Goal: Task Accomplishment & Management: Use online tool/utility

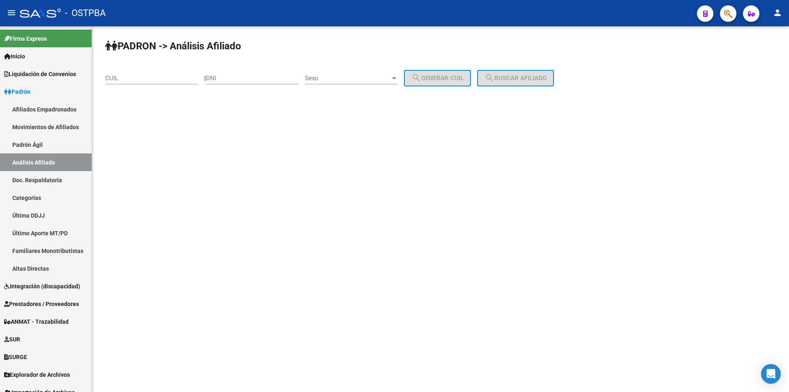
click at [157, 83] on div "CUIL" at bounding box center [151, 76] width 93 height 18
paste input "27-31791585-9"
type input "27-31791585-9"
click at [494, 77] on mat-icon "search" at bounding box center [489, 78] width 10 height 10
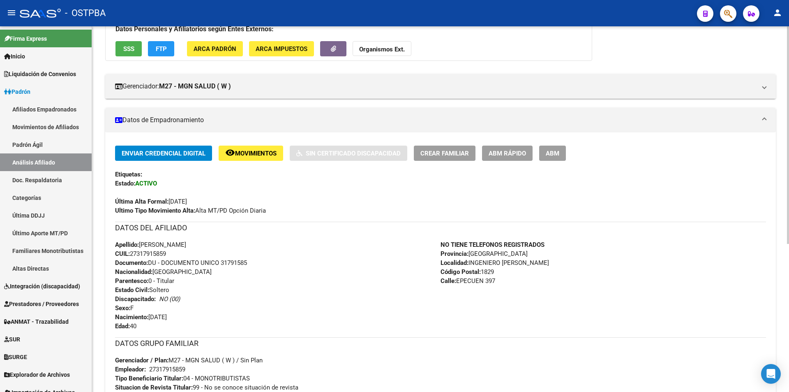
scroll to position [123, 0]
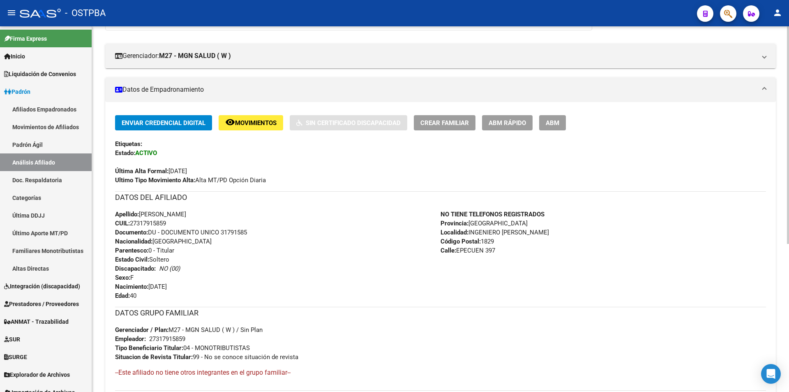
click at [248, 119] on span "Movimientos" at bounding box center [255, 122] width 41 height 7
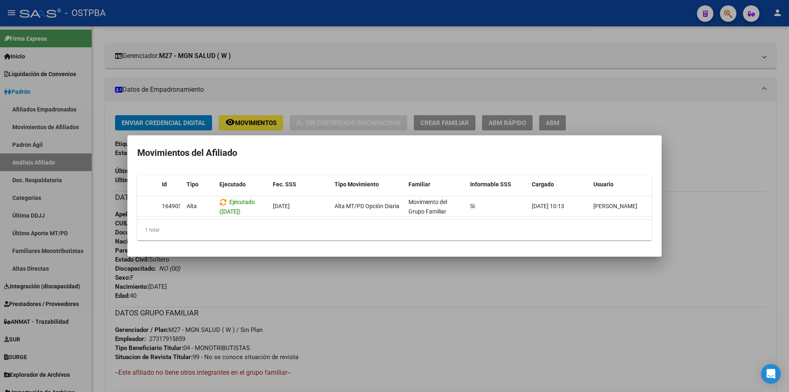
scroll to position [0, 0]
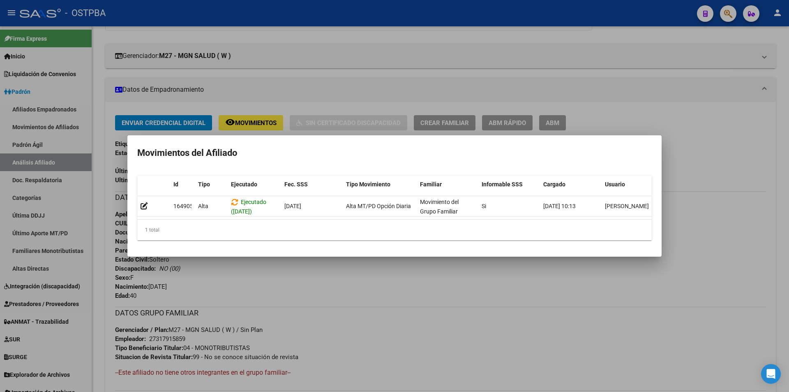
click at [424, 279] on div at bounding box center [394, 196] width 789 height 392
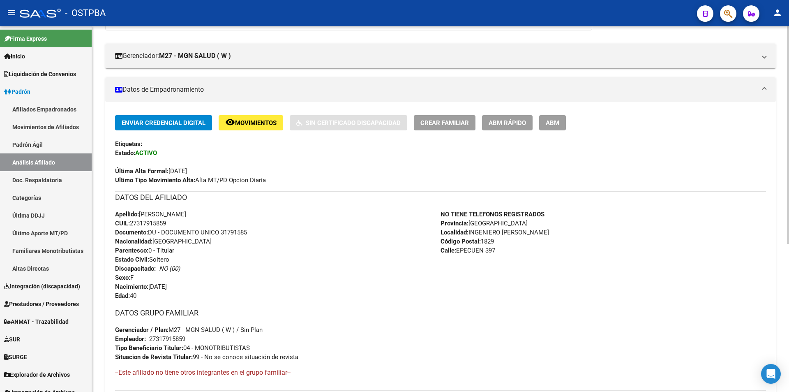
drag, startPoint x: 182, startPoint y: 225, endPoint x: 133, endPoint y: 223, distance: 49.8
click at [133, 223] on div "Apellido: MARIA MERCEDES MUZINGER CUIL: 27317915859 Documento: DU - DOCUMENTO U…" at bounding box center [277, 255] width 325 height 90
copy span "27317915859"
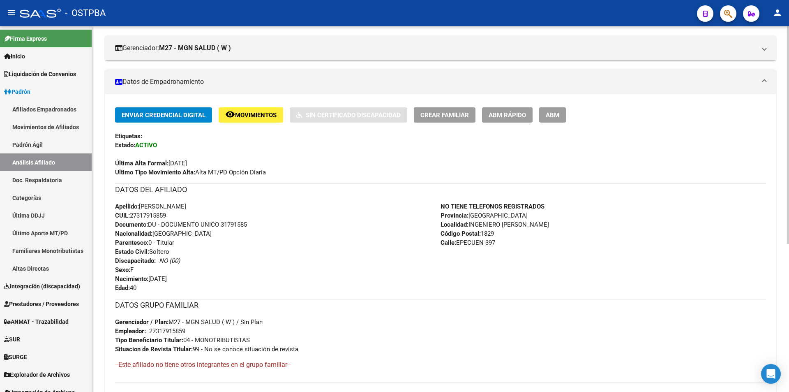
scroll to position [164, 0]
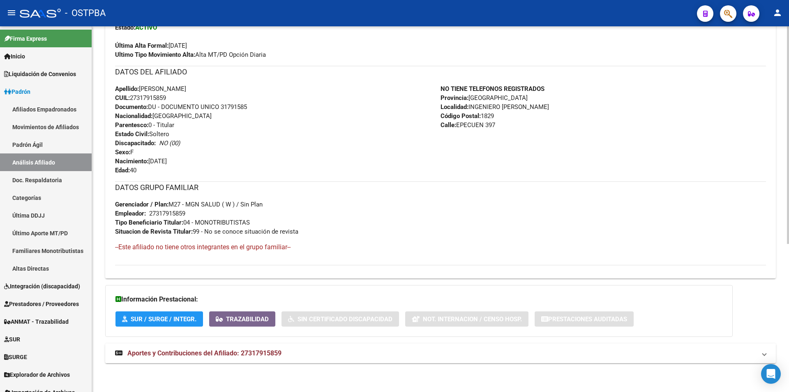
click at [289, 350] on mat-panel-title "Aportes y Contribuciones del Afiliado: 27317915859" at bounding box center [435, 352] width 641 height 9
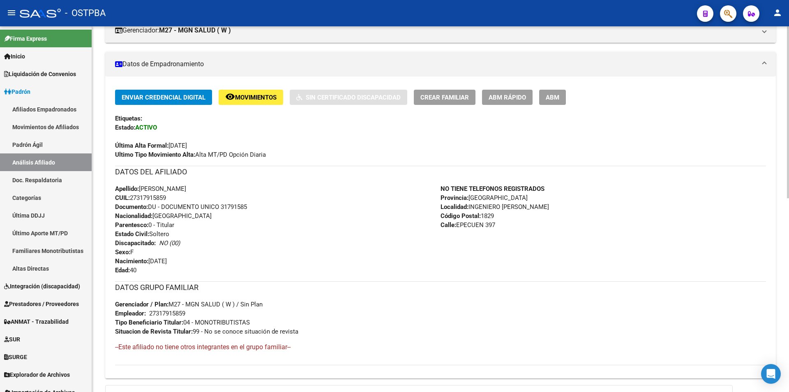
scroll to position [132, 0]
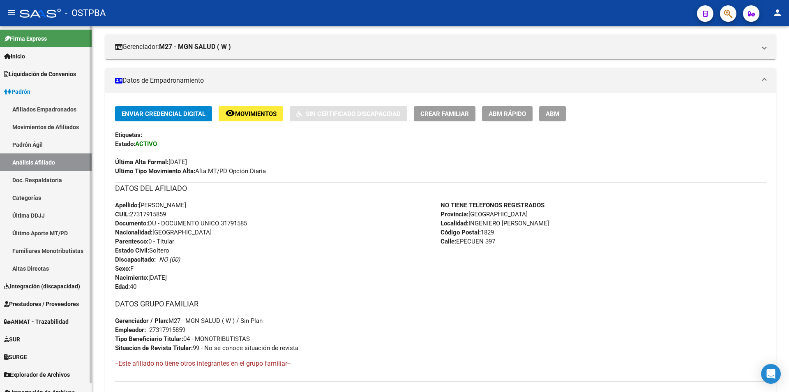
click at [32, 367] on link "Explorador de Archivos" at bounding box center [46, 374] width 92 height 18
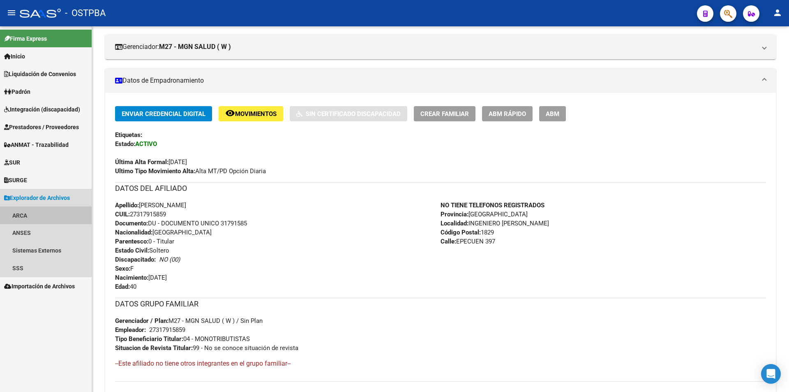
click at [42, 216] on link "ARCA" at bounding box center [46, 215] width 92 height 18
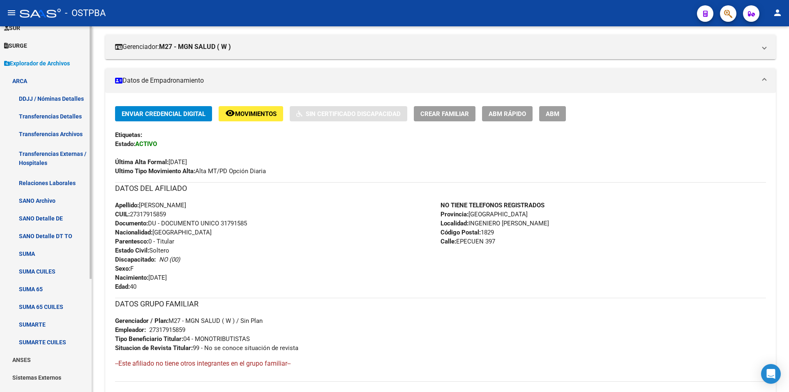
scroll to position [164, 0]
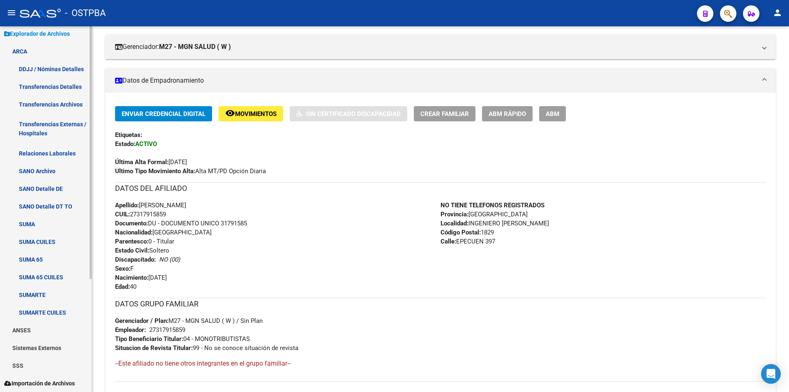
click at [37, 362] on link "SSS" at bounding box center [46, 365] width 92 height 18
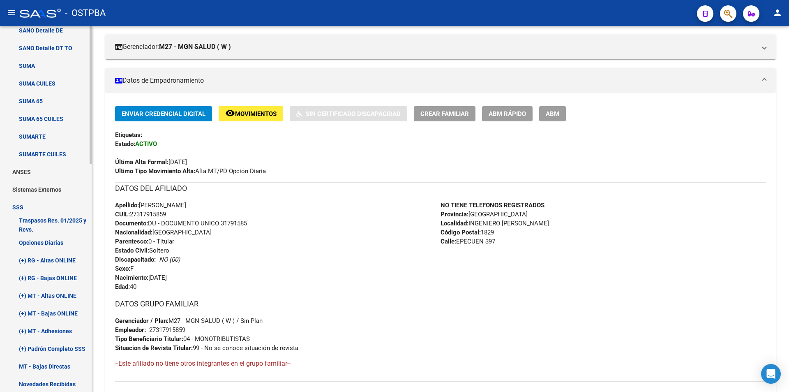
scroll to position [328, 0]
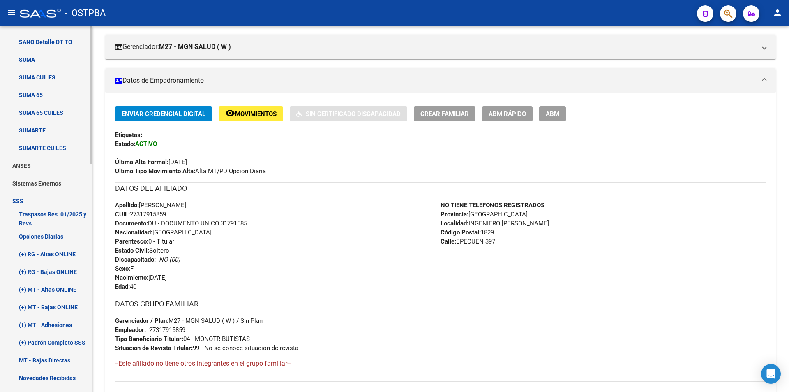
click at [75, 290] on link "(+) MT - Altas ONLINE" at bounding box center [46, 289] width 92 height 18
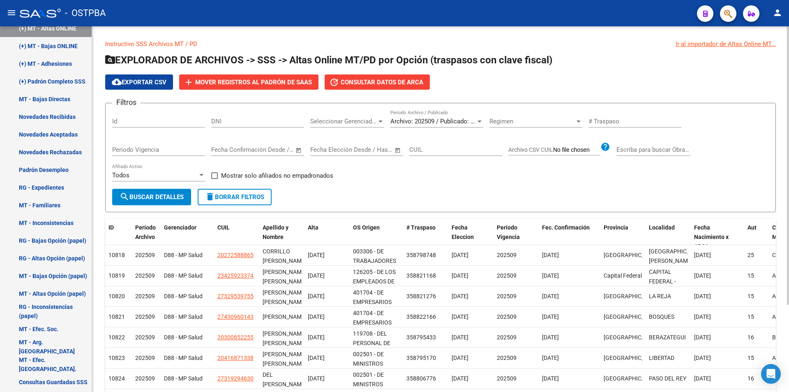
scroll to position [30, 0]
click at [427, 146] on input "CUIL" at bounding box center [455, 149] width 93 height 7
paste input "27-31791585-9"
type input "27-31791585-9"
click at [164, 200] on span "search Buscar Detalles" at bounding box center [152, 196] width 64 height 7
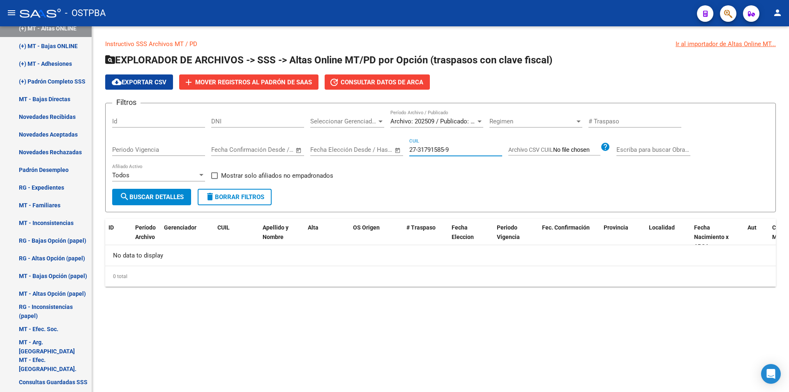
drag, startPoint x: 466, startPoint y: 149, endPoint x: 394, endPoint y: 155, distance: 71.7
click at [394, 155] on div "Filtros Id DNI Seleccionar Gerenciador Seleccionar Gerenciador Archivo: 202509 …" at bounding box center [440, 149] width 656 height 79
click at [470, 117] on div "Archivo: 202509 / Publicado: 202508 Período Archivo / Publicado" at bounding box center [436, 119] width 93 height 18
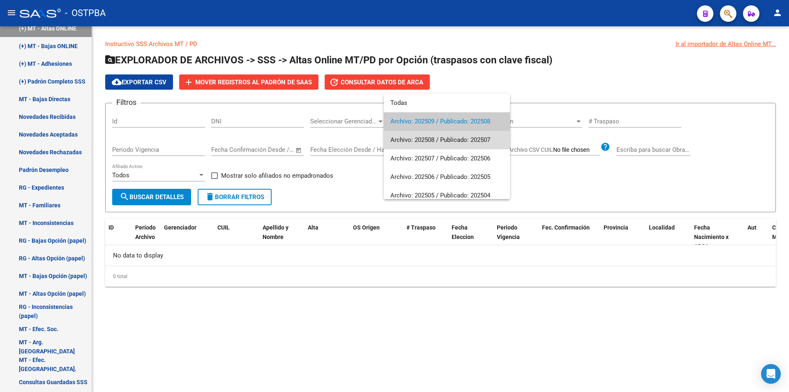
click at [458, 143] on span "Archivo: 202508 / Publicado: 202507" at bounding box center [446, 140] width 113 height 18
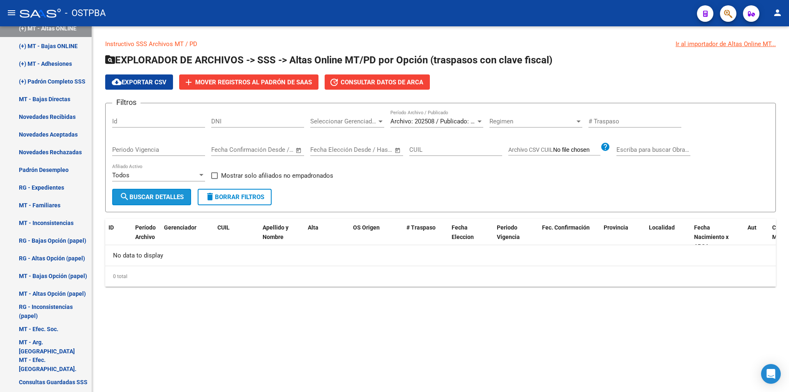
click at [147, 191] on button "search Buscar Detalles" at bounding box center [151, 197] width 79 height 16
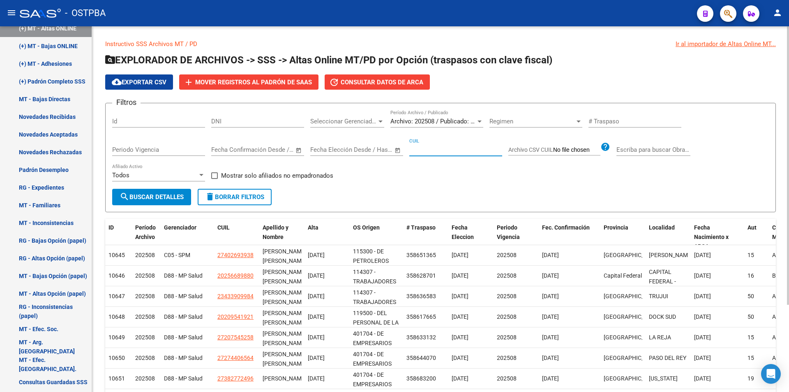
click at [426, 150] on input "CUIL" at bounding box center [455, 149] width 93 height 7
paste input "27-31791585-9"
type input "27-31791585-9"
click at [140, 197] on span "search Buscar Detalles" at bounding box center [152, 196] width 64 height 7
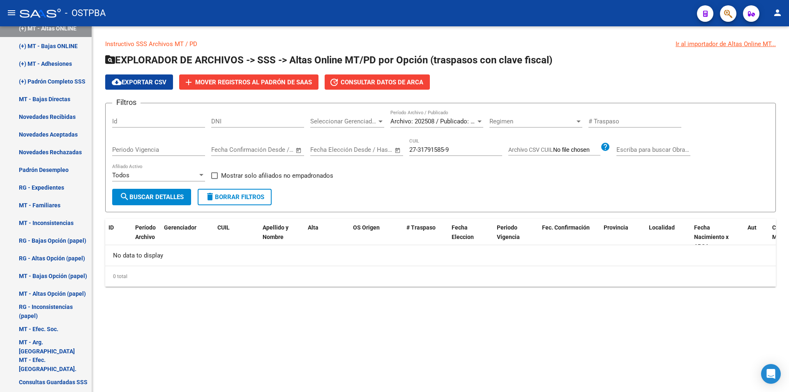
click at [470, 117] on div "Archivo: 202508 / Publicado: 202507 Período Archivo / Publicado" at bounding box center [436, 119] width 93 height 18
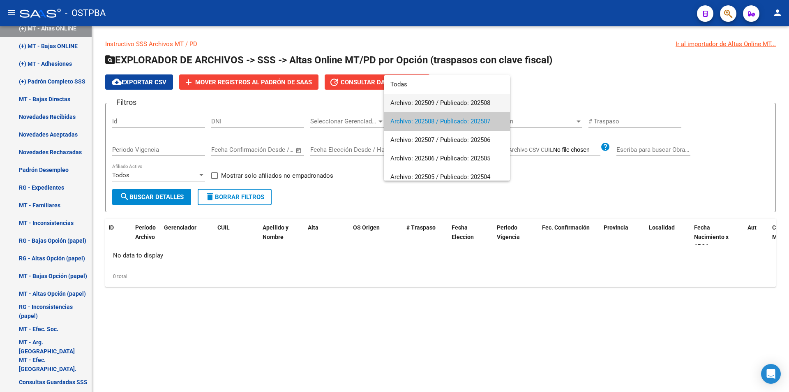
click at [457, 104] on span "Archivo: 202509 / Publicado: 202508" at bounding box center [446, 103] width 113 height 18
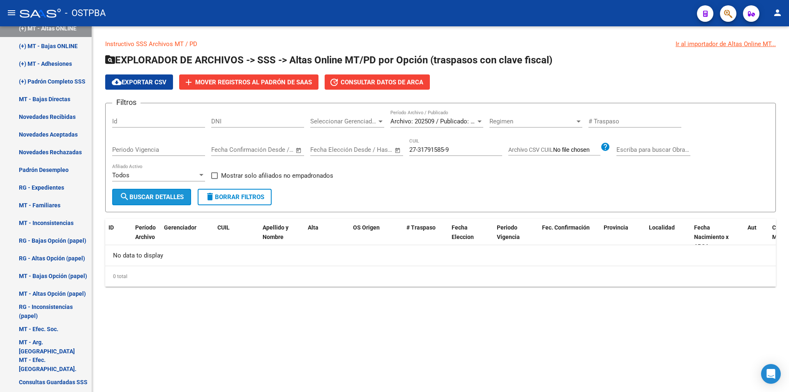
click at [184, 194] on span "search Buscar Detalles" at bounding box center [152, 196] width 64 height 7
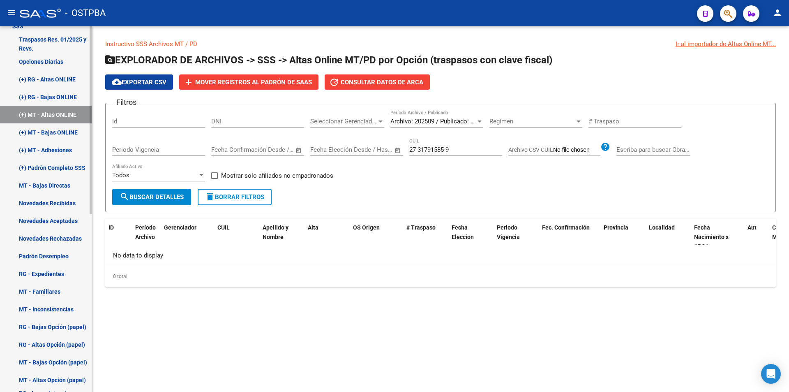
scroll to position [205, 0]
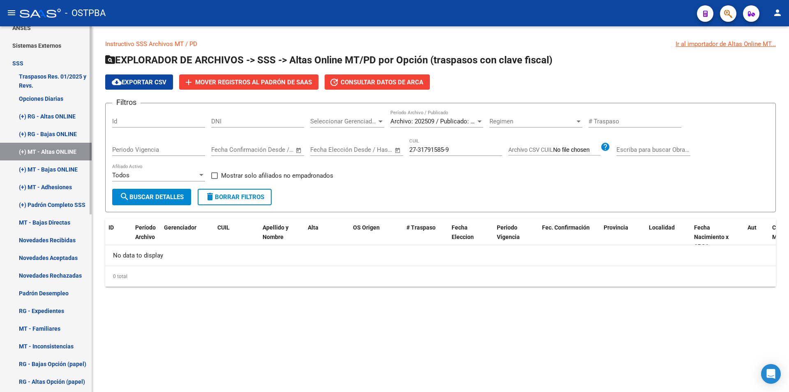
click at [59, 189] on link "(+) MT - Adhesiones" at bounding box center [46, 187] width 92 height 18
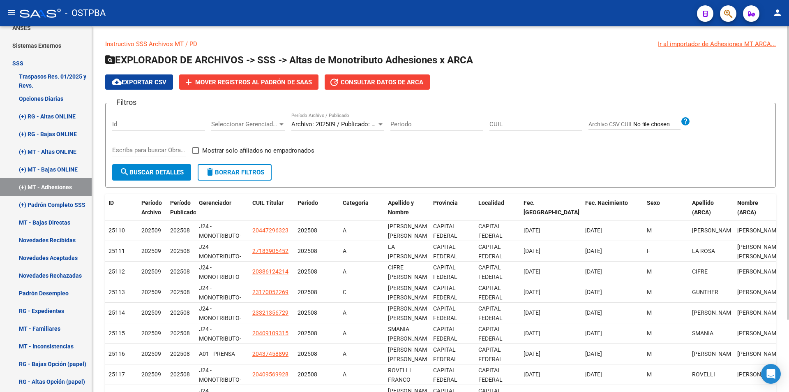
drag, startPoint x: 481, startPoint y: 127, endPoint x: 486, endPoint y: 127, distance: 5.4
click at [482, 127] on input "Periodo" at bounding box center [436, 123] width 93 height 7
click at [494, 127] on input "CUIL" at bounding box center [535, 123] width 93 height 7
paste input "27-31791585-9"
type input "27-31791585-9"
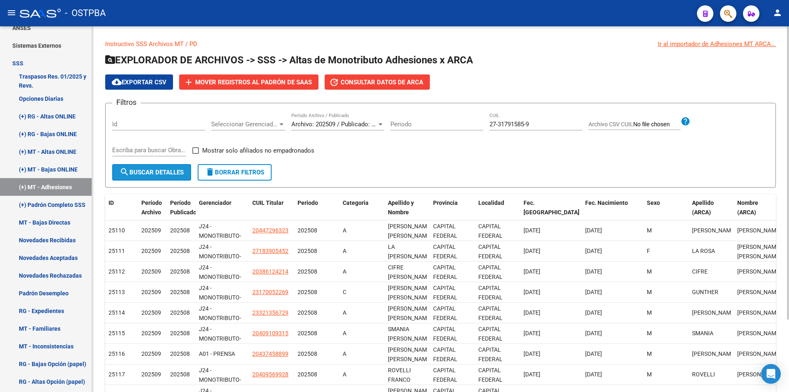
click at [163, 178] on button "search Buscar Detalles" at bounding box center [151, 172] width 79 height 16
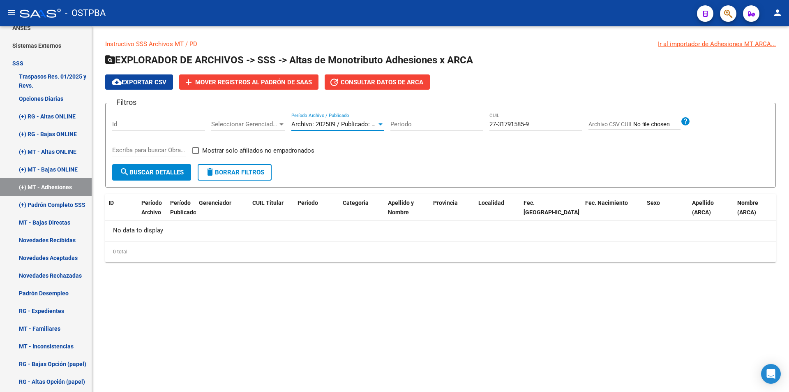
click at [347, 123] on span "Archivo: 202509 / Publicado: 202508" at bounding box center [341, 123] width 100 height 7
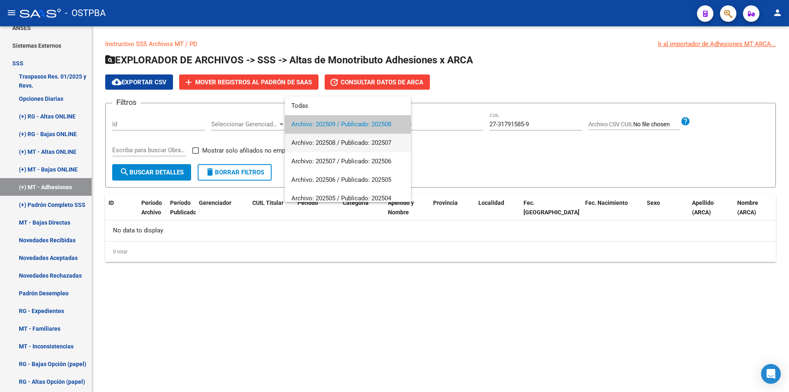
click at [333, 149] on span "Archivo: 202508 / Publicado: 202507" at bounding box center [347, 143] width 113 height 18
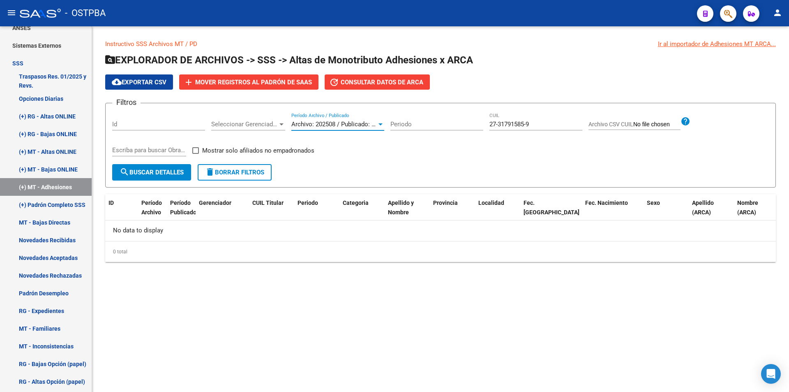
click at [154, 175] on span "search Buscar Detalles" at bounding box center [152, 171] width 64 height 7
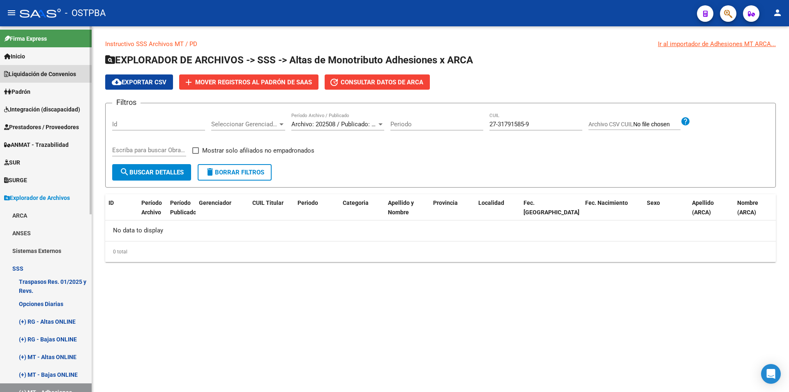
click at [43, 75] on span "Liquidación de Convenios" at bounding box center [40, 73] width 72 height 9
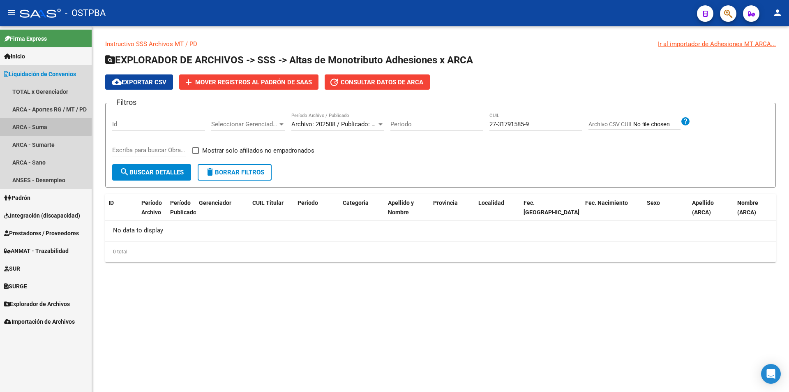
click at [37, 126] on link "ARCA - Suma" at bounding box center [46, 127] width 92 height 18
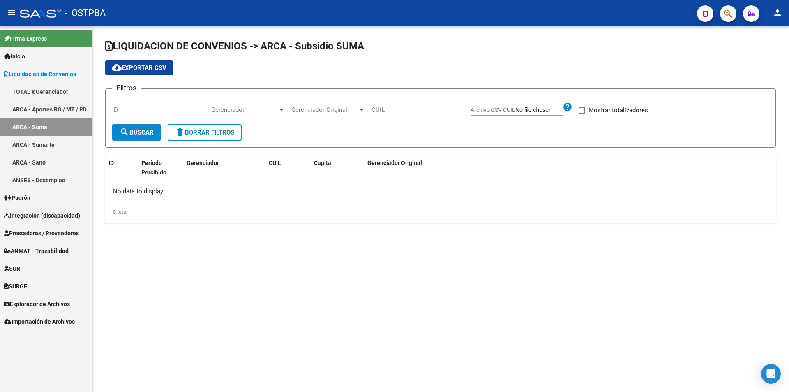
checkbox input "true"
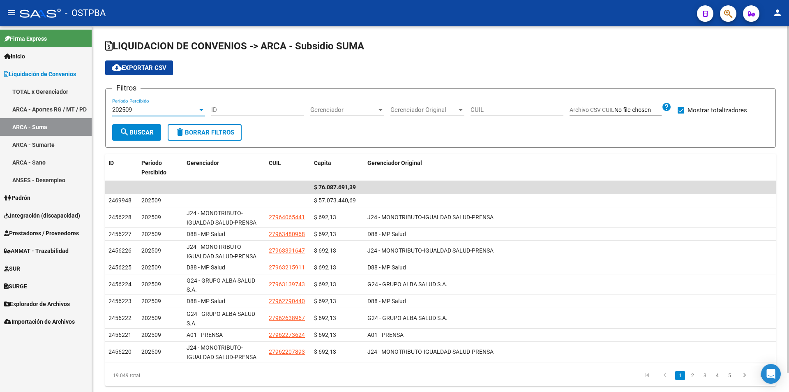
click at [158, 111] on div "202509" at bounding box center [154, 109] width 85 height 7
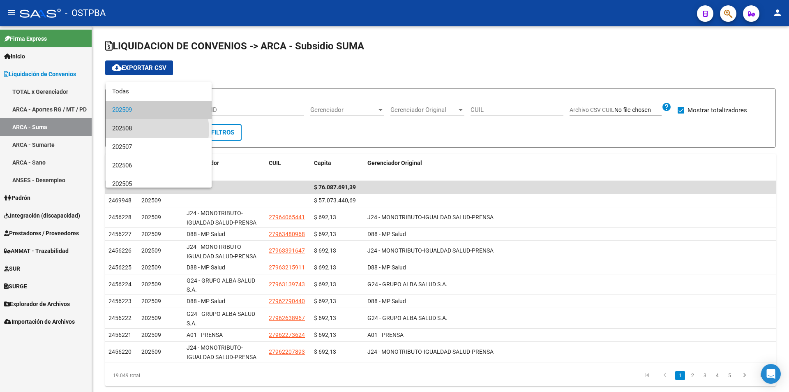
click at [157, 129] on span "202508" at bounding box center [158, 128] width 93 height 18
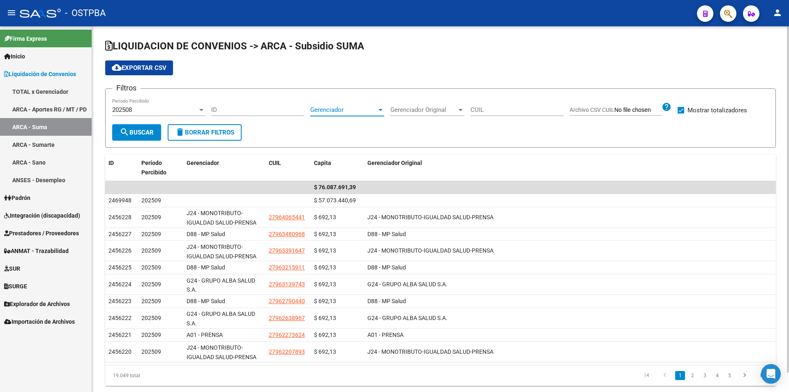
click at [369, 109] on span "Gerenciador" at bounding box center [343, 109] width 67 height 7
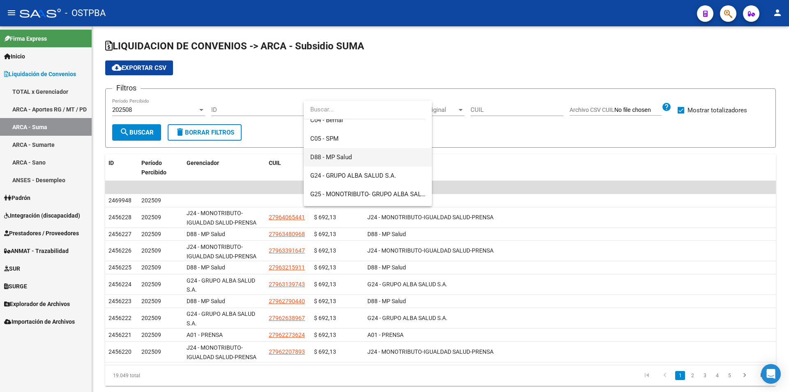
scroll to position [123, 0]
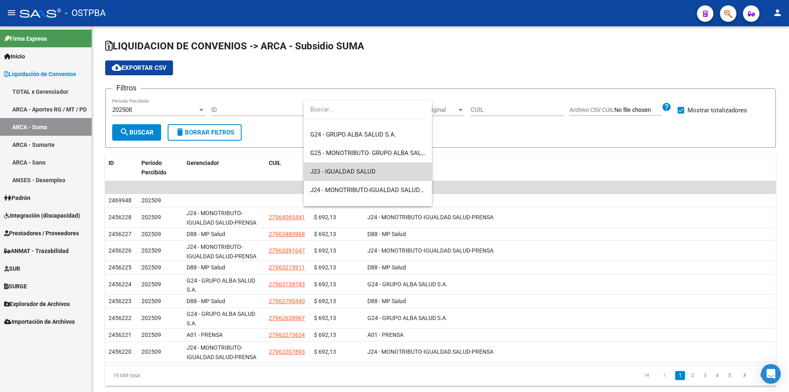
click at [380, 176] on span "J23 - IGUALDAD SALUD" at bounding box center [367, 171] width 115 height 18
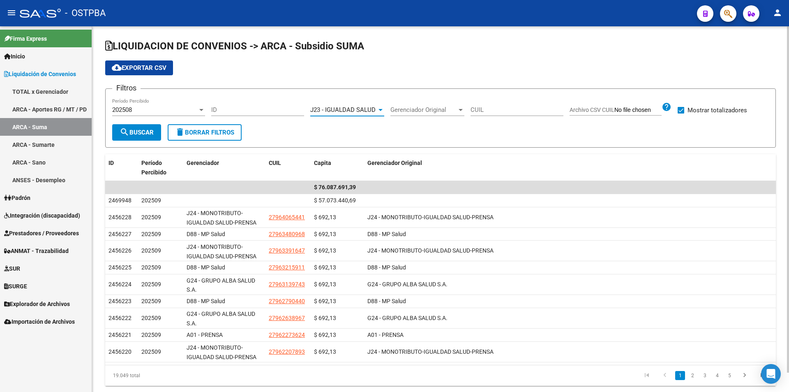
click at [139, 128] on button "search Buscar" at bounding box center [136, 132] width 49 height 16
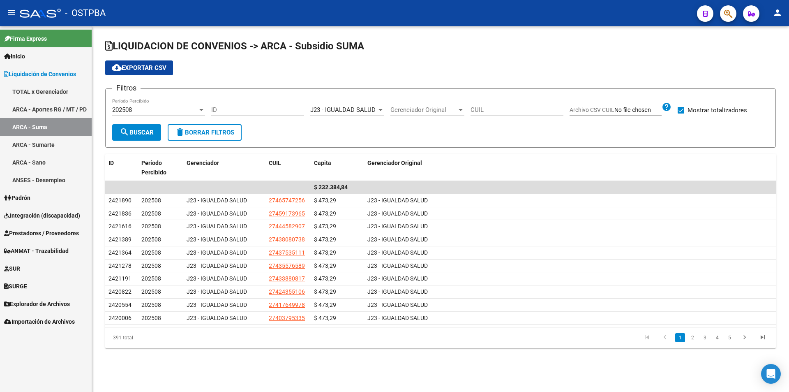
click at [170, 109] on div "202508" at bounding box center [154, 109] width 85 height 7
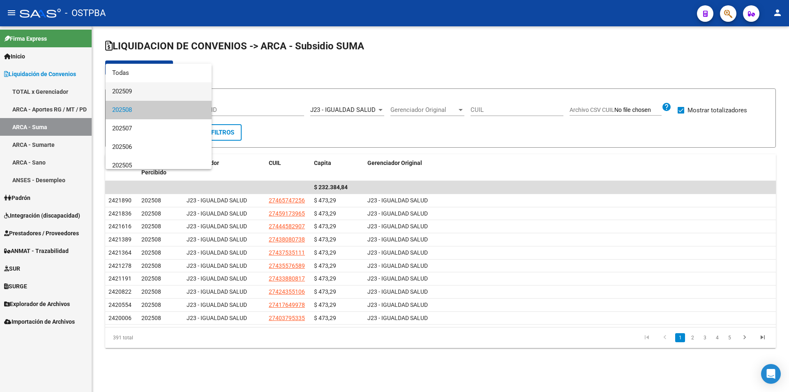
click at [155, 85] on span "202509" at bounding box center [158, 91] width 93 height 18
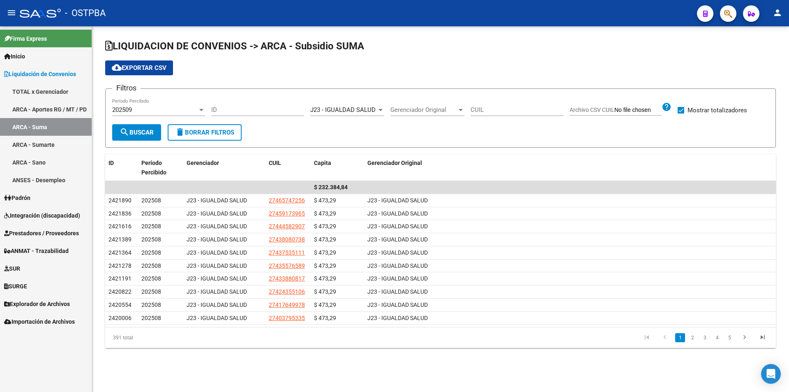
click at [134, 141] on form "Filtros 202509 Período Percibido ID J23 - IGUALDAD SALUD Gerenciador Gerenciado…" at bounding box center [440, 117] width 670 height 59
click at [132, 133] on span "search Buscar" at bounding box center [137, 132] width 34 height 7
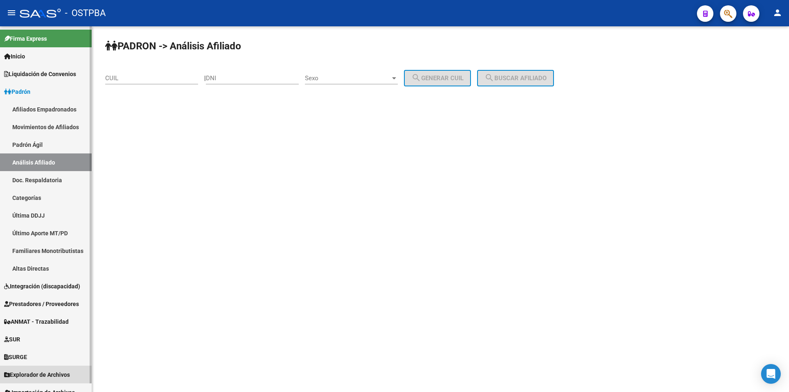
click at [41, 373] on span "Explorador de Archivos" at bounding box center [37, 374] width 66 height 9
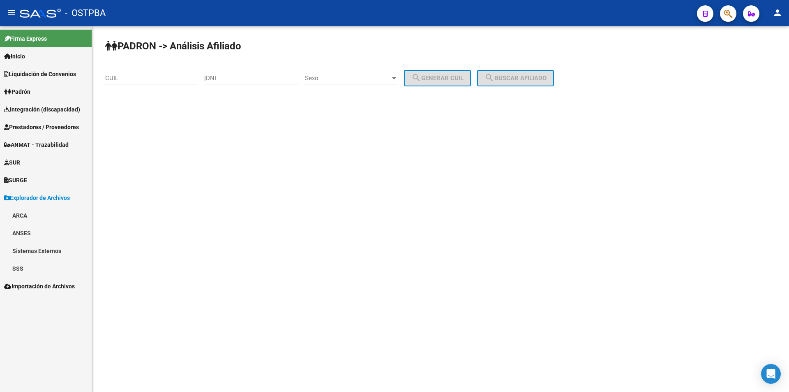
click at [41, 269] on link "SSS" at bounding box center [46, 268] width 92 height 18
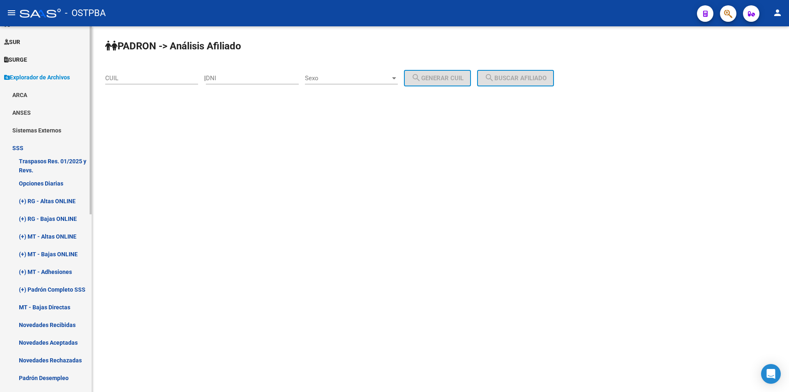
scroll to position [123, 0]
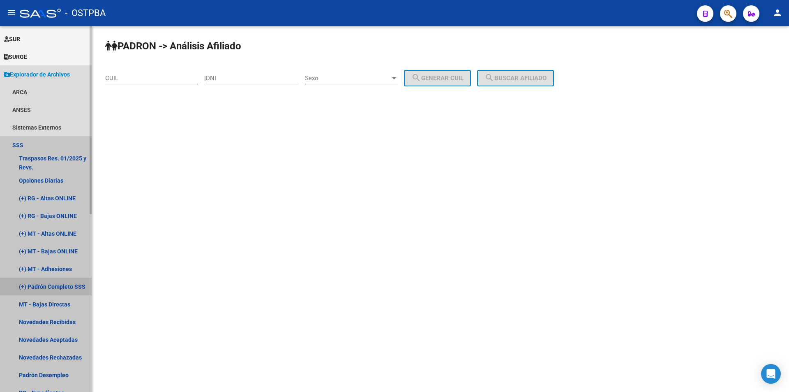
click at [69, 288] on link "(+) Padrón Completo SSS" at bounding box center [46, 286] width 92 height 18
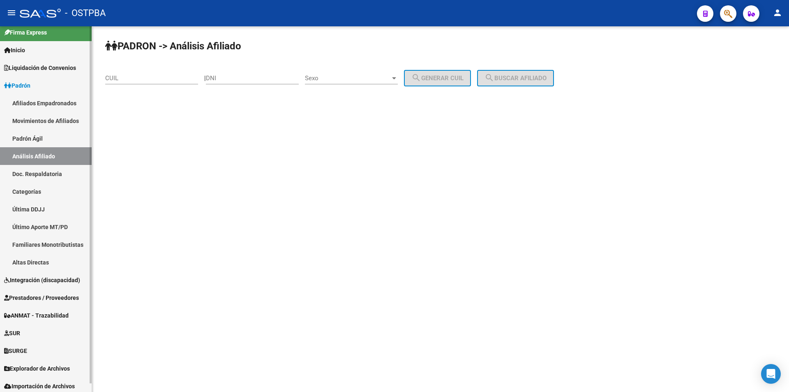
scroll to position [9, 0]
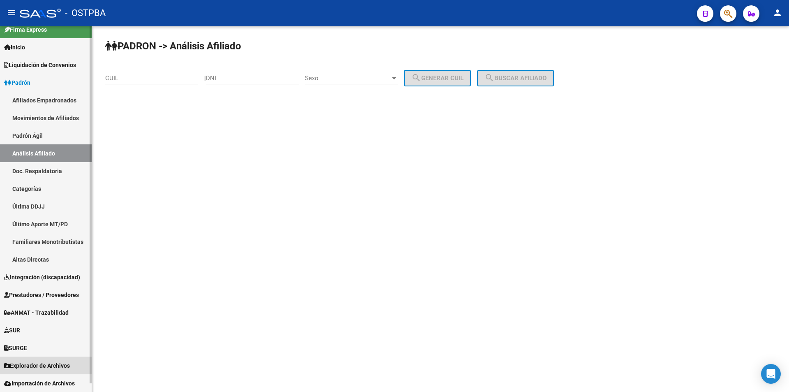
click at [39, 359] on link "Explorador de Archivos" at bounding box center [46, 365] width 92 height 18
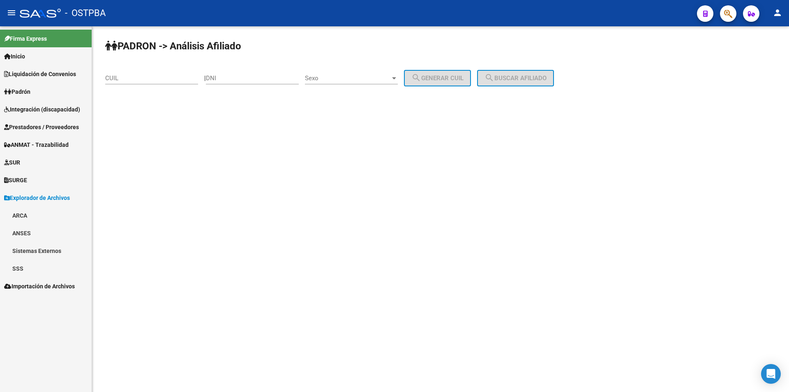
scroll to position [0, 0]
click at [60, 200] on span "Explorador de Archivos" at bounding box center [37, 197] width 66 height 9
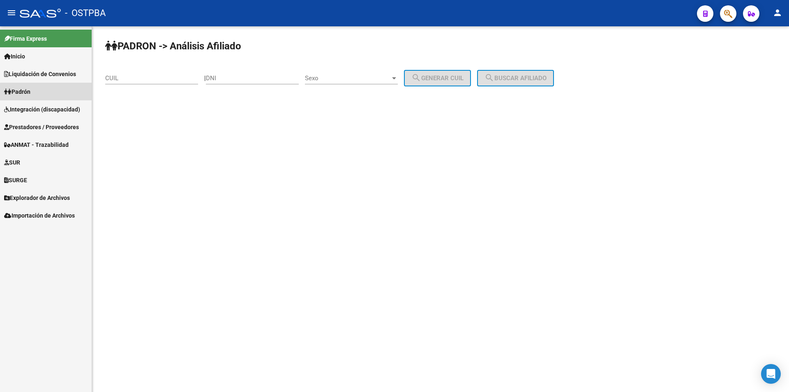
click at [48, 92] on link "Padrón" at bounding box center [46, 92] width 92 height 18
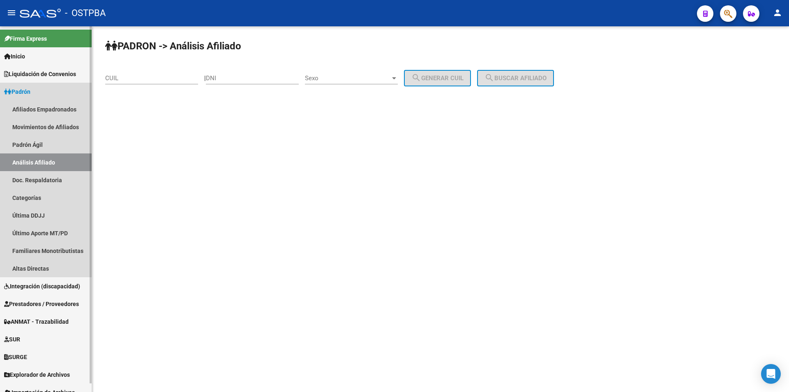
click at [43, 84] on link "Padrón" at bounding box center [46, 92] width 92 height 18
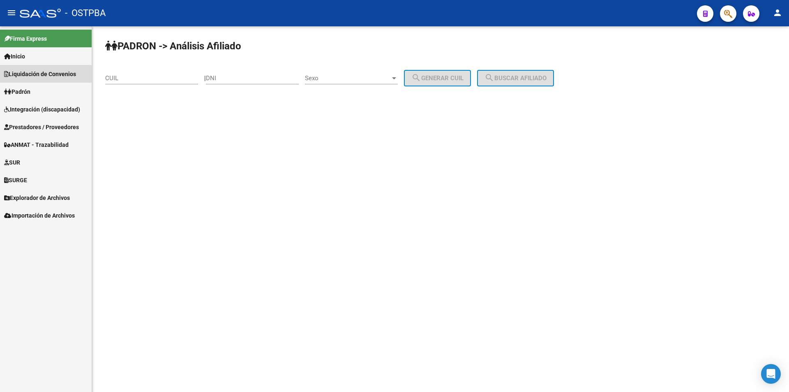
click at [43, 75] on span "Liquidación de Convenios" at bounding box center [40, 73] width 72 height 9
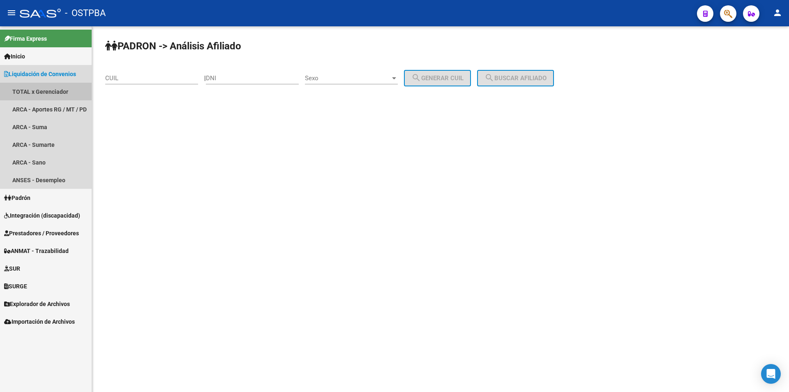
click at [53, 100] on link "TOTAL x Gerenciador" at bounding box center [46, 92] width 92 height 18
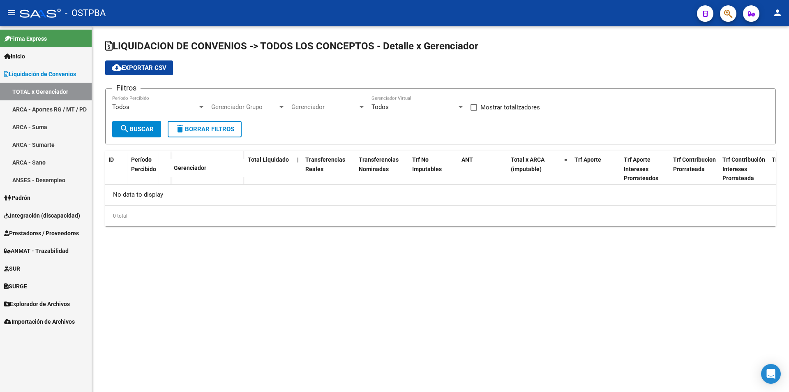
checkbox input "true"
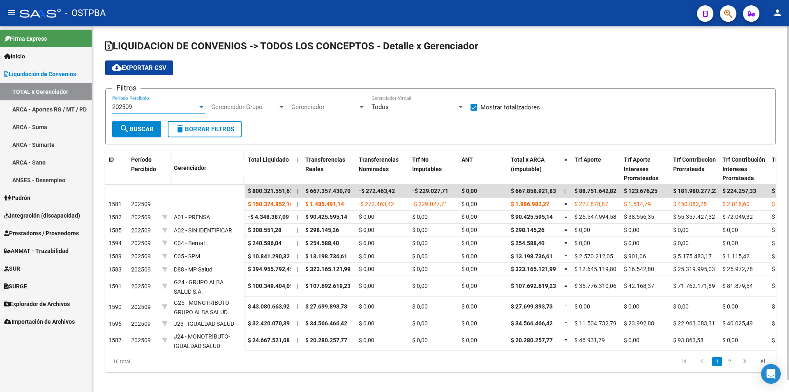
click at [185, 110] on div "202509" at bounding box center [154, 106] width 85 height 7
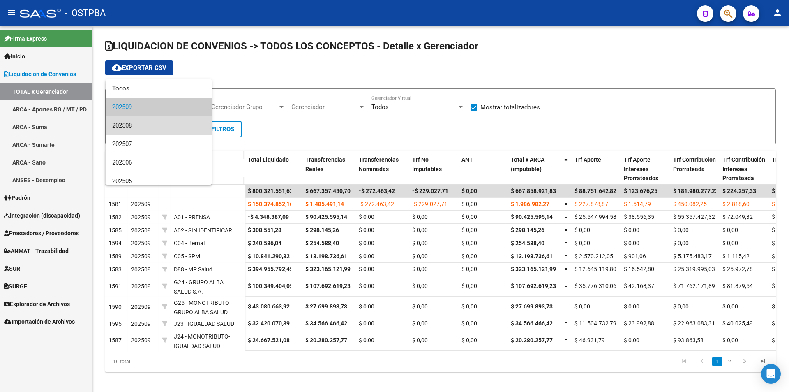
click at [170, 127] on span "202508" at bounding box center [158, 125] width 93 height 18
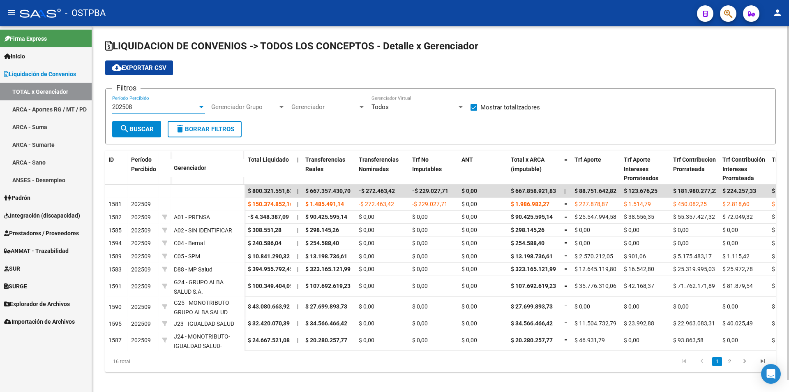
click at [311, 108] on span "Gerenciador" at bounding box center [324, 106] width 67 height 7
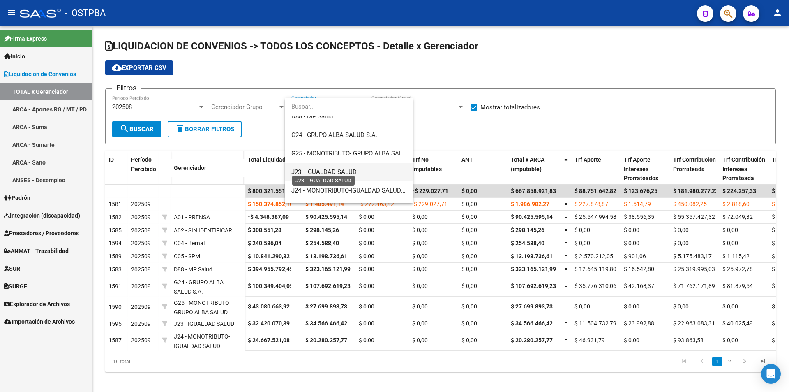
scroll to position [123, 0]
click at [347, 172] on span "J23 - IGUALDAD SALUD" at bounding box center [323, 168] width 65 height 7
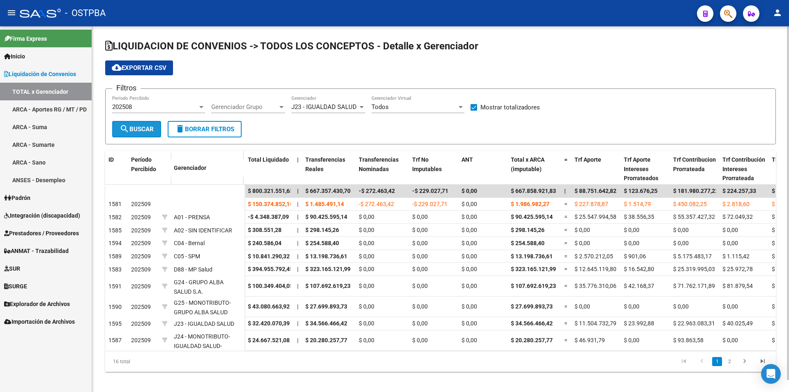
click at [145, 130] on span "search Buscar" at bounding box center [137, 128] width 34 height 7
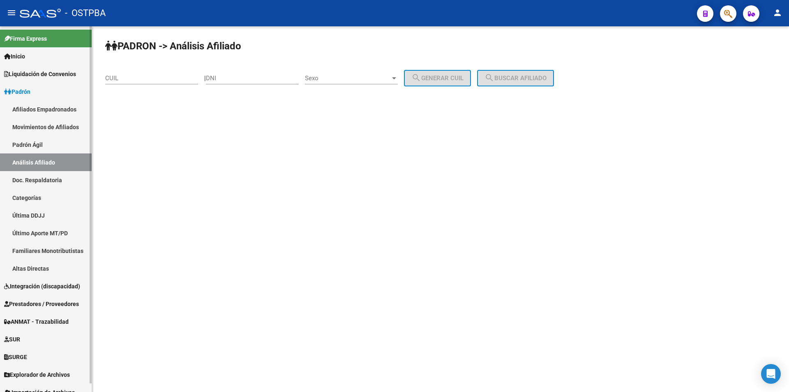
click at [47, 76] on span "Liquidación de Convenios" at bounding box center [40, 73] width 72 height 9
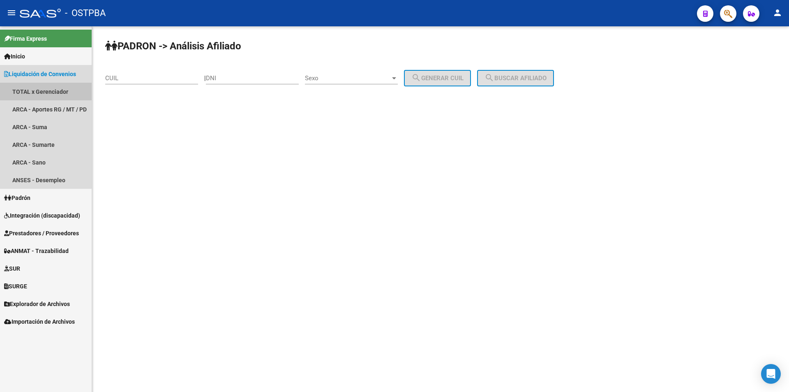
click at [35, 92] on link "TOTAL x Gerenciador" at bounding box center [46, 92] width 92 height 18
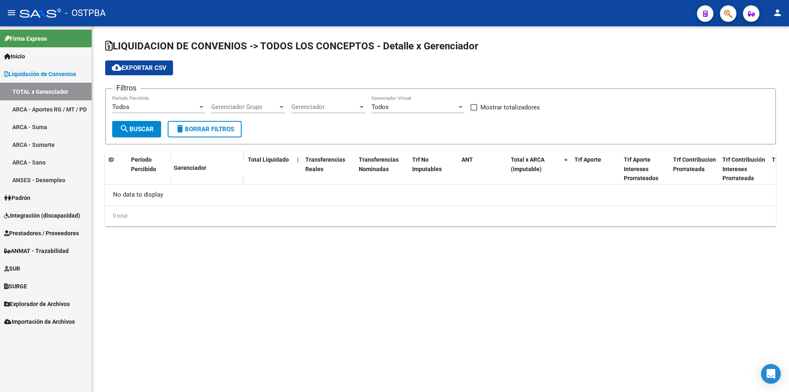
checkbox input "true"
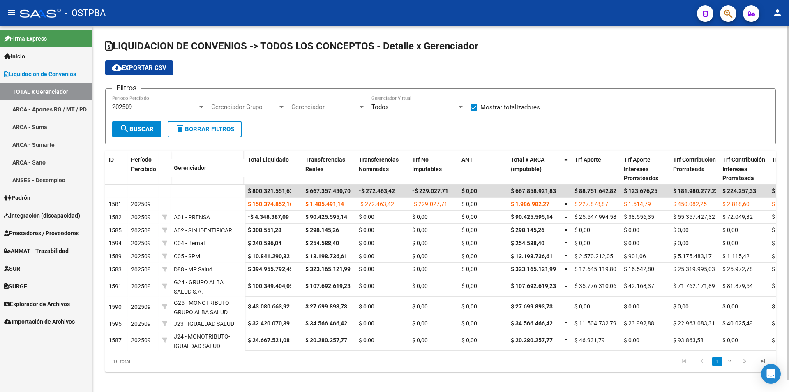
click at [330, 107] on span "Gerenciador" at bounding box center [324, 106] width 67 height 7
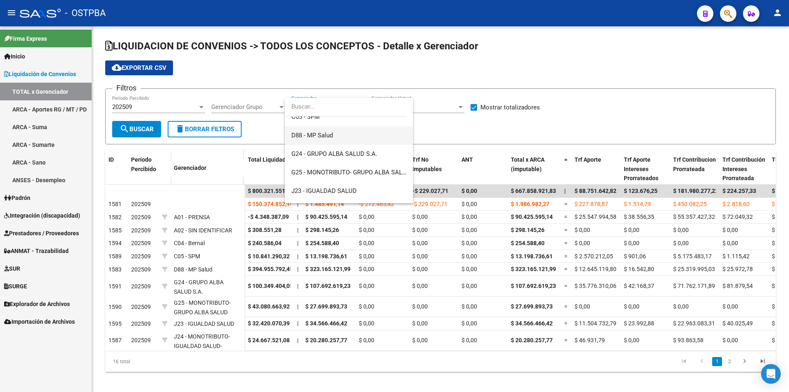
scroll to position [123, 0]
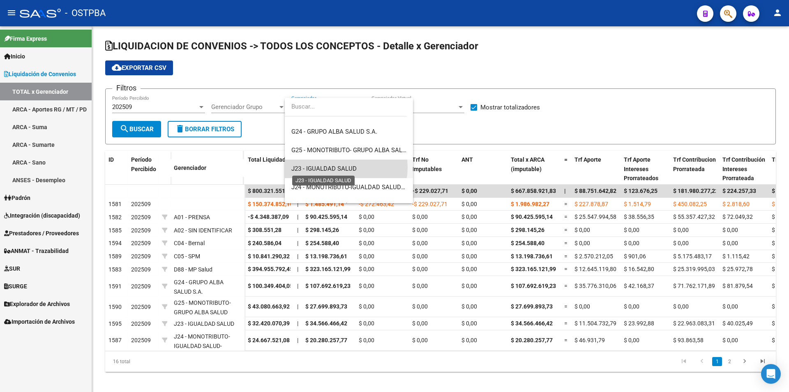
click at [337, 167] on span "J23 - IGUALDAD SALUD" at bounding box center [323, 168] width 65 height 7
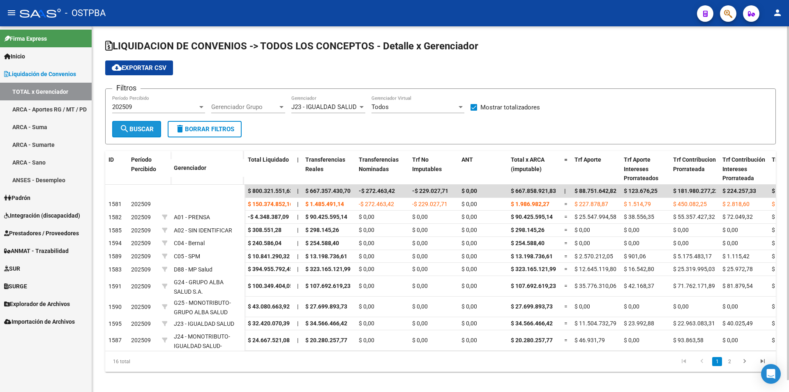
click at [124, 128] on mat-icon "search" at bounding box center [125, 129] width 10 height 10
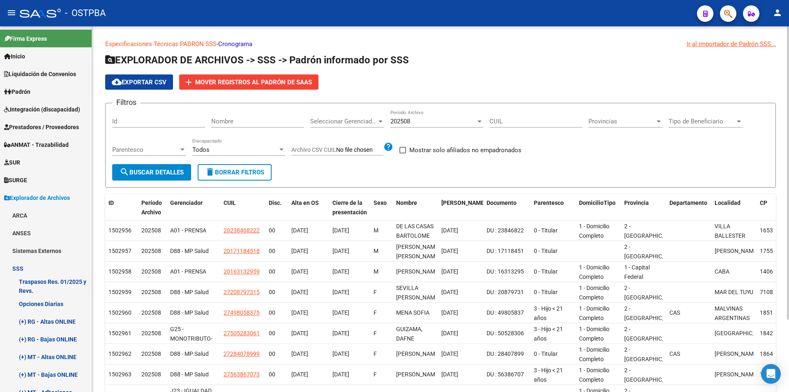
scroll to position [123, 0]
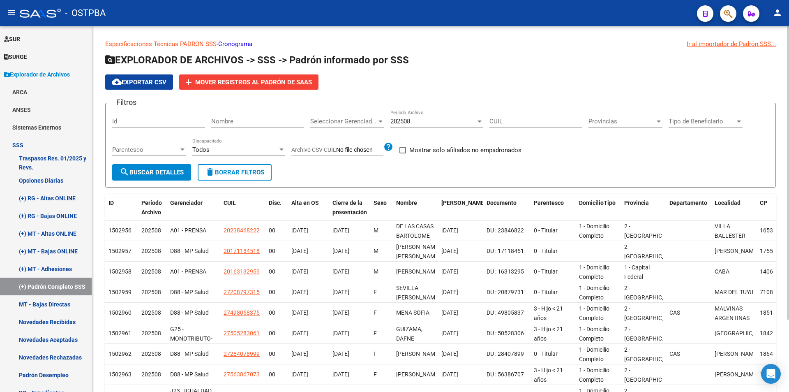
click at [440, 120] on div "202508" at bounding box center [432, 120] width 85 height 7
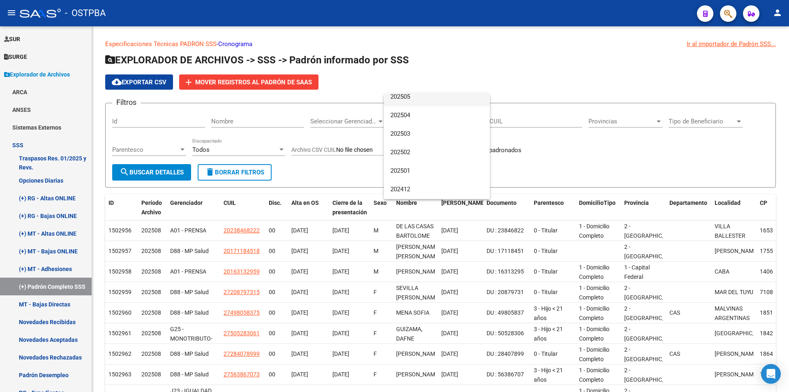
scroll to position [82, 0]
click at [419, 170] on span "202501" at bounding box center [436, 168] width 93 height 18
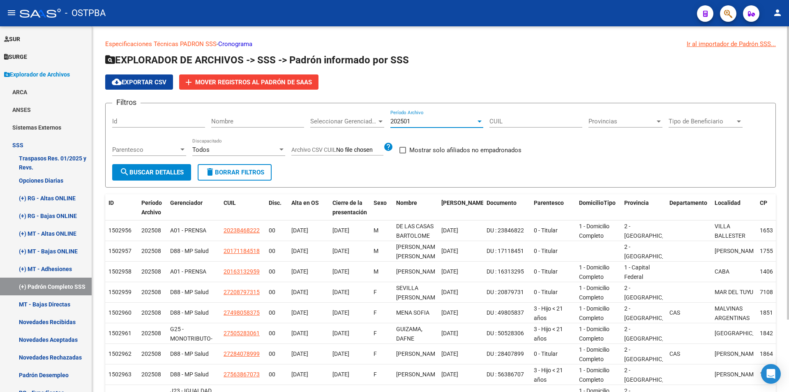
click at [352, 120] on span "Seleccionar Gerenciador" at bounding box center [343, 120] width 67 height 7
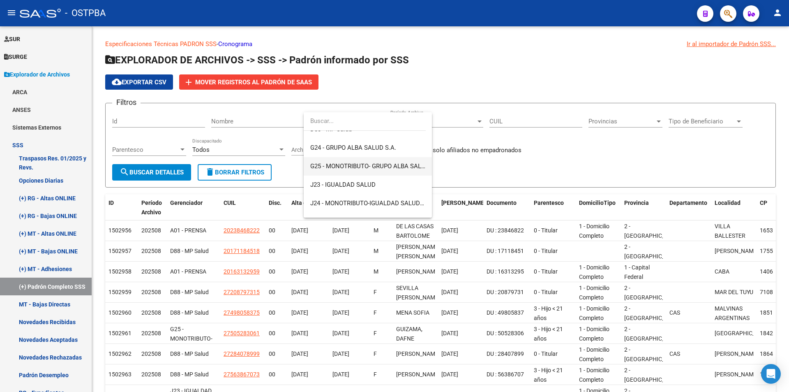
scroll to position [123, 0]
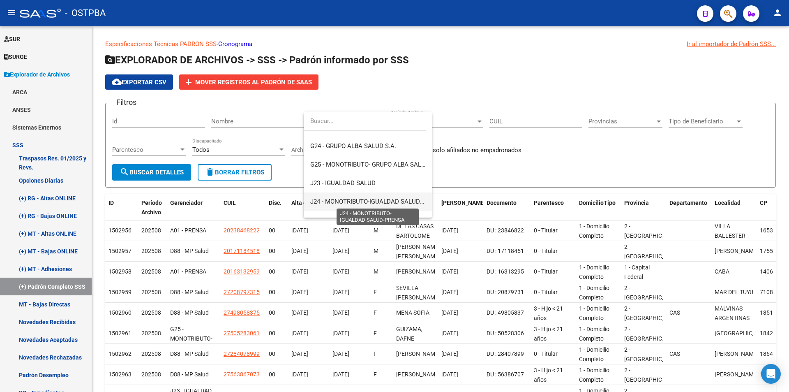
click at [401, 204] on span "J24 - MONOTRIBUTO-IGUALDAD SALUD-PRENSA" at bounding box center [377, 201] width 135 height 7
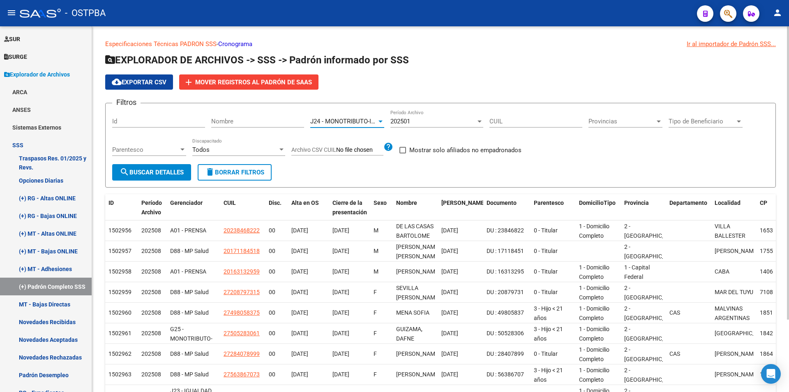
click at [137, 191] on div "Especificaciones Técnicas PADRON SSS - Cronograma Ir al importador de Padrón SS…" at bounding box center [440, 244] width 670 height 410
click at [150, 176] on span "search Buscar Detalles" at bounding box center [152, 171] width 64 height 7
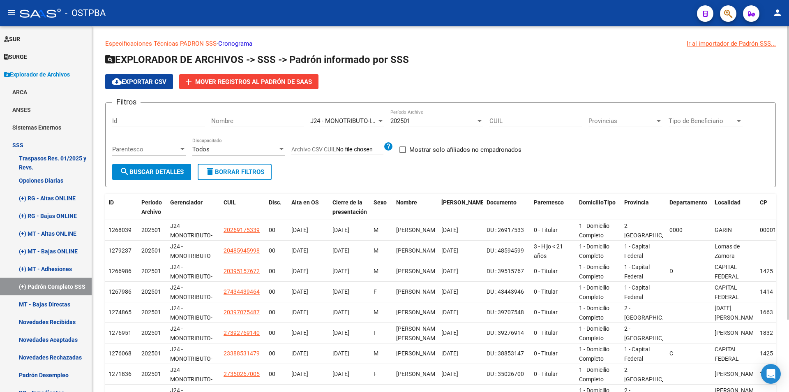
scroll to position [0, 0]
click at [378, 120] on div at bounding box center [380, 121] width 7 height 7
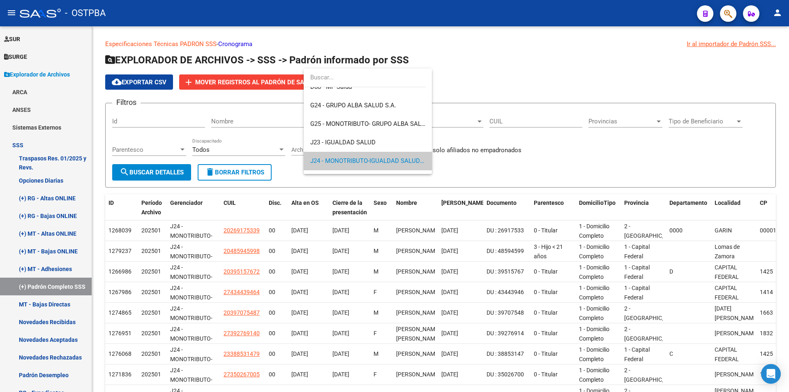
scroll to position [119, 0]
click at [388, 126] on span "G25 - MONOTRIBUTO- GRUPO ALBA SALUD" at bounding box center [369, 124] width 119 height 7
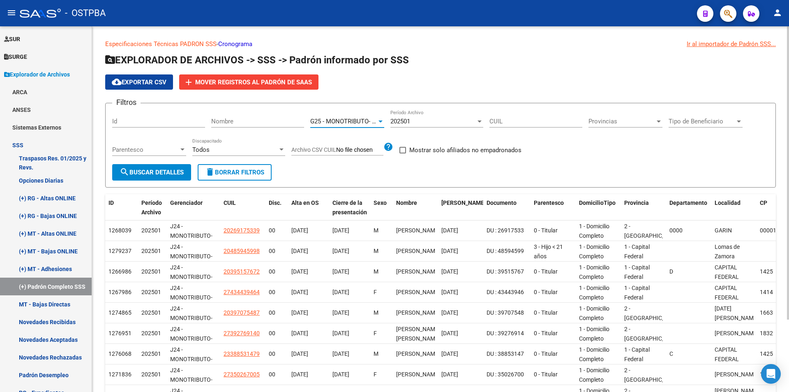
click at [426, 125] on div "202501" at bounding box center [432, 120] width 85 height 7
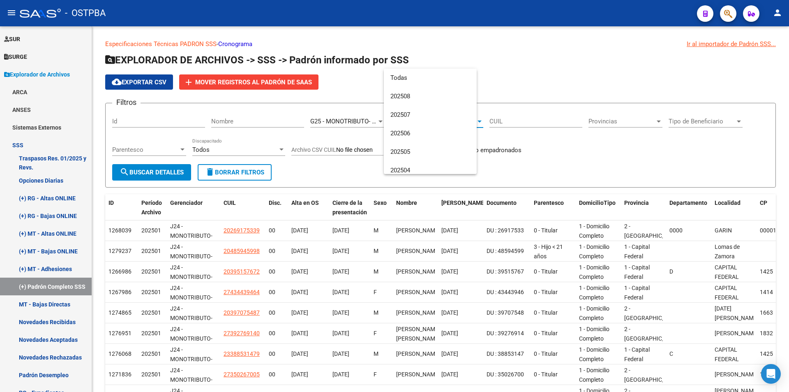
scroll to position [105, 0]
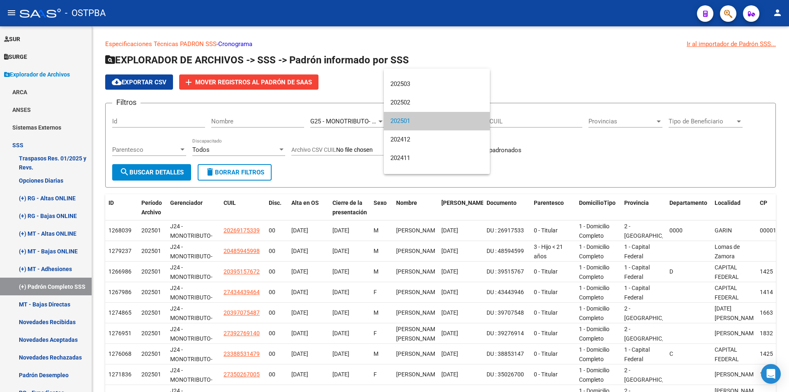
click at [368, 121] on div at bounding box center [394, 196] width 789 height 392
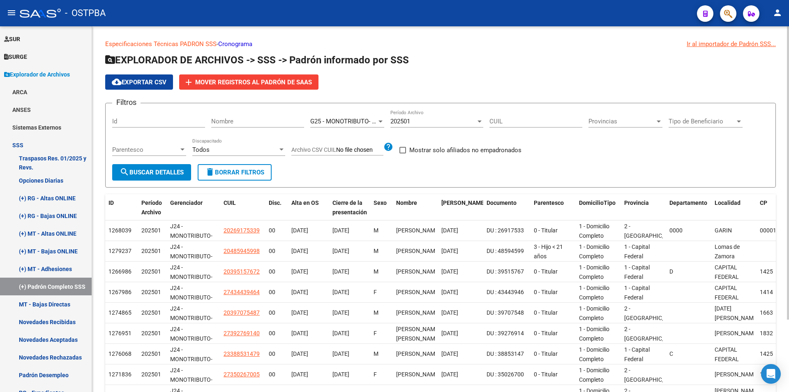
click at [361, 122] on span "G25 - MONOTRIBUTO- GRUPO ALBA SALUD" at bounding box center [369, 120] width 119 height 7
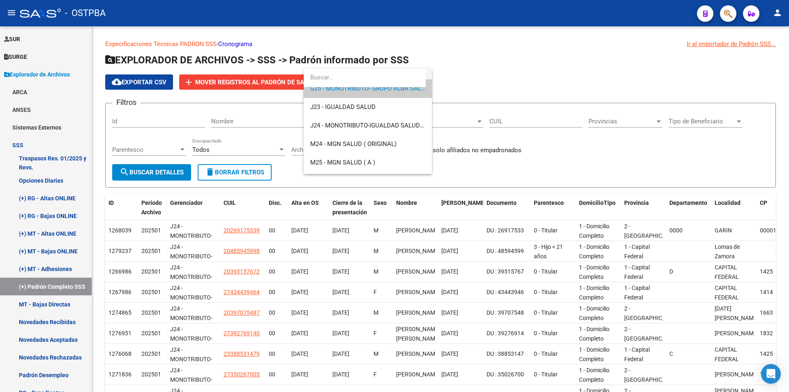
scroll to position [164, 0]
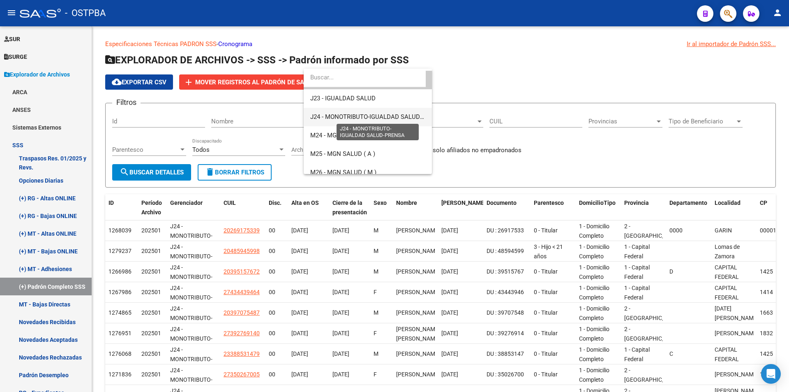
click at [401, 120] on span "J24 - MONOTRIBUTO-IGUALDAD SALUD-PRENSA" at bounding box center [377, 116] width 135 height 7
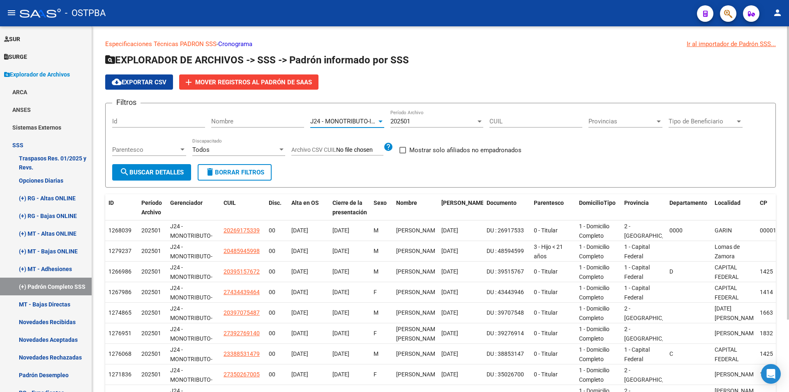
click at [423, 128] on div "202501 Período Archivo" at bounding box center [436, 122] width 93 height 25
click at [423, 120] on div "202501" at bounding box center [432, 120] width 85 height 7
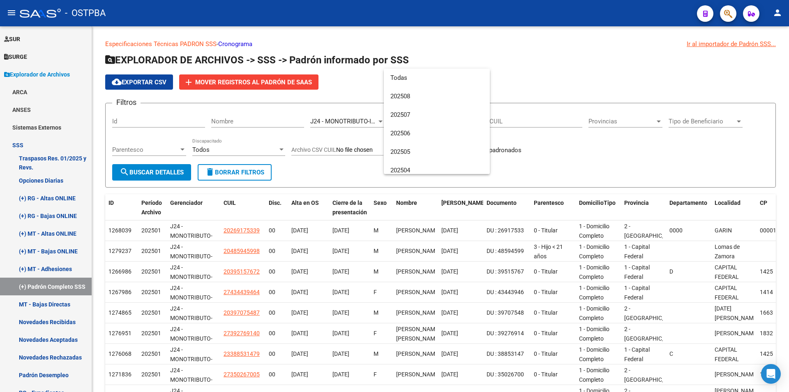
scroll to position [105, 0]
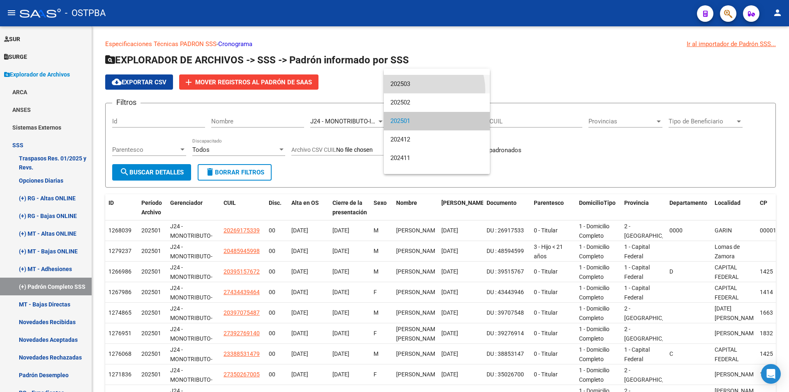
click at [418, 90] on span "202503" at bounding box center [436, 84] width 93 height 18
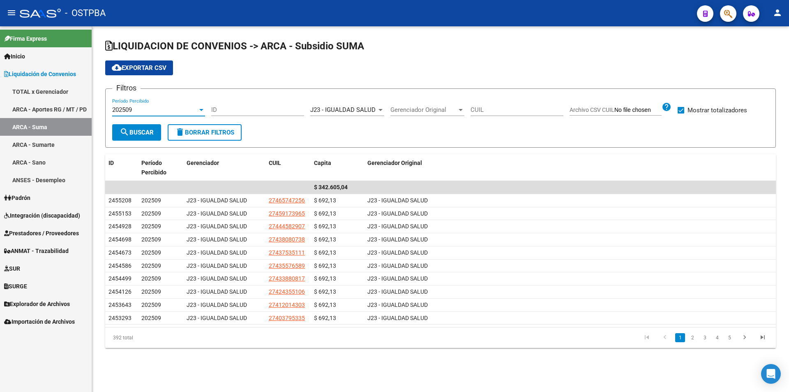
click at [184, 108] on div "202509" at bounding box center [154, 109] width 85 height 7
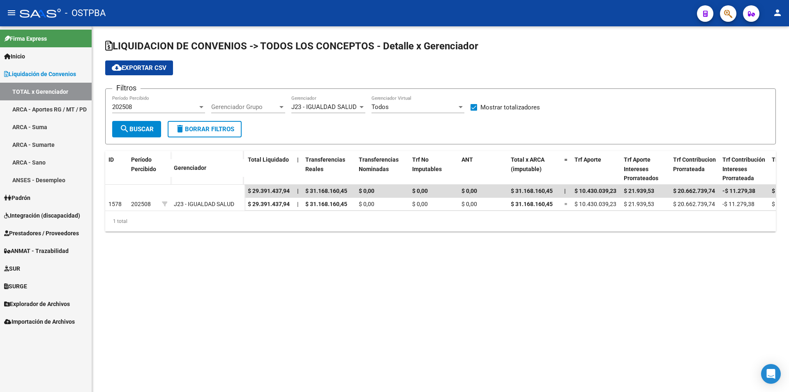
click at [30, 305] on span "Explorador de Archivos" at bounding box center [37, 303] width 66 height 9
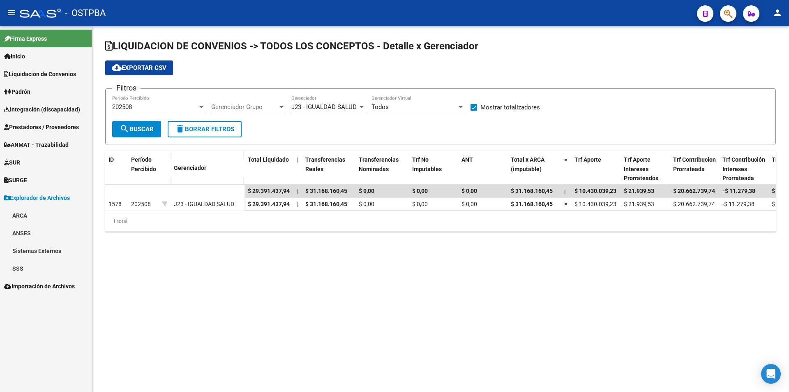
click at [30, 269] on link "SSS" at bounding box center [46, 268] width 92 height 18
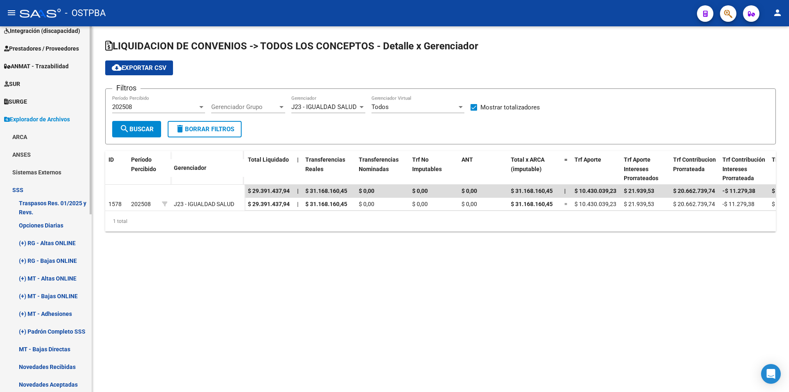
scroll to position [123, 0]
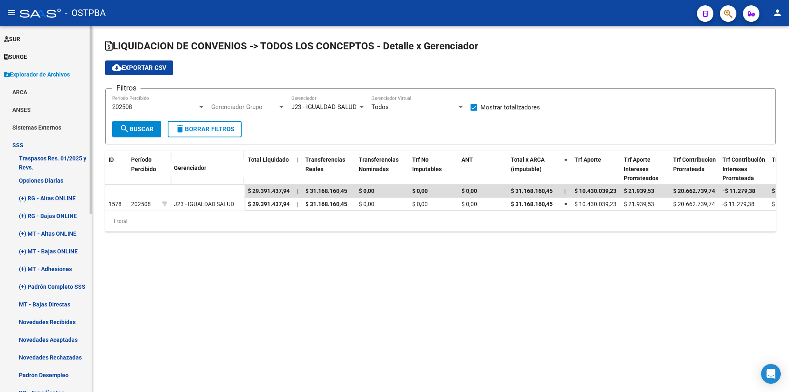
click at [44, 145] on link "SSS" at bounding box center [46, 145] width 92 height 18
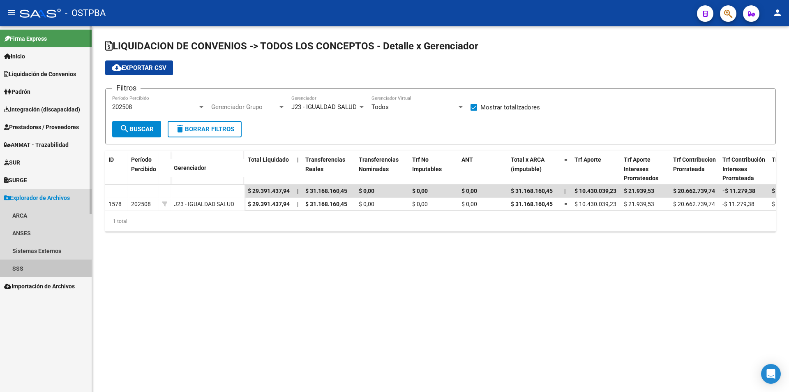
scroll to position [0, 0]
click at [44, 213] on link "ARCA" at bounding box center [46, 215] width 92 height 18
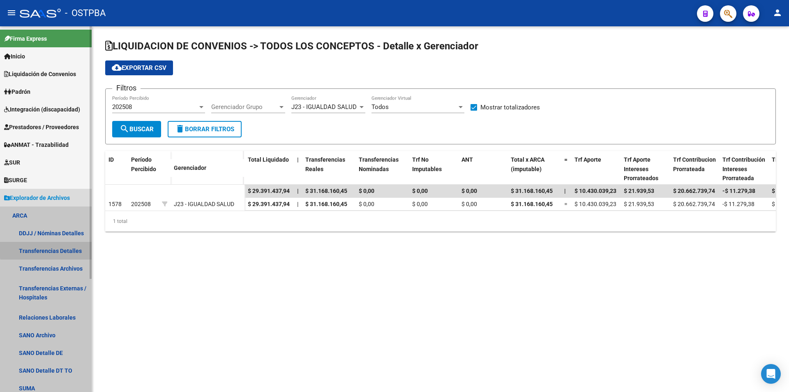
click at [74, 250] on link "Transferencias Detalles" at bounding box center [46, 251] width 92 height 18
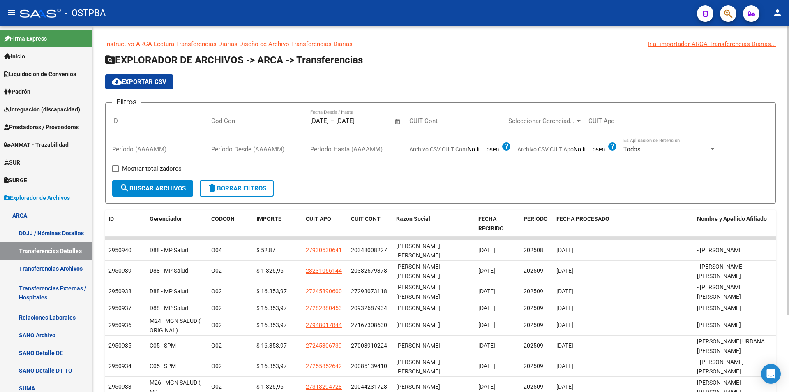
click at [405, 119] on span "Open calendar" at bounding box center [398, 121] width 20 height 20
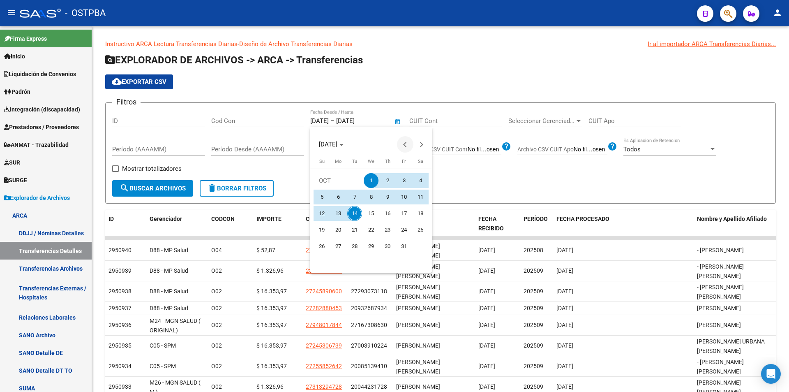
click at [408, 143] on span "Previous month" at bounding box center [405, 144] width 16 height 16
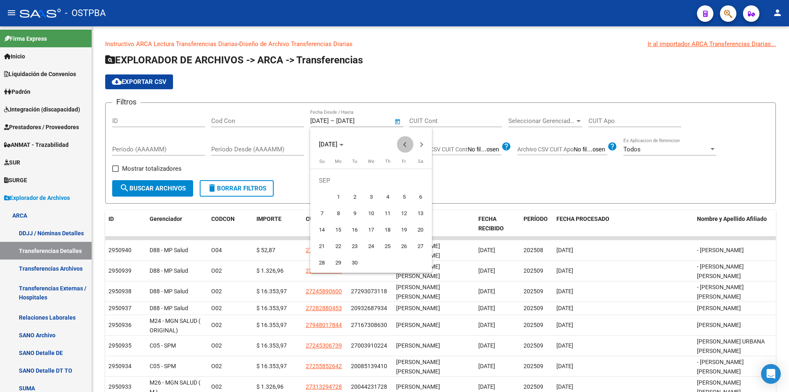
click at [408, 143] on span "Previous month" at bounding box center [405, 144] width 16 height 16
click at [403, 142] on span "Previous month" at bounding box center [405, 144] width 16 height 16
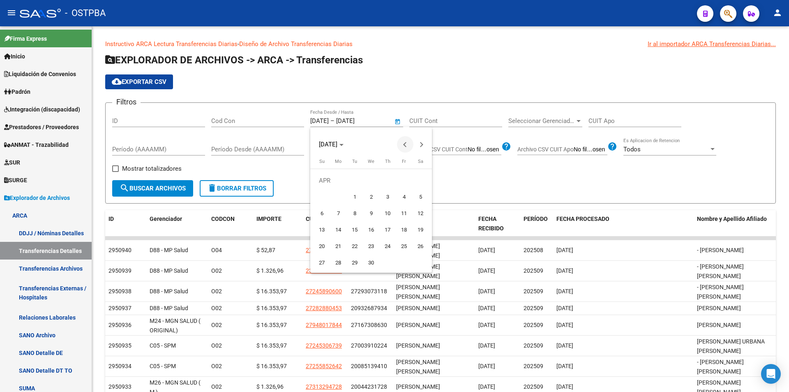
click at [403, 142] on span "Previous month" at bounding box center [405, 144] width 16 height 16
drag, startPoint x: 417, startPoint y: 182, endPoint x: 296, endPoint y: 265, distance: 147.4
click at [417, 182] on span "1" at bounding box center [420, 180] width 15 height 15
type input "01/03/2025"
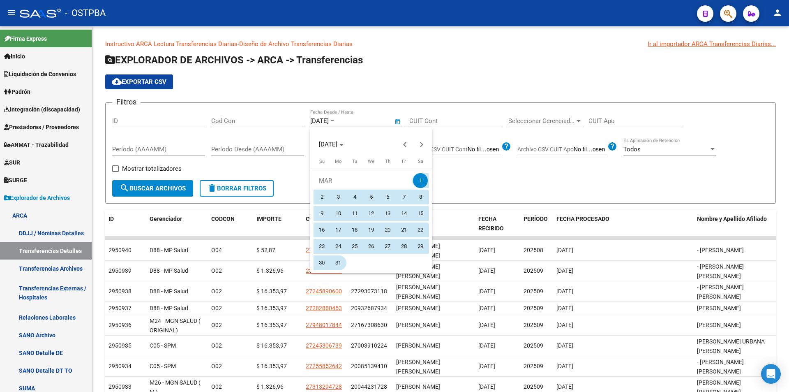
click at [343, 262] on span "31" at bounding box center [338, 262] width 15 height 15
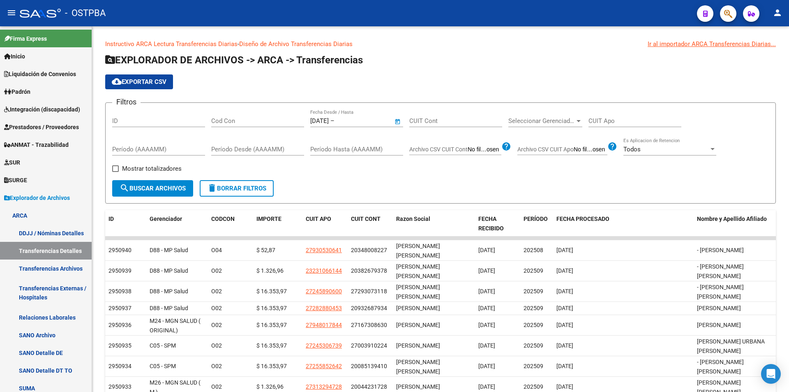
type input "31/03/2025"
drag, startPoint x: 158, startPoint y: 168, endPoint x: 423, endPoint y: 156, distance: 264.8
click at [160, 168] on span "Mostrar totalizadores" at bounding box center [152, 169] width 60 height 10
click at [115, 172] on input "Mostrar totalizadores" at bounding box center [115, 172] width 0 height 0
checkbox input "true"
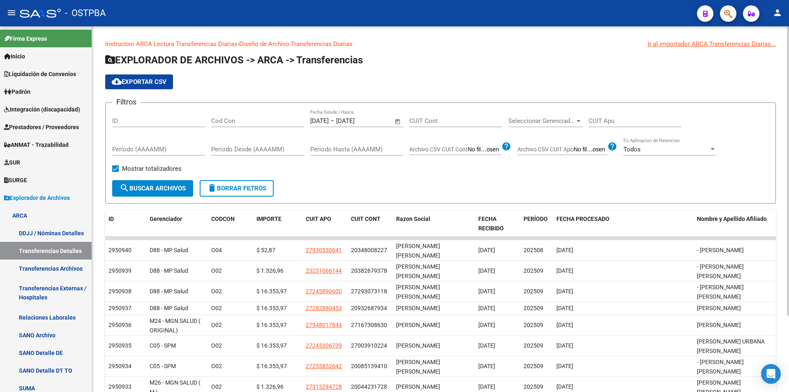
click at [551, 125] on div "Seleccionar Gerenciador Seleccionar Gerenciador" at bounding box center [545, 118] width 74 height 18
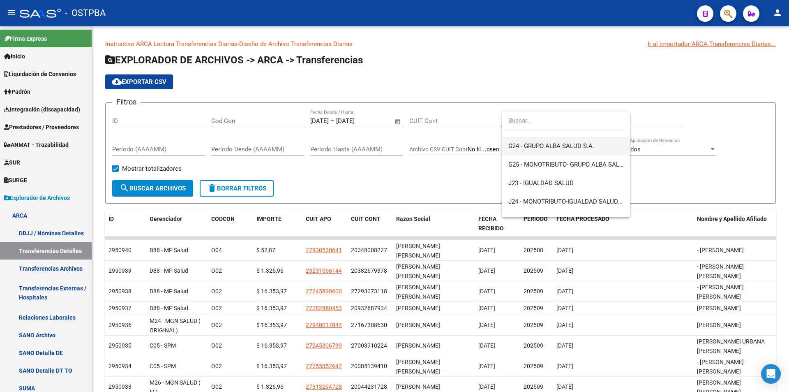
scroll to position [123, 0]
click at [602, 196] on span "J24 - MONOTRIBUTO-IGUALDAD SALUD-PRENSA" at bounding box center [565, 201] width 115 height 18
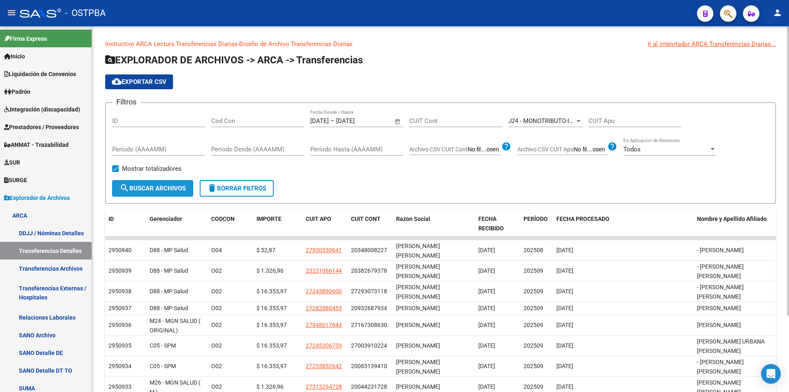
click at [161, 187] on span "search Buscar Archivos" at bounding box center [153, 187] width 66 height 7
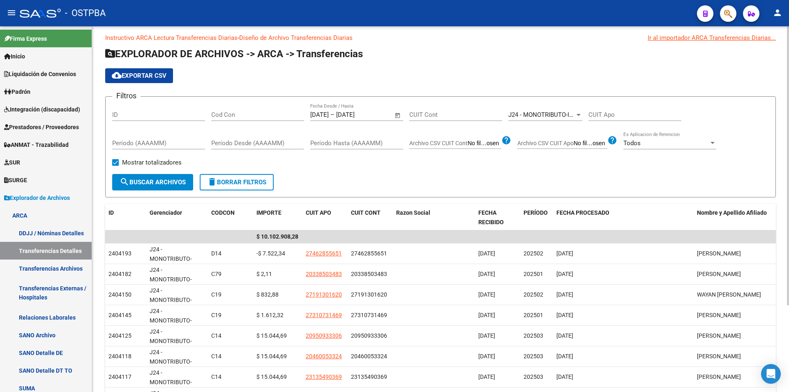
scroll to position [0, 0]
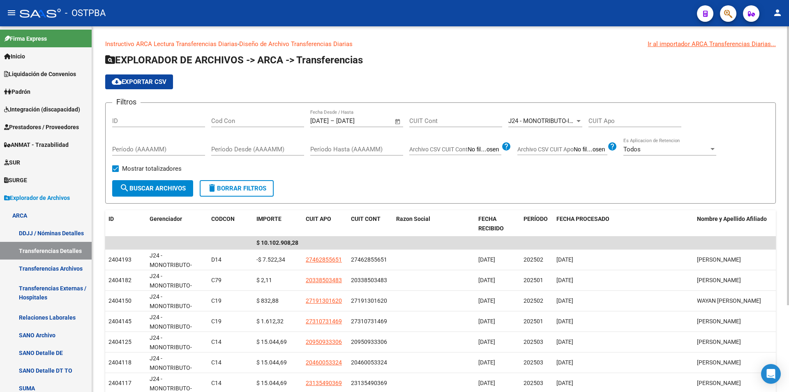
click at [259, 121] on input "Cod Con" at bounding box center [257, 120] width 93 height 7
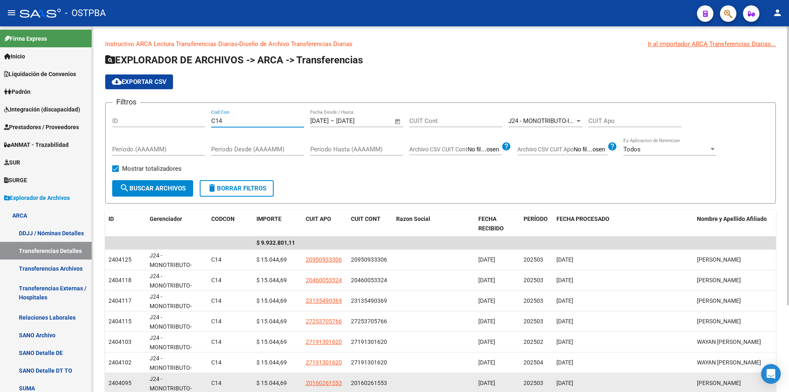
type input "C14"
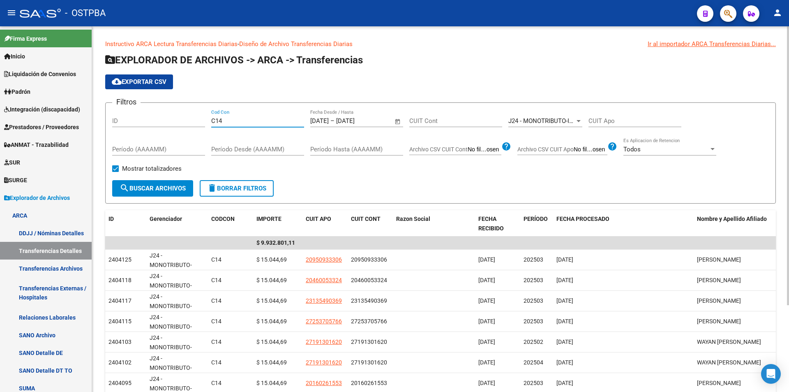
click at [572, 115] on div "J24 - MONOTRIBUTO-IGUALDAD SALUD-PRENSA Seleccionar Gerenciador" at bounding box center [545, 118] width 74 height 18
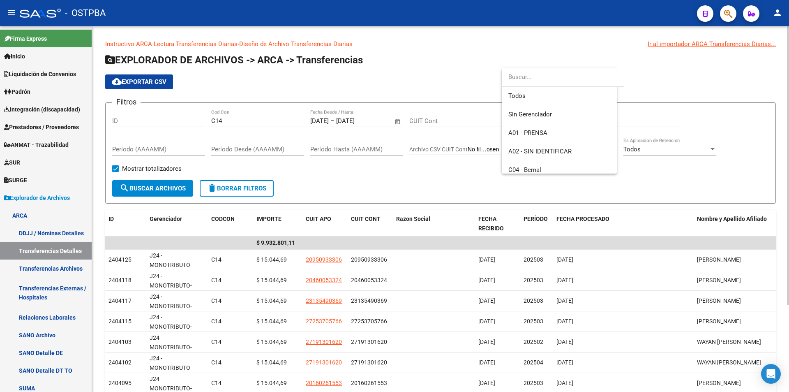
scroll to position [160, 0]
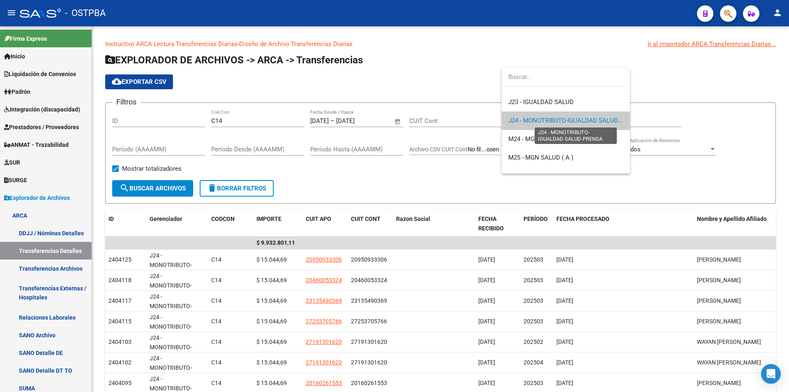
click at [614, 123] on span "J24 - MONOTRIBUTO-IGUALDAD SALUD-PRENSA" at bounding box center [575, 120] width 135 height 7
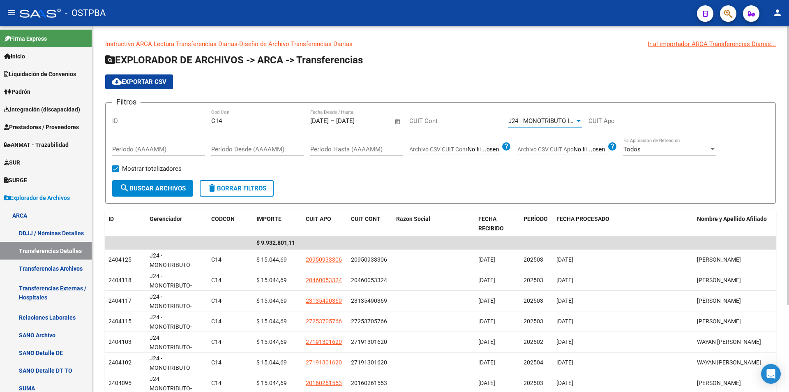
click at [161, 185] on span "search Buscar Archivos" at bounding box center [153, 187] width 66 height 7
click at [567, 126] on div "J24 - MONOTRIBUTO-IGUALDAD SALUD-PRENSA Seleccionar Gerenciador" at bounding box center [545, 118] width 74 height 18
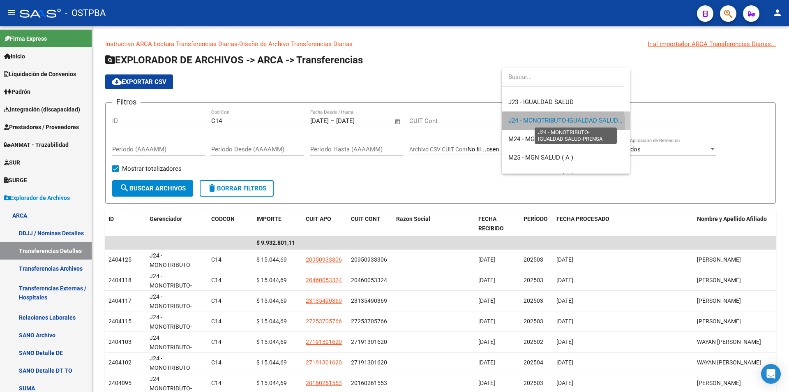
click at [558, 124] on span "J24 - MONOTRIBUTO-IGUALDAD SALUD-PRENSA" at bounding box center [575, 120] width 135 height 7
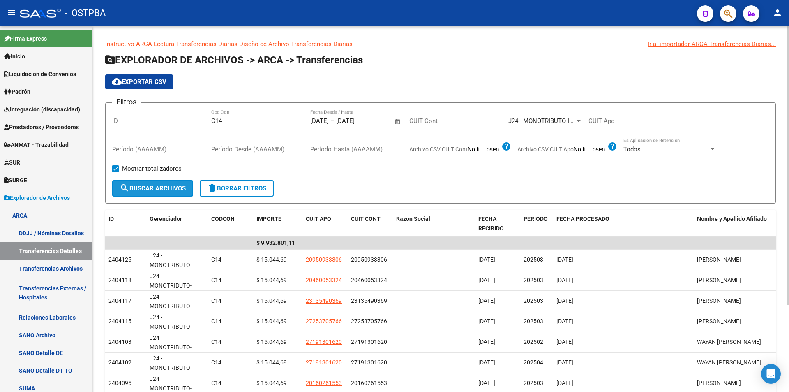
click at [168, 192] on button "search Buscar Archivos" at bounding box center [152, 188] width 81 height 16
click at [401, 120] on span "Open calendar" at bounding box center [398, 121] width 20 height 20
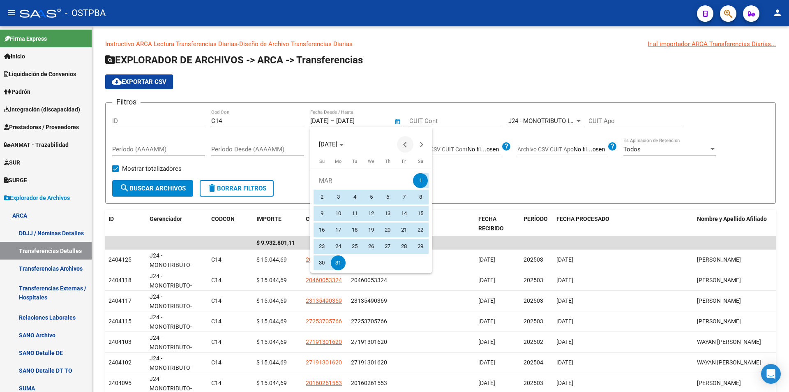
click at [410, 141] on span "Previous month" at bounding box center [405, 144] width 16 height 16
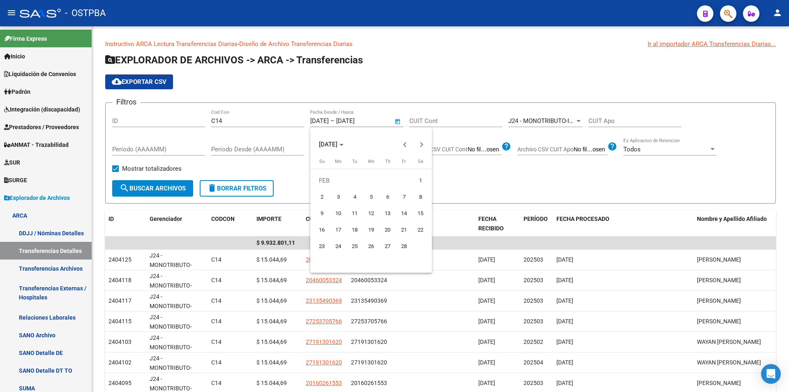
click at [417, 179] on span "1" at bounding box center [420, 180] width 15 height 15
type input "01/02/2025"
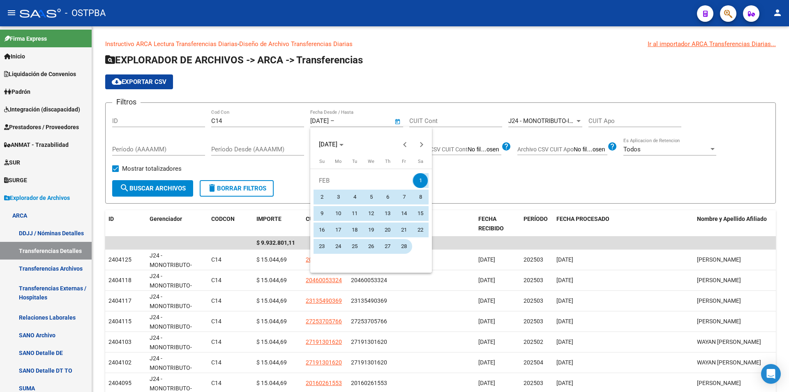
click at [404, 251] on span "28" at bounding box center [403, 246] width 15 height 15
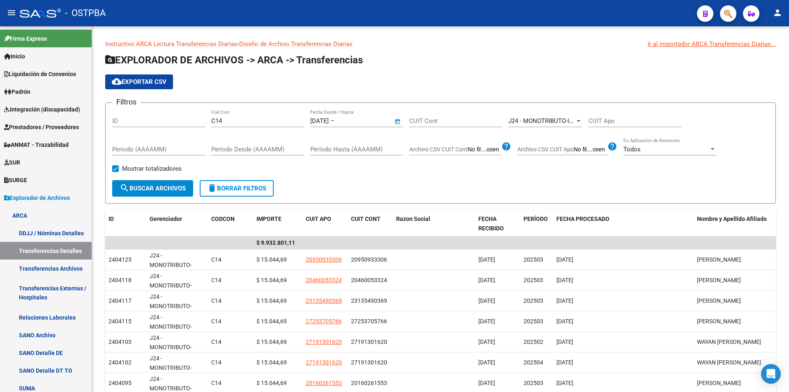
type input "28/02/2025"
click at [143, 185] on span "search Buscar Archivos" at bounding box center [153, 187] width 66 height 7
click at [397, 123] on span "Open calendar" at bounding box center [398, 121] width 20 height 20
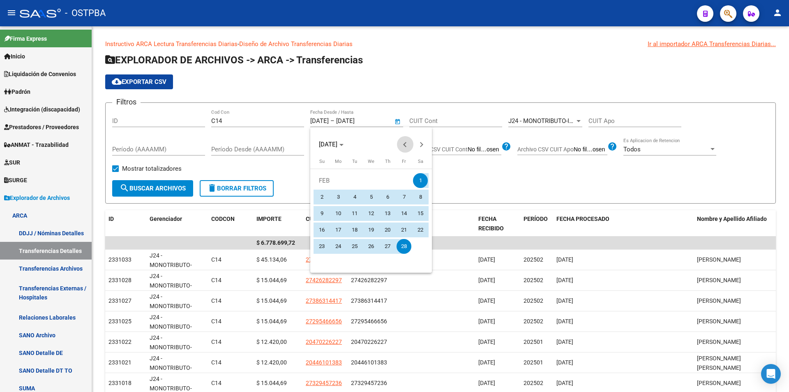
click at [400, 142] on span "Previous month" at bounding box center [405, 144] width 16 height 16
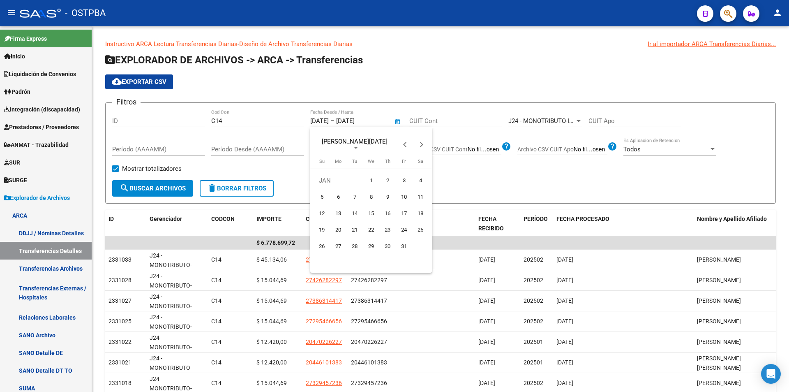
click at [373, 180] on span "1" at bounding box center [371, 180] width 15 height 15
type input "01/01/2025"
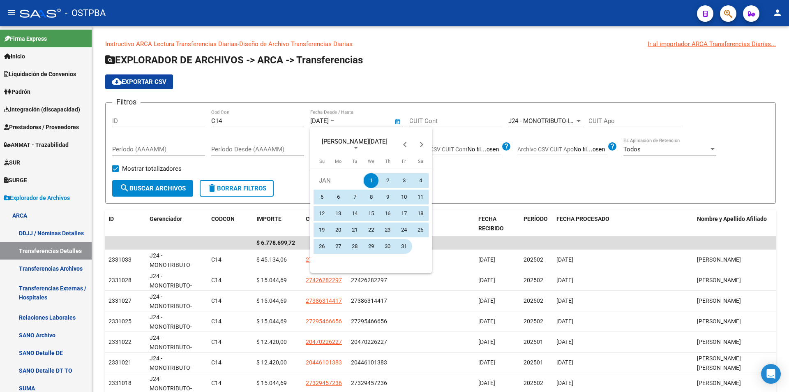
click at [404, 248] on span "31" at bounding box center [403, 246] width 15 height 15
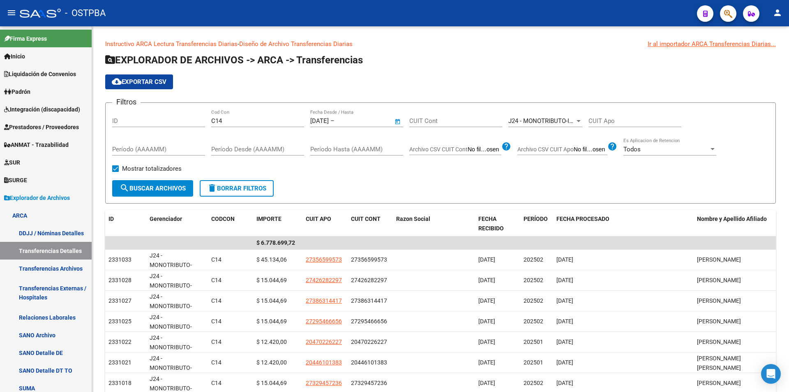
type input "31/01/2025"
click at [141, 187] on span "search Buscar Archivos" at bounding box center [153, 187] width 66 height 7
click at [395, 118] on span "Open calendar" at bounding box center [398, 121] width 20 height 20
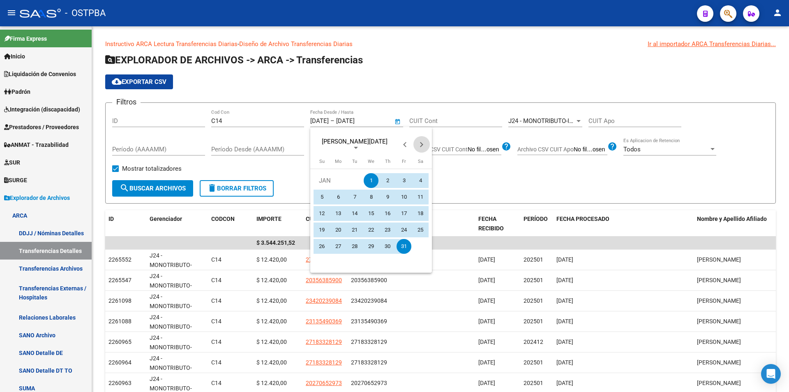
click at [424, 146] on span "Next month" at bounding box center [421, 144] width 16 height 16
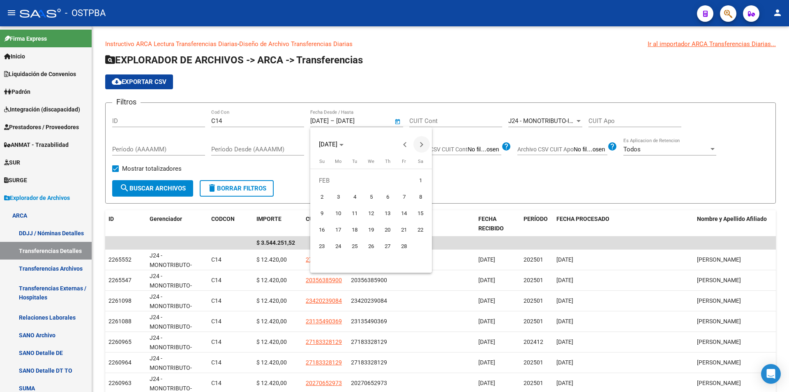
click at [424, 146] on span "Next month" at bounding box center [421, 144] width 16 height 16
click at [353, 193] on span "1" at bounding box center [354, 196] width 15 height 15
type input "01/04/2025"
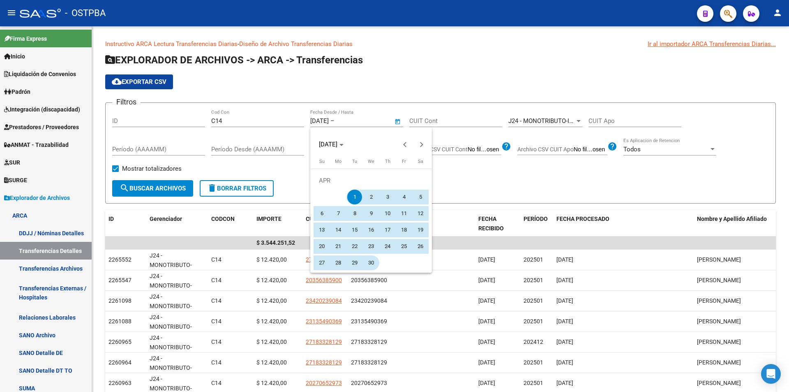
click at [375, 263] on span "30" at bounding box center [371, 262] width 15 height 15
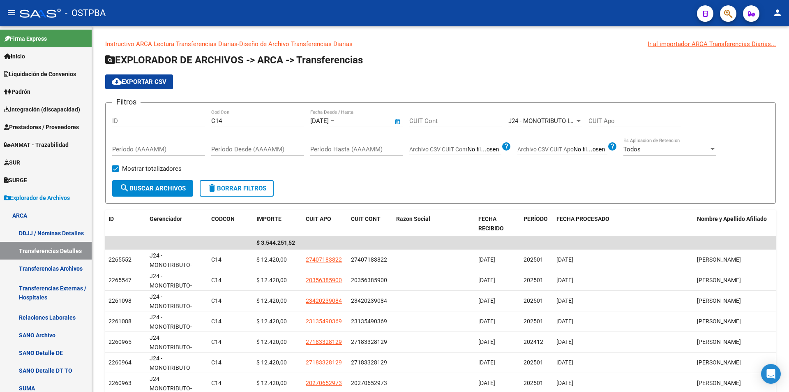
type input "30/04/2025"
click at [136, 169] on span "Mostrar totalizadores" at bounding box center [152, 169] width 60 height 10
click at [115, 172] on input "Mostrar totalizadores" at bounding box center [115, 172] width 0 height 0
click at [131, 182] on button "search Buscar Archivos" at bounding box center [152, 188] width 81 height 16
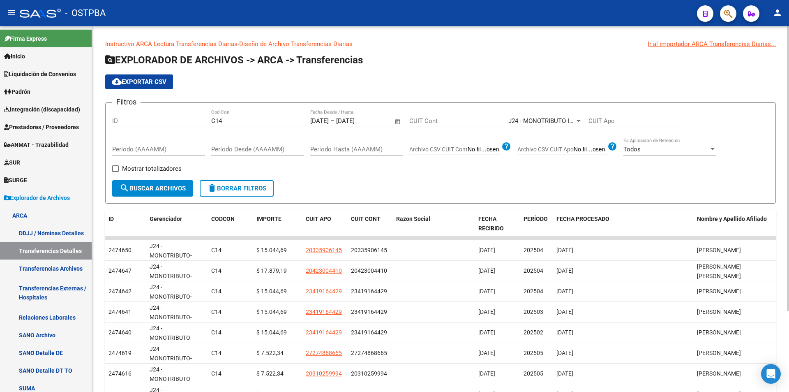
click at [129, 172] on span "Mostrar totalizadores" at bounding box center [152, 169] width 60 height 10
click at [115, 172] on input "Mostrar totalizadores" at bounding box center [115, 172] width 0 height 0
checkbox input "true"
click at [133, 184] on span "search Buscar Archivos" at bounding box center [153, 187] width 66 height 7
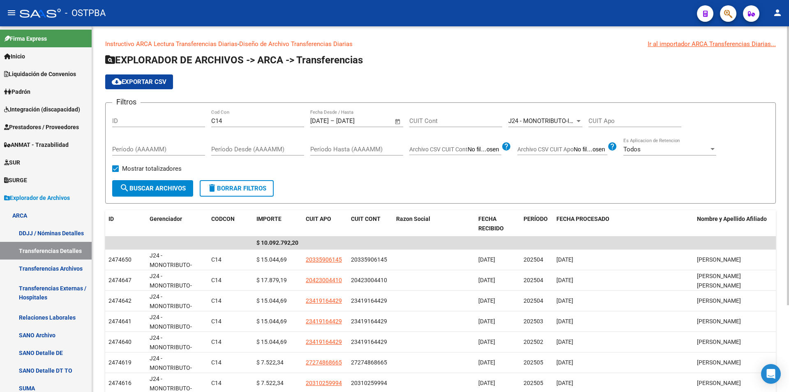
click at [402, 122] on span "Open calendar" at bounding box center [398, 121] width 20 height 20
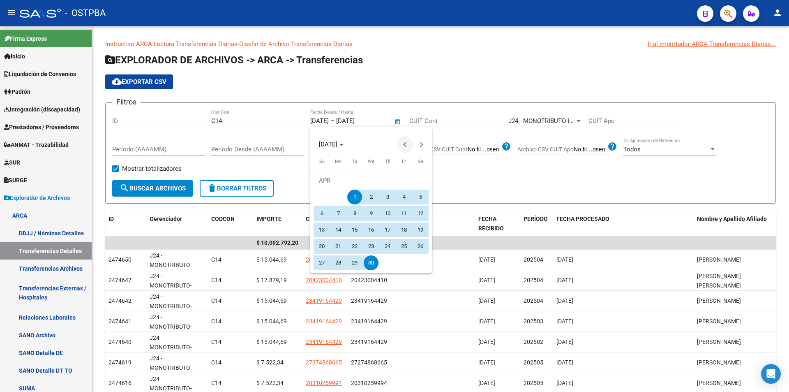
click at [398, 147] on span "Previous month" at bounding box center [405, 144] width 16 height 16
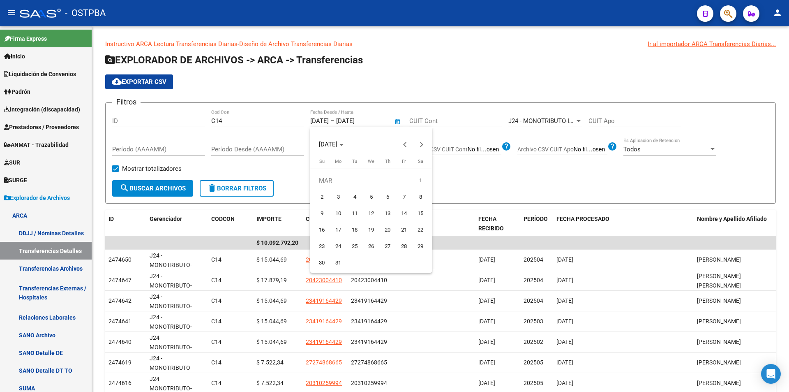
click at [417, 177] on span "1" at bounding box center [420, 180] width 15 height 15
type input "01/03/2025"
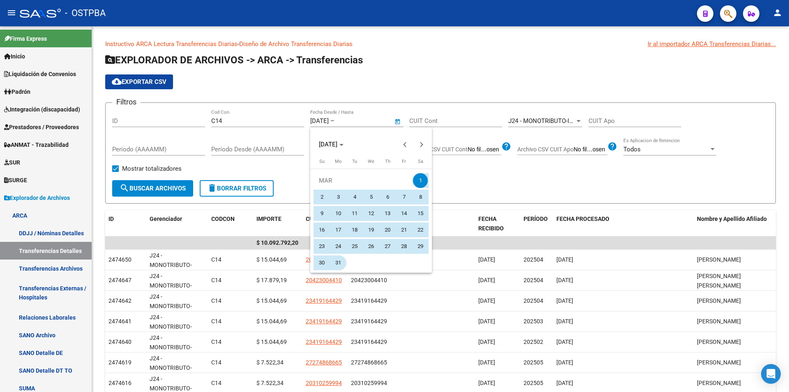
click at [335, 258] on span "31" at bounding box center [338, 262] width 15 height 15
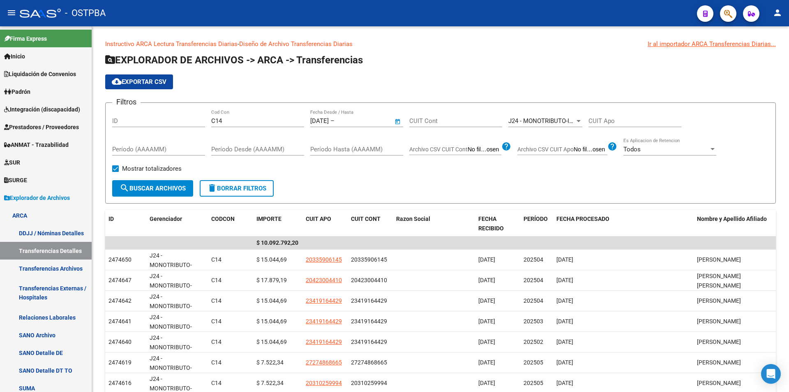
type input "31/03/2025"
click at [152, 185] on span "search Buscar Archivos" at bounding box center [153, 187] width 66 height 7
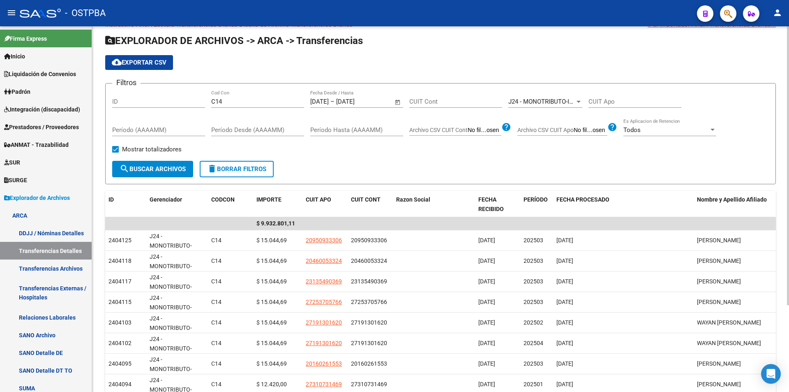
scroll to position [0, 0]
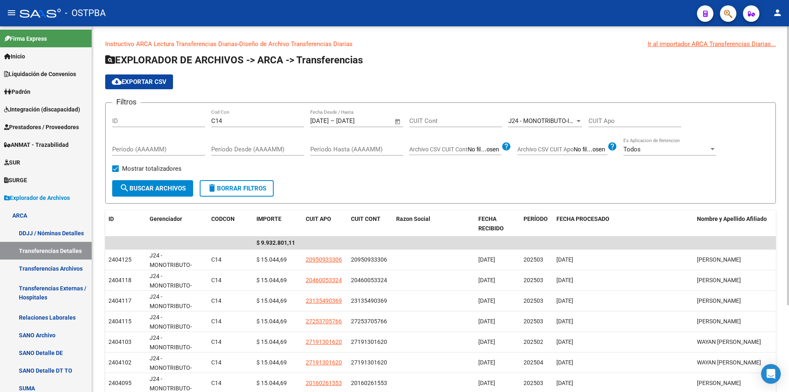
click at [242, 122] on input "C14" at bounding box center [257, 120] width 93 height 7
drag, startPoint x: 242, startPoint y: 122, endPoint x: 212, endPoint y: 128, distance: 30.5
click at [212, 128] on div "C14 Cod Con" at bounding box center [257, 121] width 93 height 25
click at [174, 183] on button "search Buscar Archivos" at bounding box center [152, 188] width 81 height 16
click at [531, 121] on span "J24 - MONOTRIBUTO-IGUALDAD SALUD-PRENSA" at bounding box center [575, 120] width 135 height 7
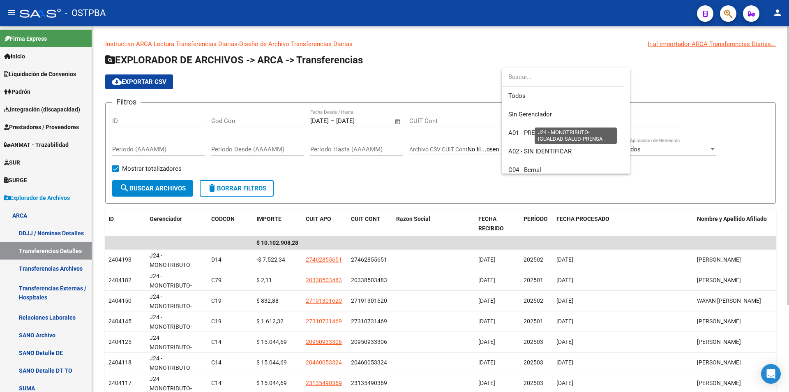
scroll to position [160, 0]
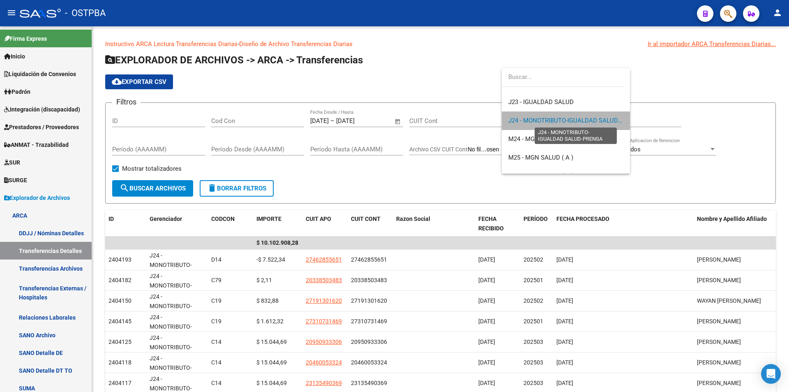
click at [601, 120] on span "J24 - MONOTRIBUTO-IGUALDAD SALUD-PRENSA" at bounding box center [575, 120] width 135 height 7
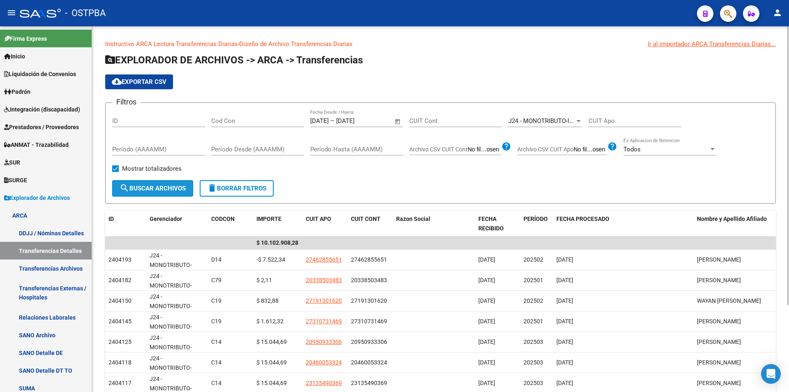
click at [159, 186] on span "search Buscar Archivos" at bounding box center [153, 187] width 66 height 7
click at [267, 122] on input "Cod Con" at bounding box center [257, 120] width 93 height 7
type input "S"
type input "C14"
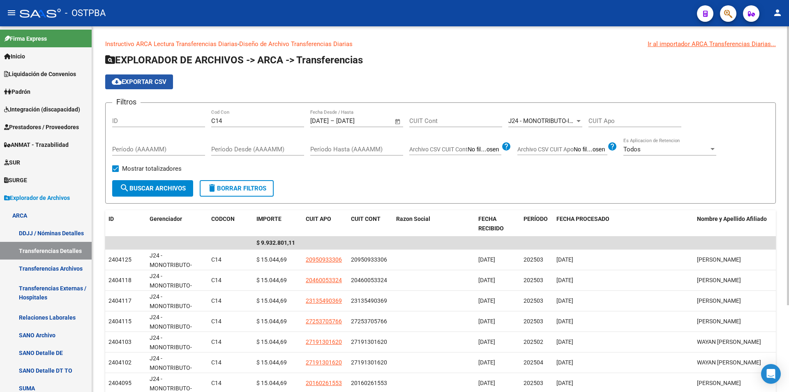
click at [145, 87] on button "cloud_download Exportar CSV" at bounding box center [139, 81] width 68 height 15
click at [397, 118] on span "Open calendar" at bounding box center [398, 121] width 20 height 20
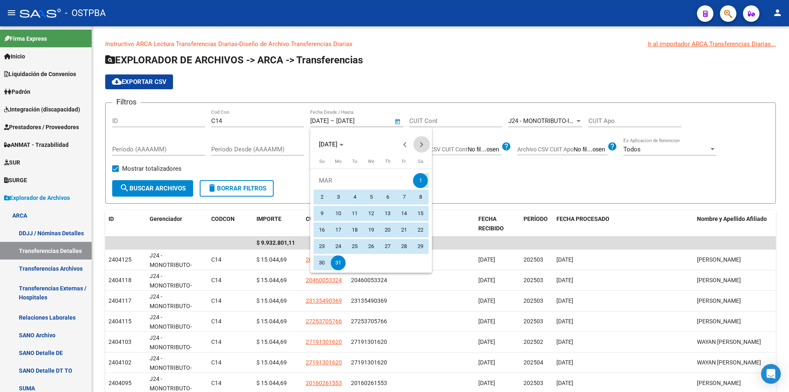
click at [421, 143] on button "Next month" at bounding box center [421, 144] width 16 height 16
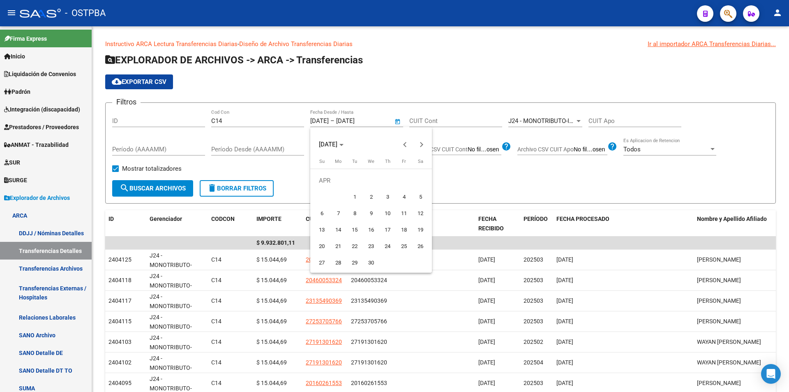
click at [354, 194] on span "1" at bounding box center [354, 196] width 15 height 15
type input "01/04/2025"
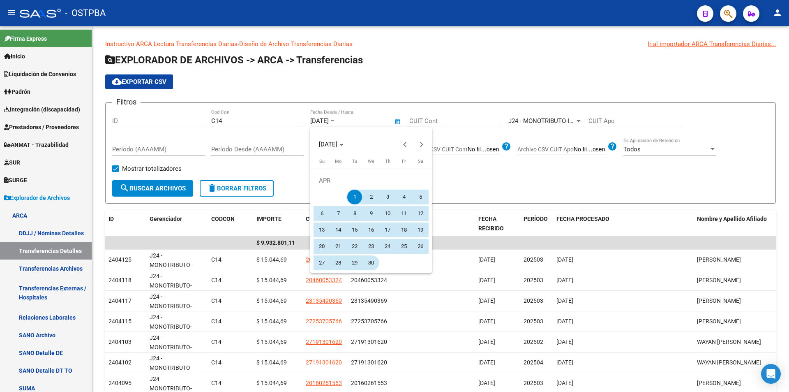
click at [376, 261] on span "30" at bounding box center [371, 262] width 15 height 15
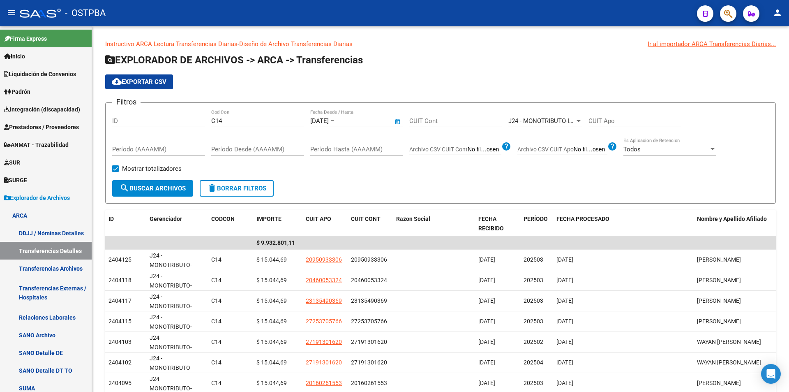
type input "30/04/2025"
click at [173, 186] on span "search Buscar Archivos" at bounding box center [153, 187] width 66 height 7
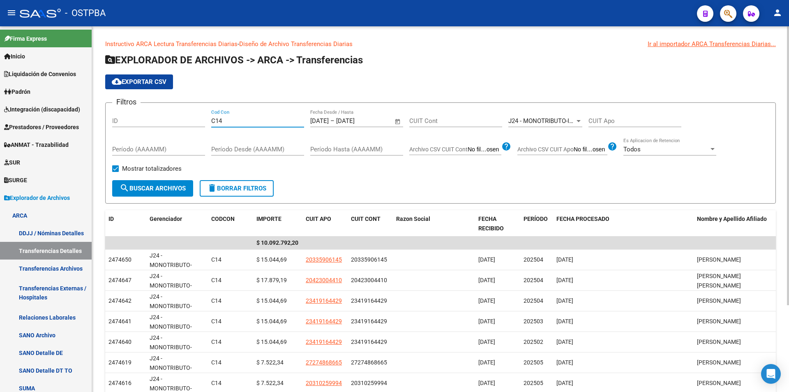
drag, startPoint x: 262, startPoint y: 120, endPoint x: 184, endPoint y: 124, distance: 78.6
click at [189, 124] on div "Filtros ID C14 Cod Con 01/04/2025 01/04/2025 – 30/04/2025 Fecha fin Fecha Desde…" at bounding box center [440, 144] width 656 height 71
drag, startPoint x: 278, startPoint y: 122, endPoint x: 230, endPoint y: 122, distance: 48.1
click at [230, 122] on input "SEO" at bounding box center [257, 120] width 93 height 7
click at [230, 122] on input "SE" at bounding box center [257, 120] width 93 height 7
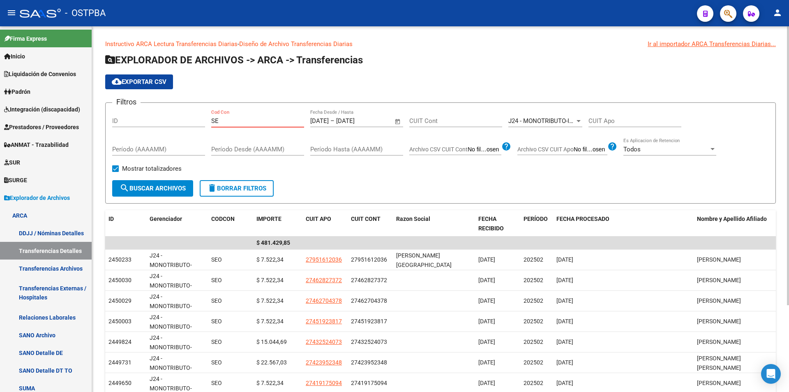
type input "S"
click at [151, 187] on span "search Buscar Archivos" at bounding box center [153, 187] width 66 height 7
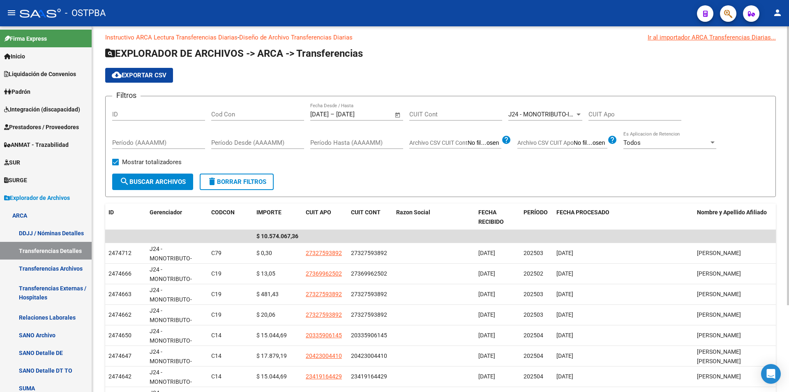
scroll to position [0, 0]
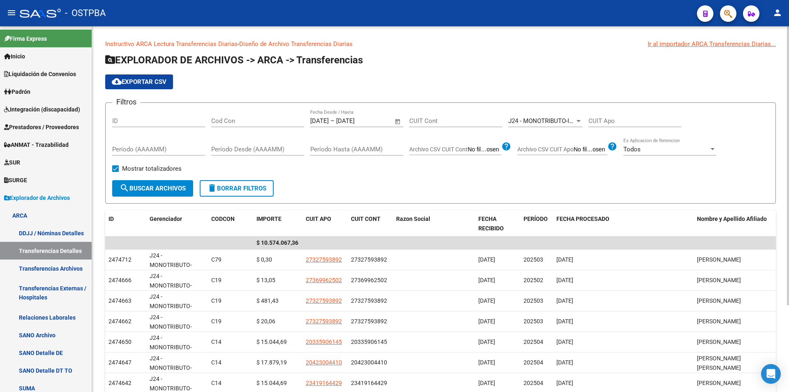
click at [400, 121] on span "Open calendar" at bounding box center [398, 121] width 20 height 20
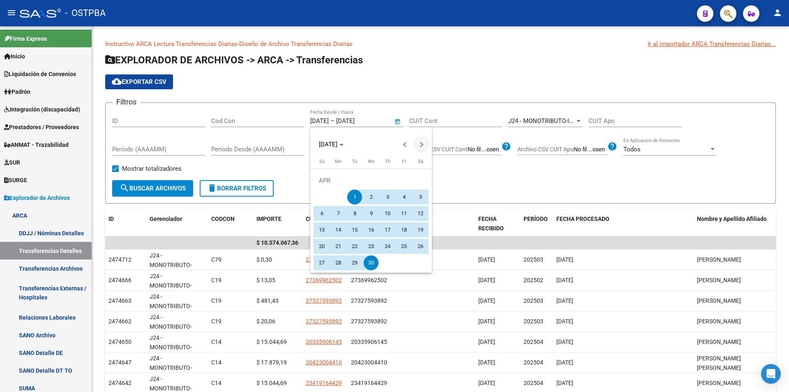
click at [426, 145] on span "Next month" at bounding box center [421, 144] width 16 height 16
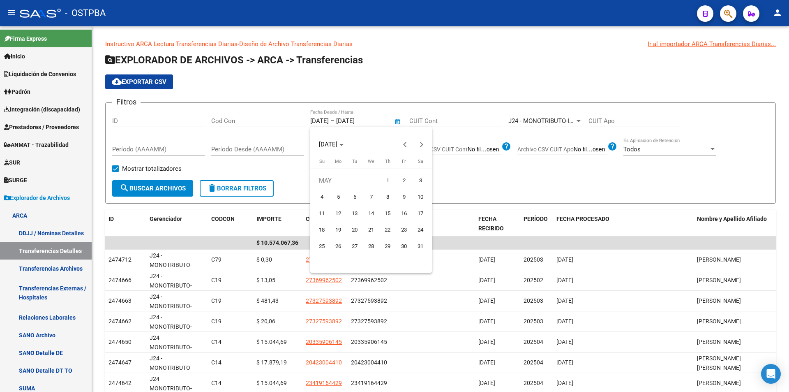
click at [385, 175] on span "1" at bounding box center [387, 180] width 15 height 15
type input "01/05/2025"
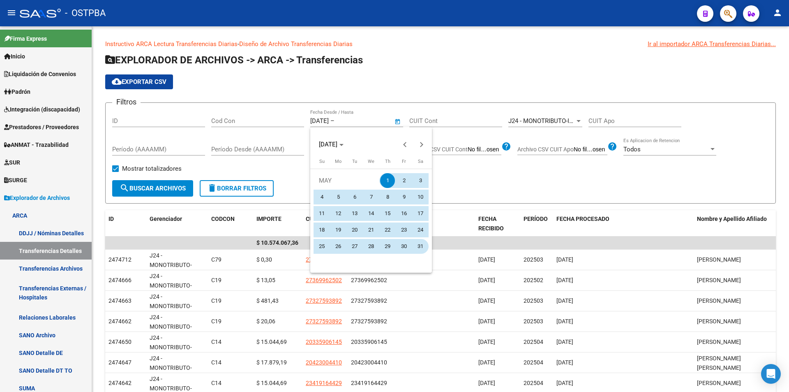
click at [413, 248] on span "31" at bounding box center [420, 246] width 15 height 15
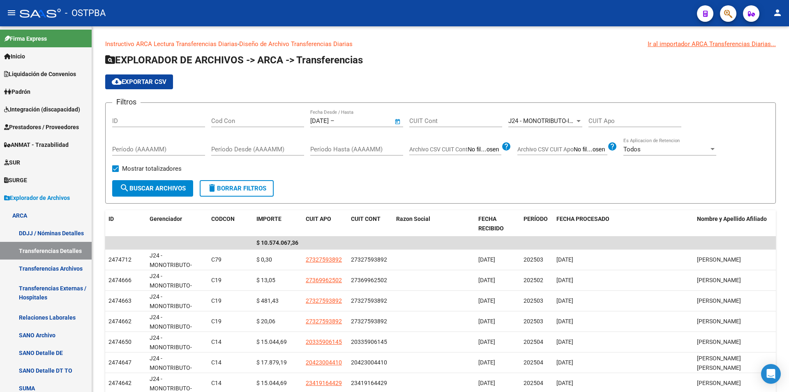
type input "31/05/2025"
click at [144, 191] on span "search Buscar Archivos" at bounding box center [153, 187] width 66 height 7
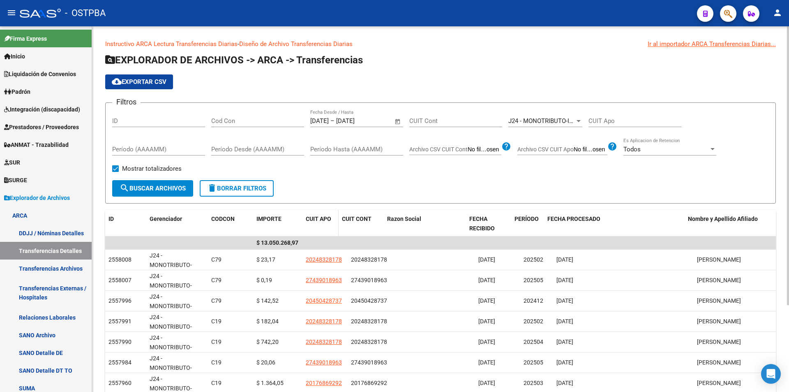
drag, startPoint x: 345, startPoint y: 223, endPoint x: 336, endPoint y: 221, distance: 9.5
click at [336, 221] on span at bounding box center [337, 223] width 4 height 27
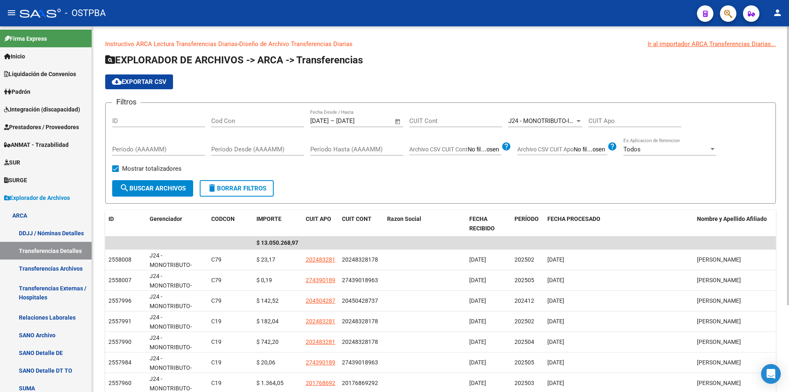
click at [364, 191] on form "Filtros ID Cod Con 01/05/2025 01/05/2025 – 31/05/2025 Fecha fin Fecha Desde / H…" at bounding box center [440, 152] width 670 height 101
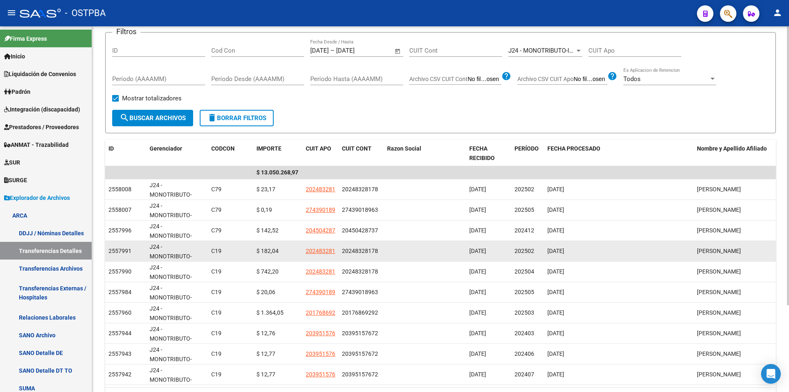
scroll to position [113, 0]
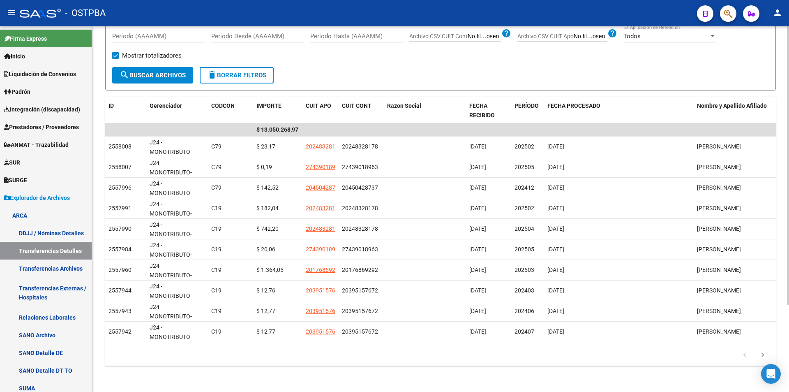
click at [288, 375] on div "Instructivo ARCA Lectura Transferencias Diarias - Diseño de Archivo Transferenc…" at bounding box center [440, 152] width 697 height 478
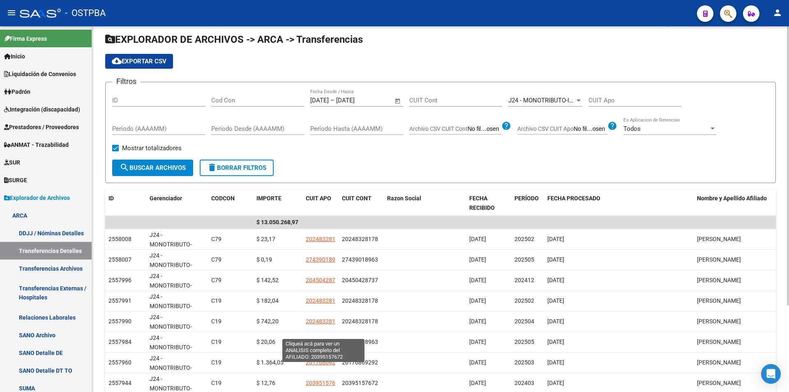
scroll to position [0, 0]
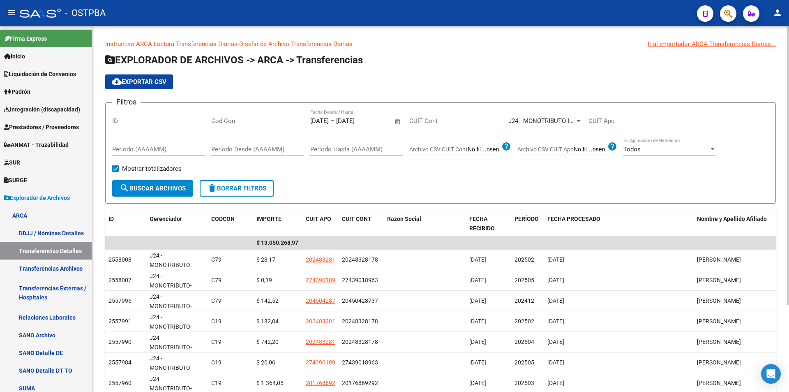
click at [407, 119] on span "Open calendar" at bounding box center [398, 121] width 20 height 20
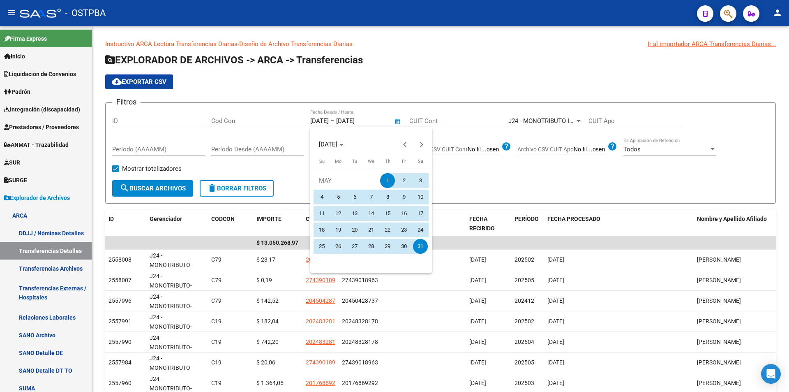
click at [398, 117] on div at bounding box center [394, 196] width 789 height 392
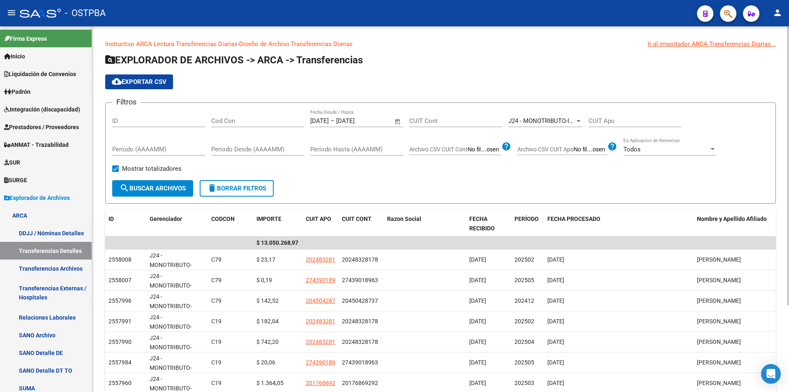
click at [397, 121] on span "Open calendar" at bounding box center [398, 121] width 20 height 20
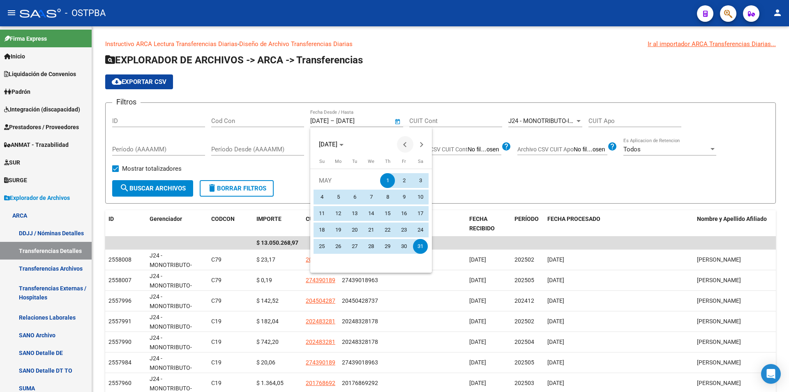
click at [404, 147] on span "Previous month" at bounding box center [405, 144] width 16 height 16
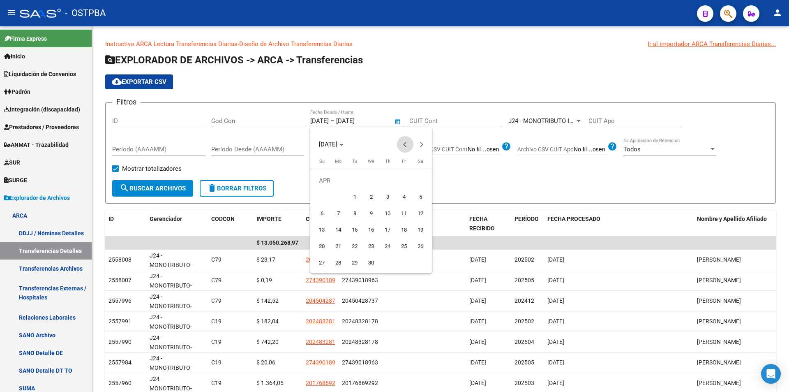
click at [404, 147] on span "Previous month" at bounding box center [405, 144] width 16 height 16
click at [420, 147] on button "Next month" at bounding box center [421, 144] width 16 height 16
click at [416, 179] on span "1" at bounding box center [420, 180] width 15 height 15
type input "01/03/2025"
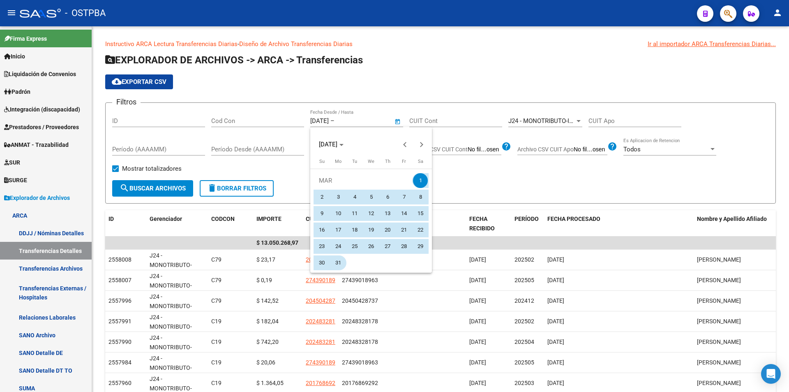
click at [338, 263] on span "31" at bounding box center [338, 262] width 15 height 15
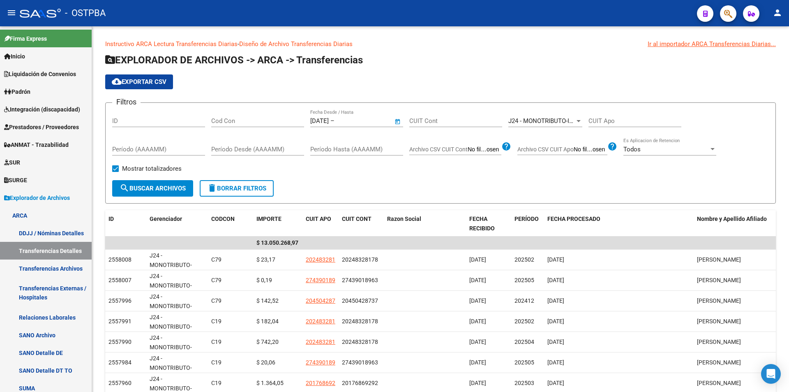
type input "31/03/2025"
click at [160, 187] on span "search Buscar Archivos" at bounding box center [153, 187] width 66 height 7
click at [122, 81] on span "cloud_download Exportar CSV" at bounding box center [139, 81] width 55 height 7
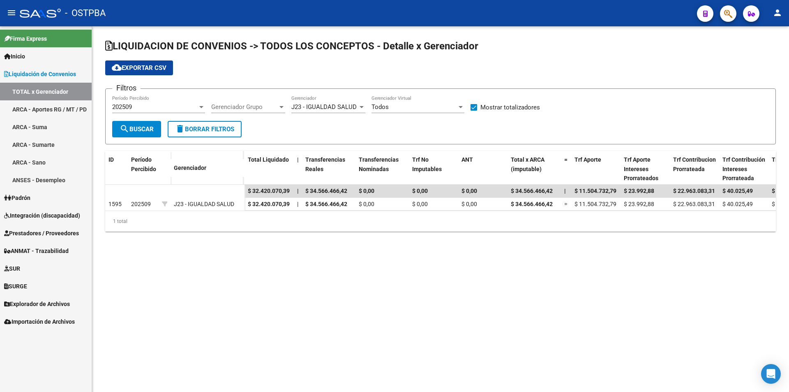
click at [309, 110] on span "J23 - IGUALDAD SALUD" at bounding box center [323, 106] width 65 height 7
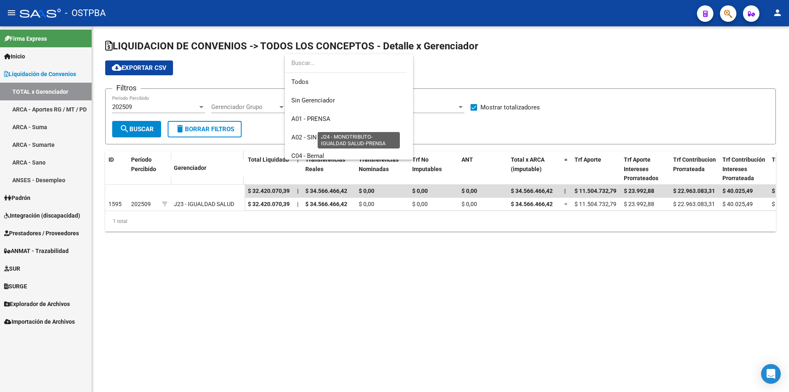
scroll to position [142, 0]
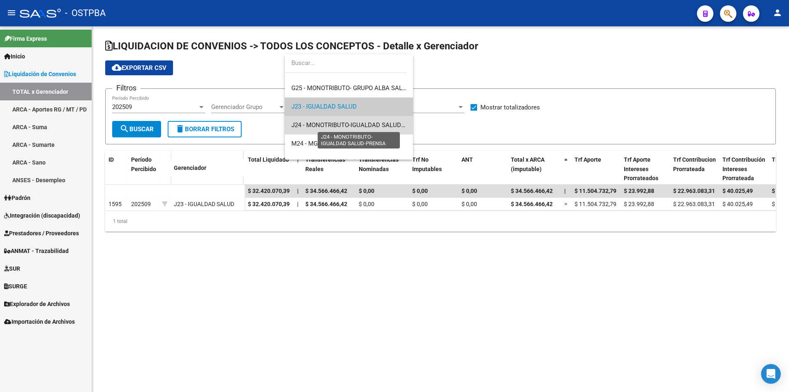
click at [361, 125] on span "J24 - MONOTRIBUTO-IGUALDAD SALUD-PRENSA" at bounding box center [358, 124] width 135 height 7
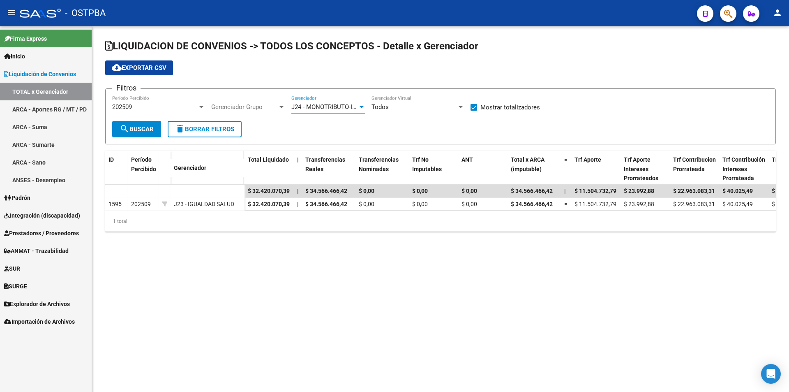
click at [179, 109] on div "202509" at bounding box center [154, 106] width 85 height 7
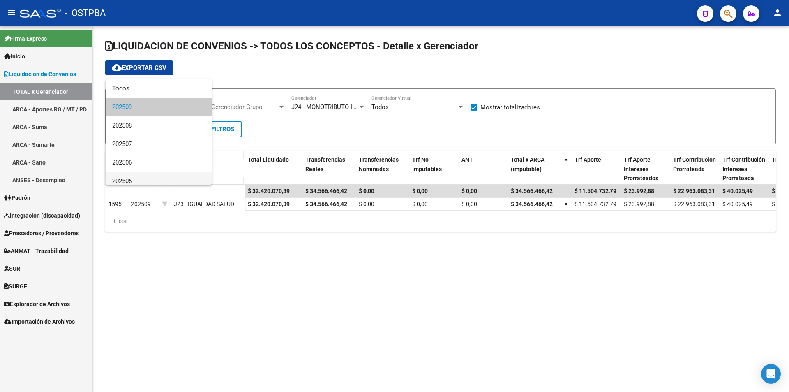
scroll to position [41, 0]
click at [167, 175] on span "202503" at bounding box center [158, 177] width 93 height 18
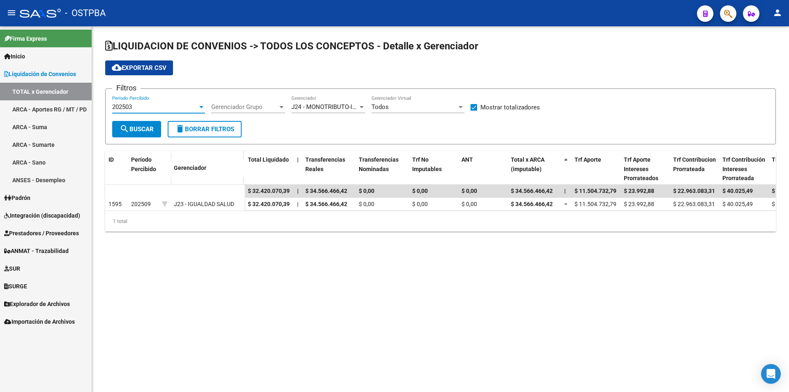
scroll to position [43, 0]
click at [150, 108] on div "202503" at bounding box center [154, 106] width 85 height 7
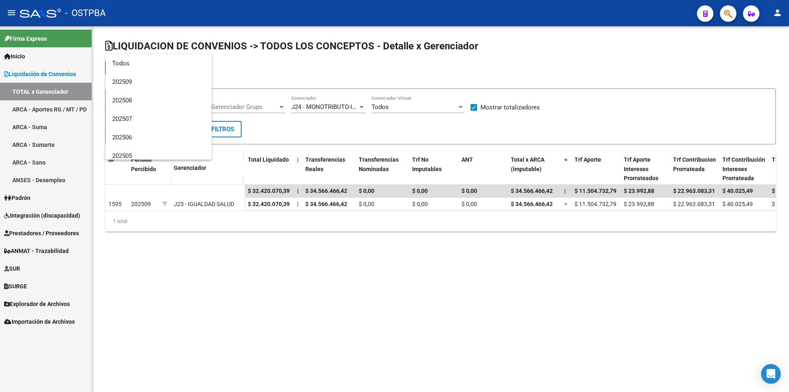
scroll to position [86, 0]
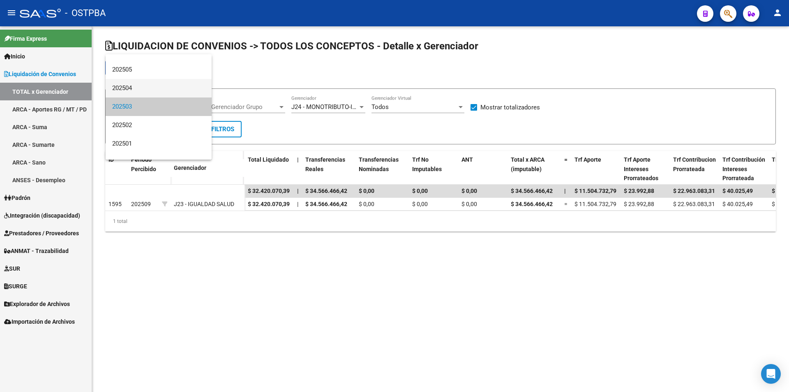
click at [146, 92] on span "202504" at bounding box center [158, 88] width 93 height 18
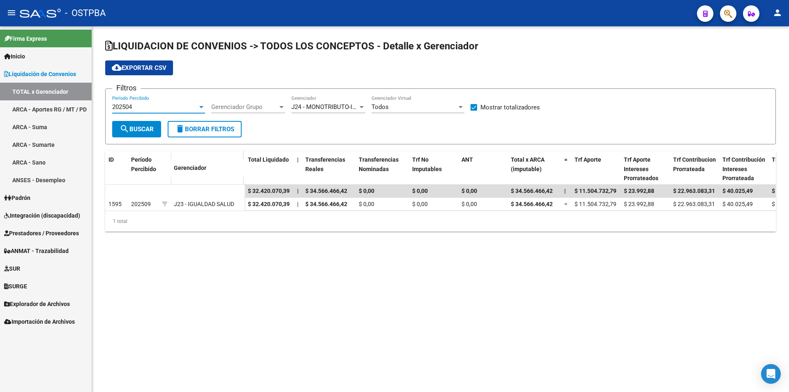
click at [134, 124] on button "search Buscar" at bounding box center [136, 129] width 49 height 16
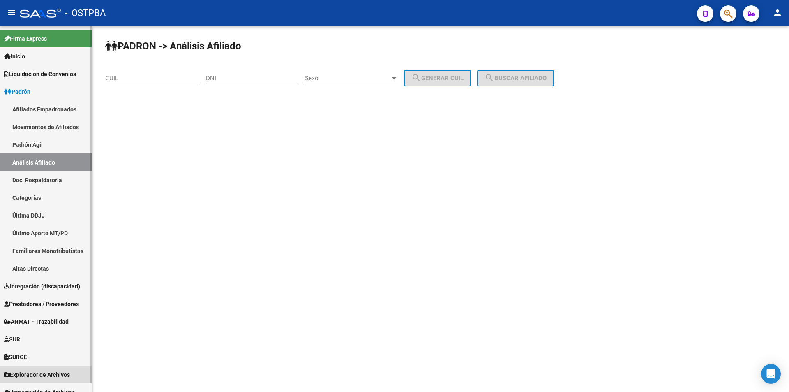
click at [36, 367] on link "Explorador de Archivos" at bounding box center [46, 374] width 92 height 18
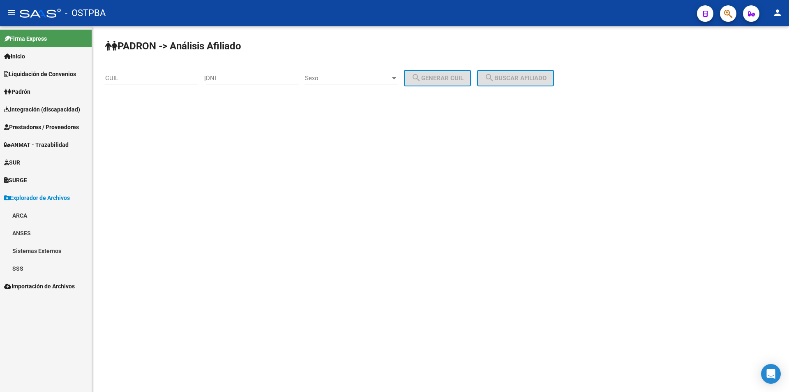
click at [51, 193] on span "Explorador de Archivos" at bounding box center [37, 197] width 66 height 9
click at [51, 87] on link "Padrón" at bounding box center [46, 92] width 92 height 18
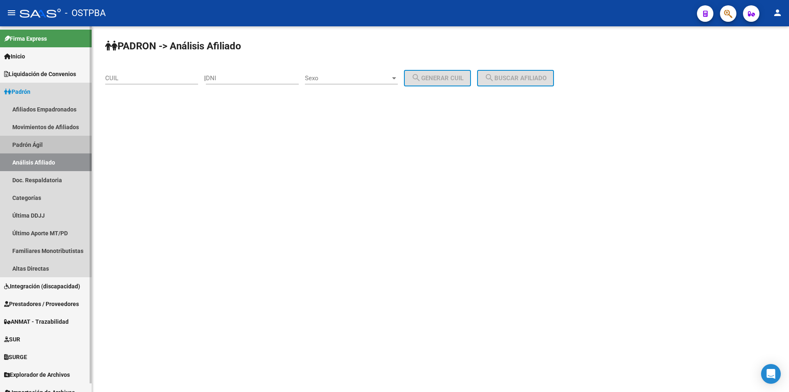
click at [41, 144] on link "Padrón Ágil" at bounding box center [46, 145] width 92 height 18
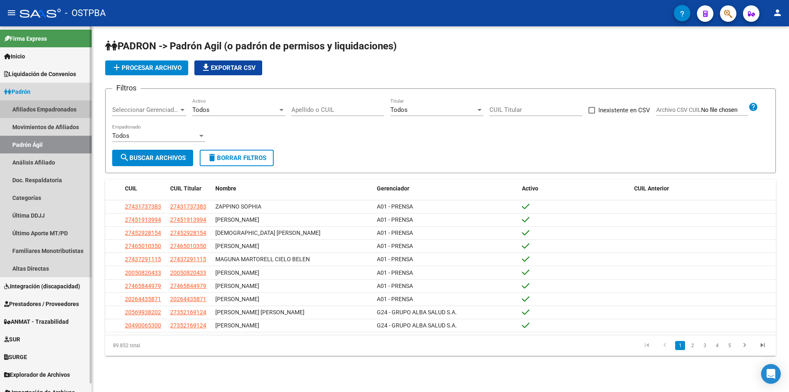
click at [50, 106] on link "Afiliados Empadronados" at bounding box center [46, 109] width 92 height 18
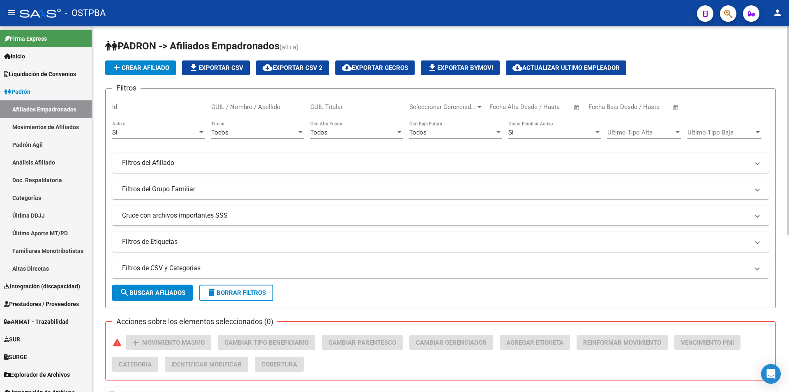
click at [265, 271] on mat-panel-title "Filtros de CSV y Categorias" at bounding box center [435, 267] width 627 height 9
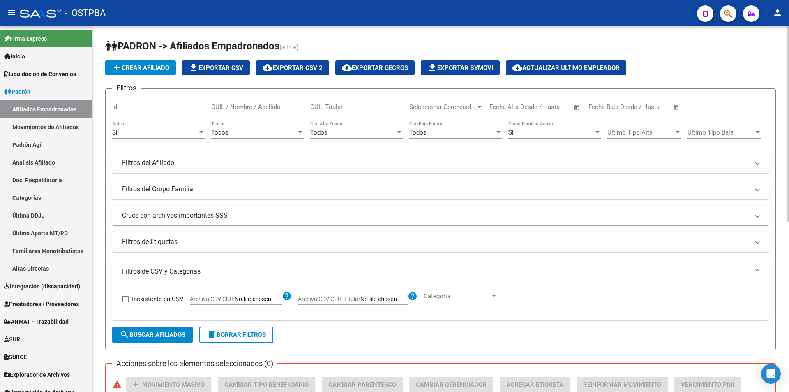
click at [254, 295] on app-file-filter "Archivo CSV CUIL help" at bounding box center [241, 297] width 102 height 12
click at [244, 298] on input "Archivo CSV CUIL" at bounding box center [258, 298] width 47 height 7
type input "C:\fakepath\IGUALDAD C 14.csv"
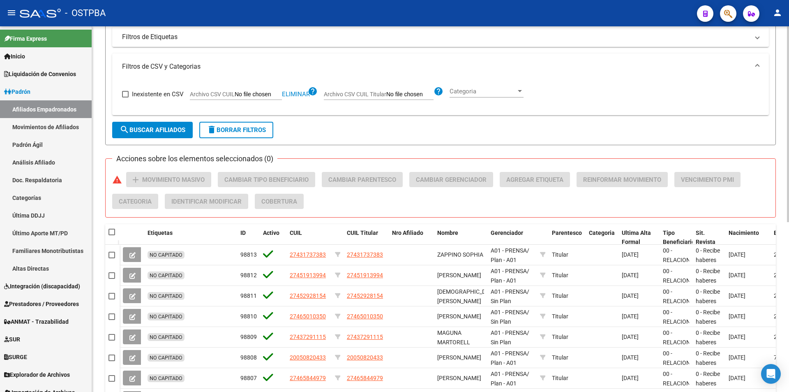
scroll to position [205, 0]
drag, startPoint x: 171, startPoint y: 128, endPoint x: 252, endPoint y: 124, distance: 81.4
click at [171, 127] on span "search Buscar Afiliados" at bounding box center [153, 128] width 66 height 7
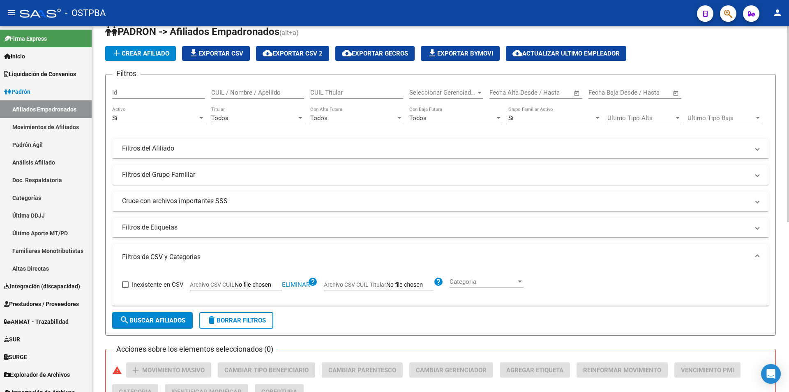
scroll to position [0, 0]
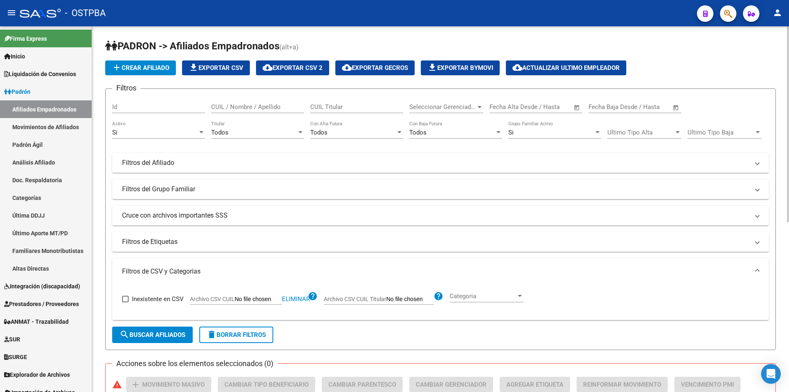
click at [168, 131] on div "Si" at bounding box center [154, 132] width 85 height 7
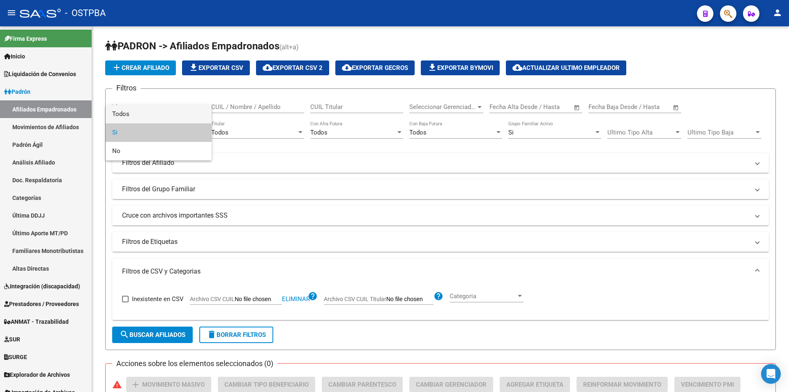
click at [169, 112] on span "Todos" at bounding box center [158, 114] width 93 height 18
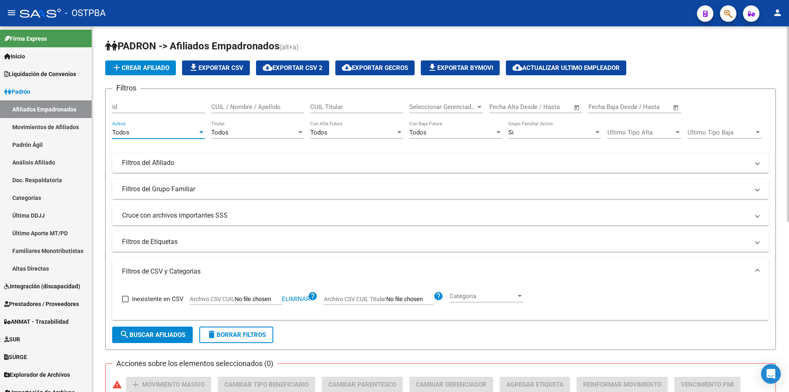
click at [149, 337] on span "search Buscar Afiliados" at bounding box center [153, 334] width 66 height 7
click at [318, 68] on span "cloud_download Exportar CSV 2" at bounding box center [293, 67] width 60 height 7
click at [51, 57] on link "Inicio" at bounding box center [46, 56] width 92 height 18
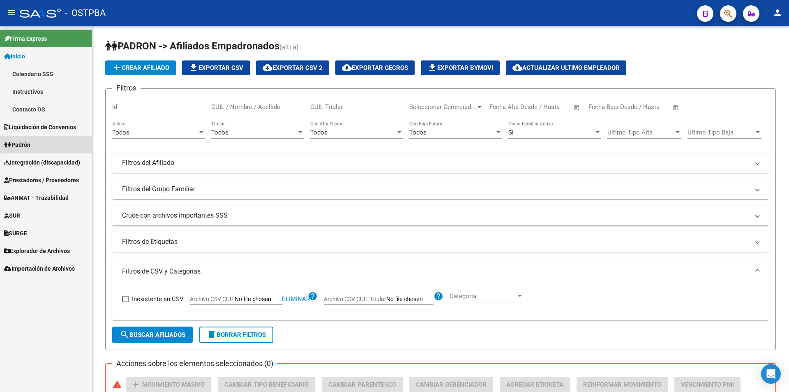
click at [50, 139] on link "Padrón" at bounding box center [46, 145] width 92 height 18
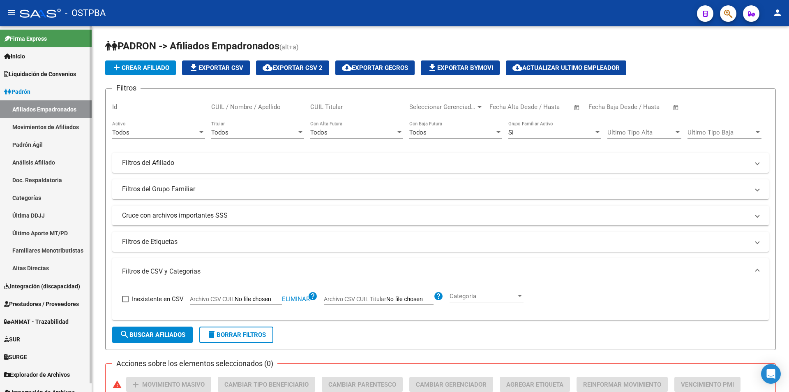
click at [46, 68] on link "Liquidación de Convenios" at bounding box center [46, 74] width 92 height 18
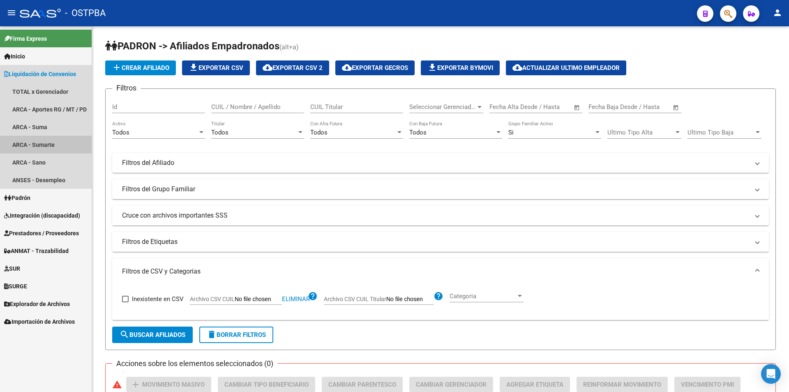
click at [46, 138] on link "ARCA - Sumarte" at bounding box center [46, 145] width 92 height 18
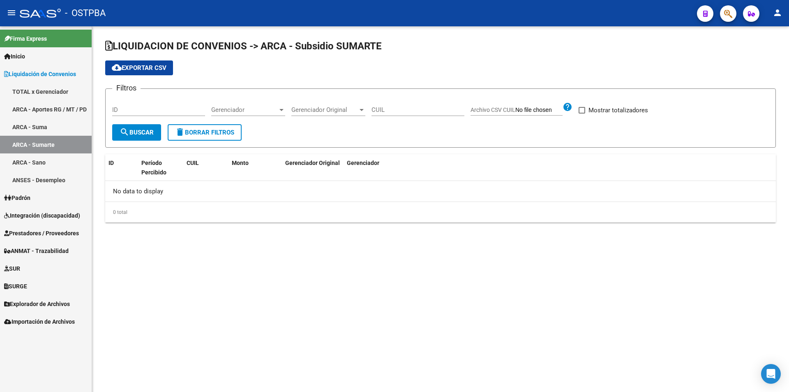
checkbox input "true"
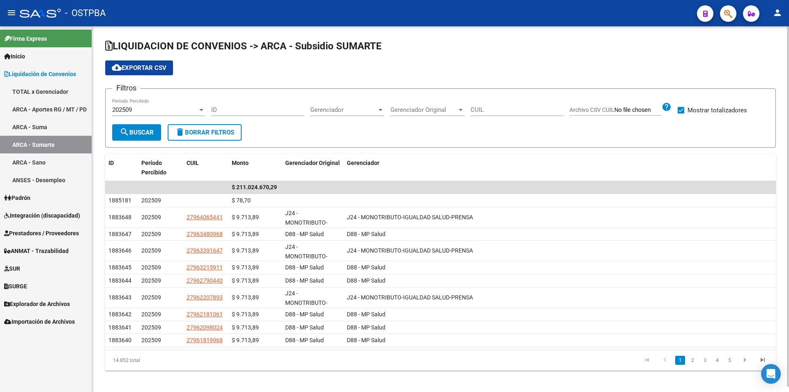
click at [165, 109] on div "202509" at bounding box center [154, 109] width 85 height 7
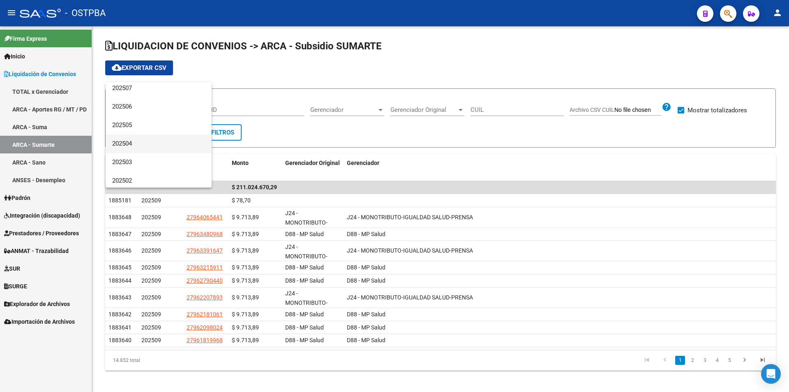
scroll to position [82, 0]
click at [159, 142] on span "202503" at bounding box center [158, 138] width 93 height 18
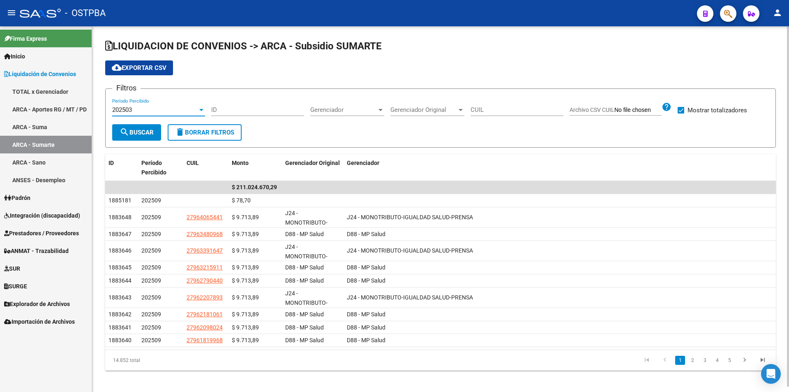
click at [320, 101] on div "Gerenciador Gerenciador" at bounding box center [347, 107] width 74 height 18
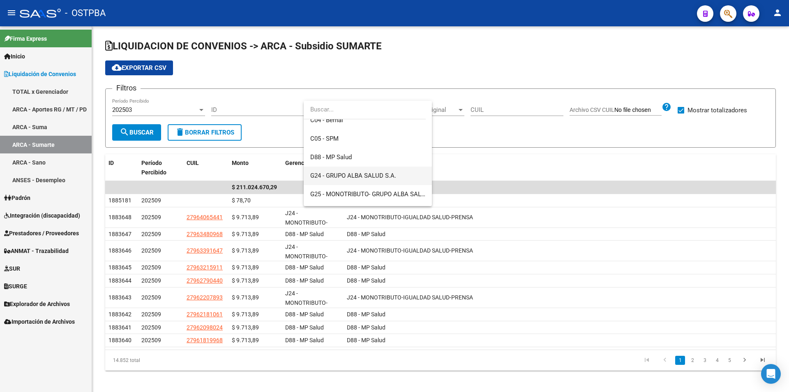
scroll to position [123, 0]
click at [378, 170] on span "J23 - IGUALDAD SALUD" at bounding box center [367, 171] width 115 height 18
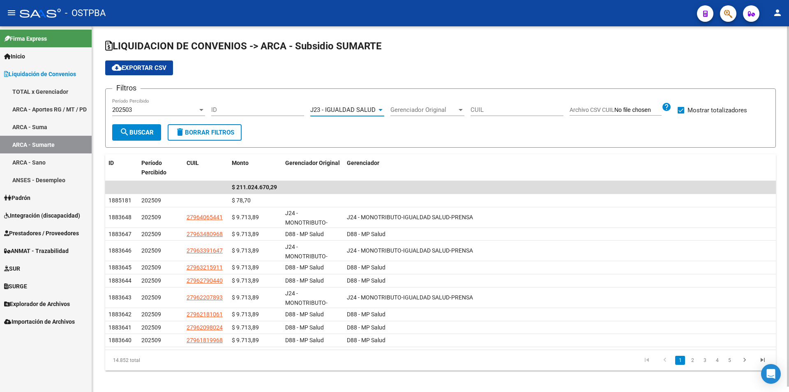
click at [139, 138] on button "search Buscar" at bounding box center [136, 132] width 49 height 16
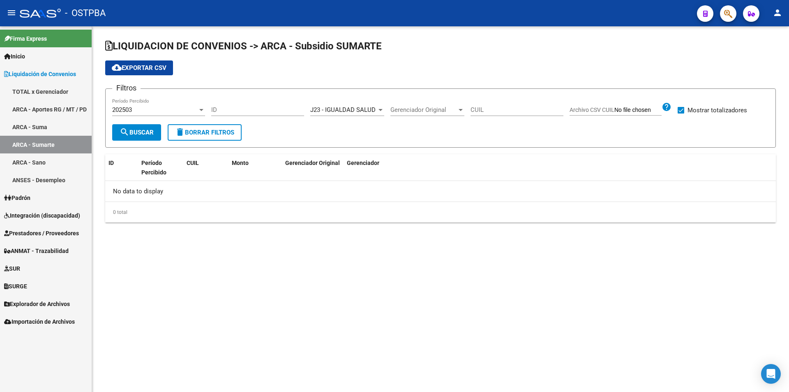
click at [166, 114] on div "202503 Período Percibido" at bounding box center [158, 107] width 93 height 18
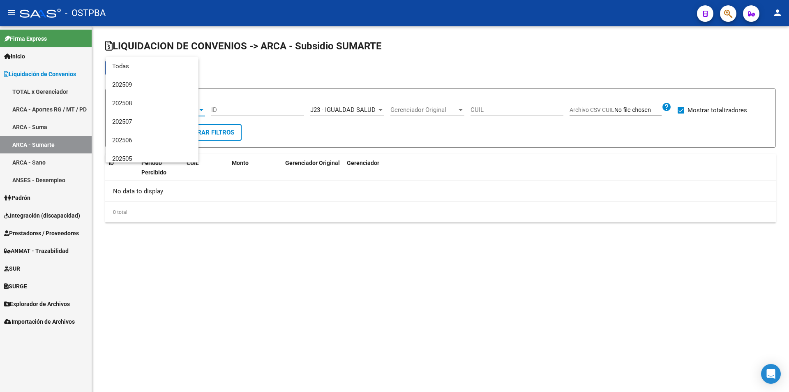
scroll to position [86, 0]
drag, startPoint x: 166, startPoint y: 113, endPoint x: 233, endPoint y: 113, distance: 66.6
click at [173, 113] on span "202503" at bounding box center [158, 109] width 93 height 18
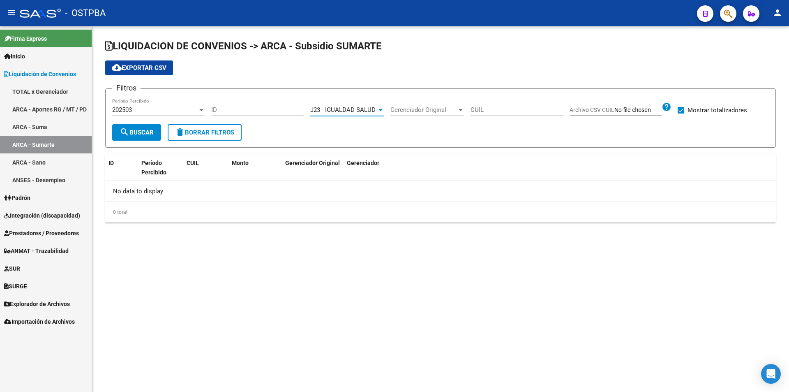
click at [332, 110] on span "J23 - IGUALDAD SALUD" at bounding box center [342, 109] width 65 height 7
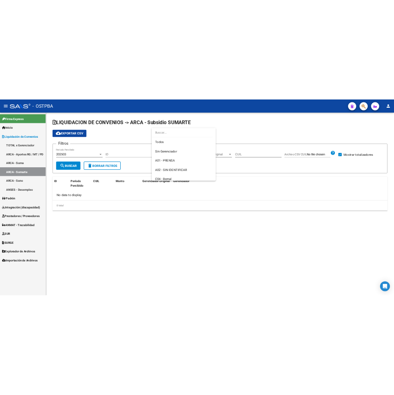
scroll to position [142, 0]
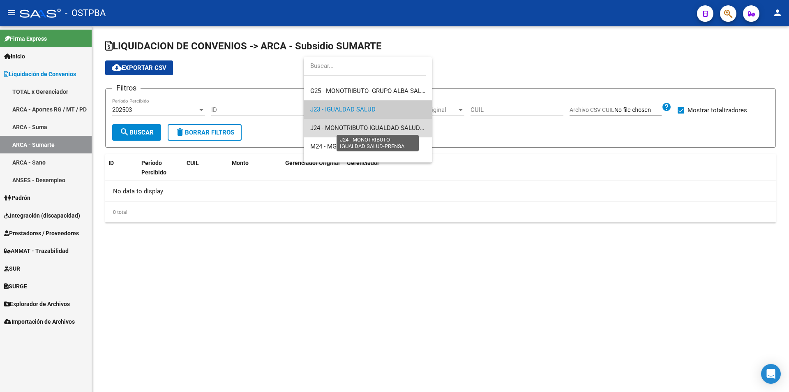
click at [399, 127] on span "J24 - MONOTRIBUTO-IGUALDAD SALUD-PRENSA" at bounding box center [377, 127] width 135 height 7
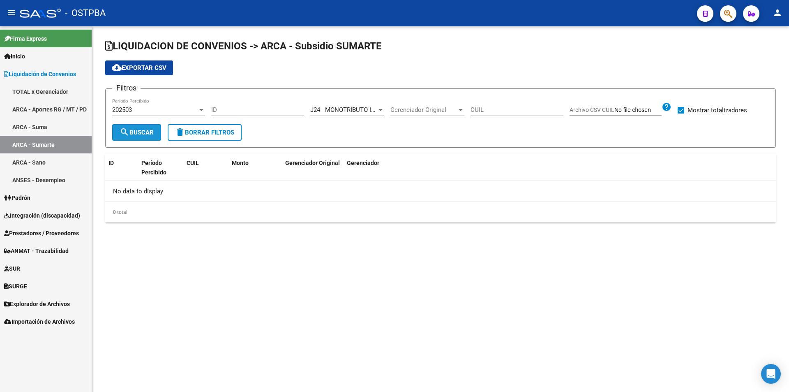
click at [148, 133] on span "search Buscar" at bounding box center [137, 132] width 34 height 7
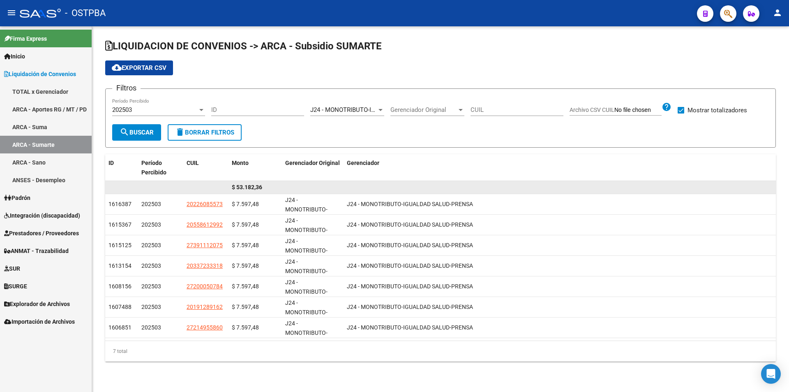
drag, startPoint x: 284, startPoint y: 188, endPoint x: 258, endPoint y: 185, distance: 26.1
click at [257, 185] on div "$ 53.182,36" at bounding box center [440, 187] width 670 height 13
drag, startPoint x: 274, startPoint y: 187, endPoint x: 239, endPoint y: 189, distance: 35.8
click at [239, 189] on div "$ 53.182,36" at bounding box center [255, 186] width 47 height 9
click at [261, 188] on span "$ 53.182,36" at bounding box center [247, 187] width 30 height 7
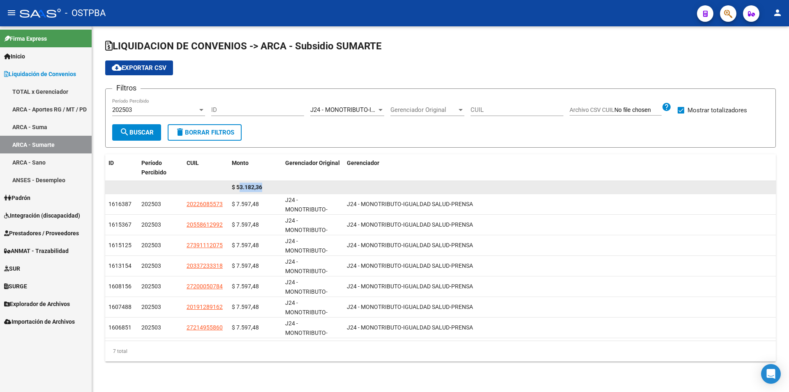
click at [277, 183] on datatable-body-cell "$ 53.182,36" at bounding box center [254, 187] width 53 height 13
click at [273, 187] on div "$ 53.182,36" at bounding box center [255, 186] width 47 height 9
drag, startPoint x: 272, startPoint y: 188, endPoint x: 237, endPoint y: 185, distance: 35.4
click at [237, 185] on div "$ 53.182,36" at bounding box center [255, 186] width 47 height 9
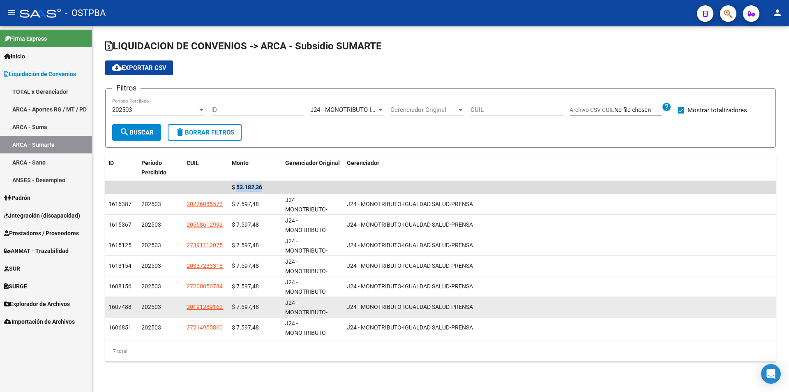
copy span "53.182,36"
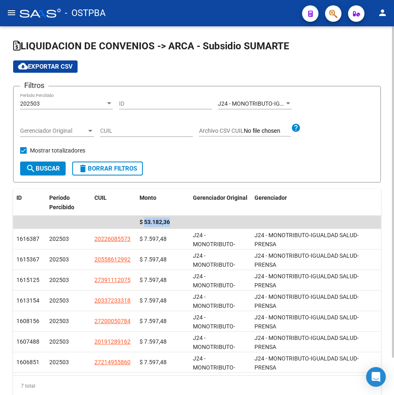
click at [336, 189] on div "LIQUIDACION DE CONVENIOS -> ARCA - Subsidio SUMARTE cloud_download Exportar CSV…" at bounding box center [197, 217] width 368 height 357
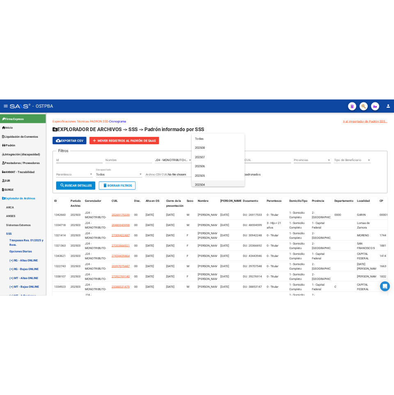
scroll to position [68, 0]
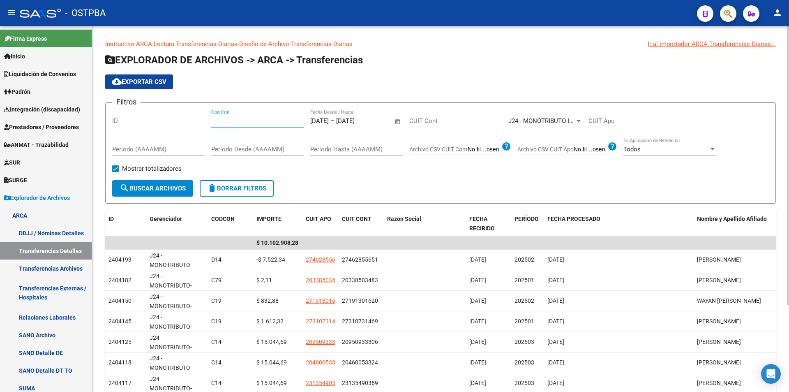
click at [276, 117] on input "Cod Con" at bounding box center [257, 120] width 93 height 7
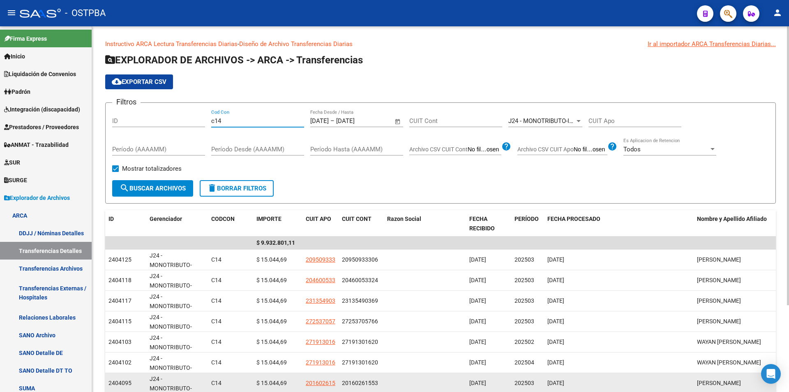
type input "c14"
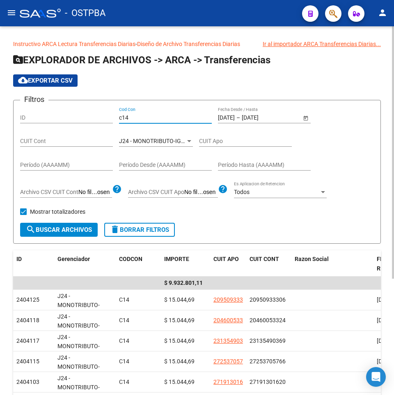
drag, startPoint x: 140, startPoint y: 119, endPoint x: 90, endPoint y: 119, distance: 50.1
click at [90, 119] on div "Filtros ID c14 Cod Con 01/03/2025 01/03/2025 – 31/03/2025 Fecha fin Fecha Desde…" at bounding box center [197, 165] width 354 height 116
click at [49, 226] on button "search Buscar Archivos" at bounding box center [59, 230] width 78 height 14
click at [328, 130] on div "Filtros ID Cod Con 01/03/2025 01/03/2025 – 31/03/2025 Fecha fin Fecha Desde / H…" at bounding box center [197, 165] width 354 height 116
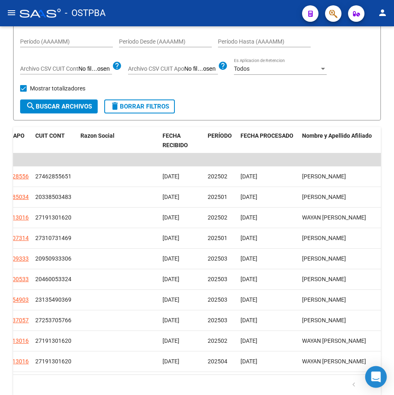
scroll to position [0, 0]
click at [370, 390] on icon "go to next page" at bounding box center [372, 386] width 11 height 10
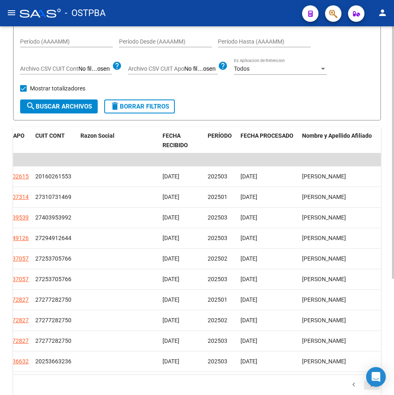
scroll to position [0, 0]
click at [370, 390] on icon "go to next page" at bounding box center [372, 386] width 11 height 10
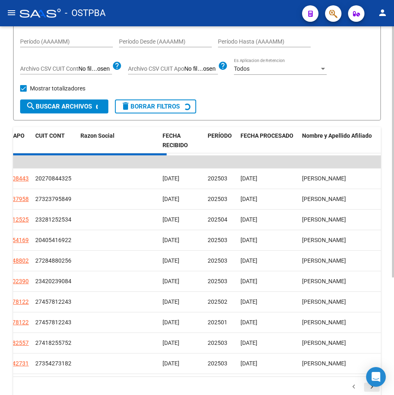
click at [370, 390] on div "179.769.313.486.231.570.000.000.000.000.000.000.000.000.000.000.000.000.000.000…" at bounding box center [197, 387] width 368 height 21
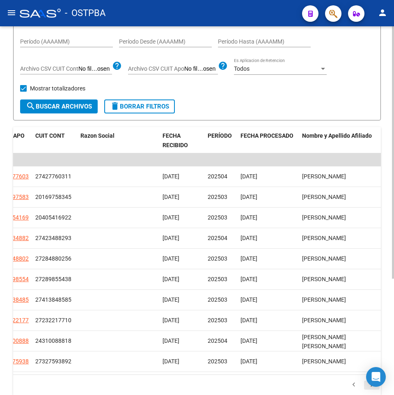
click at [370, 390] on icon "go to next page" at bounding box center [372, 386] width 11 height 10
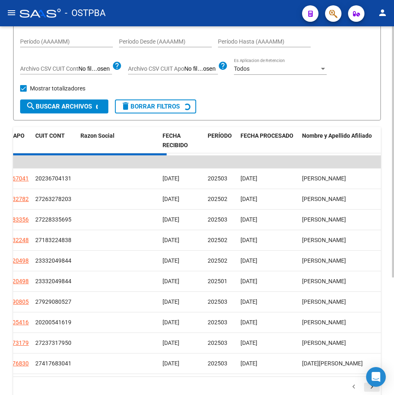
click at [370, 390] on div "179.769.313.486.231.570.000.000.000.000.000.000.000.000.000.000.000.000.000.000…" at bounding box center [197, 387] width 368 height 21
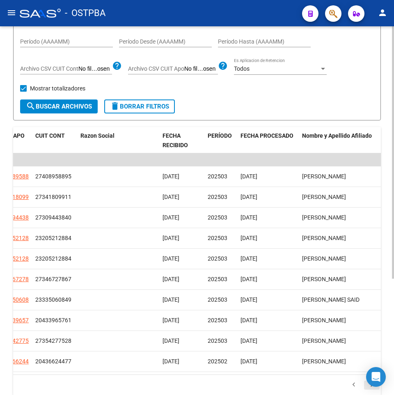
click at [370, 390] on icon "go to next page" at bounding box center [372, 386] width 11 height 10
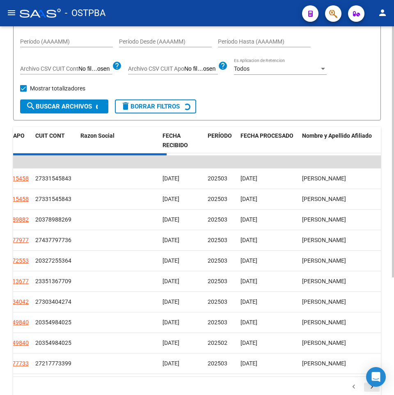
click at [370, 390] on div "179.769.313.486.231.570.000.000.000.000.000.000.000.000.000.000.000.000.000.000…" at bounding box center [197, 387] width 368 height 21
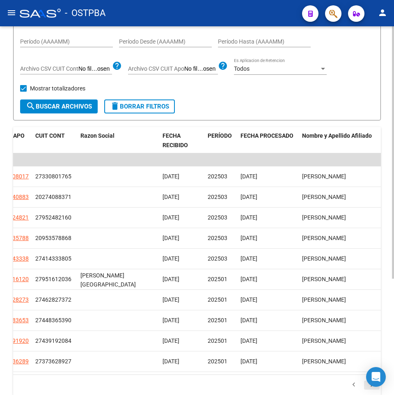
click at [370, 390] on icon "go to next page" at bounding box center [372, 386] width 11 height 10
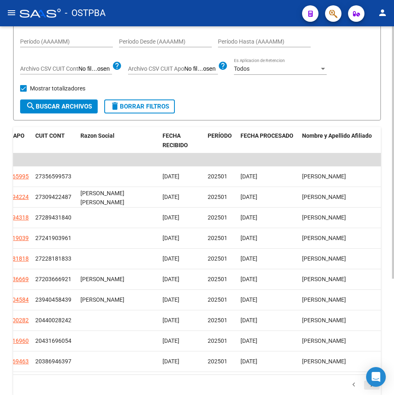
click at [370, 390] on icon "go to next page" at bounding box center [372, 386] width 11 height 10
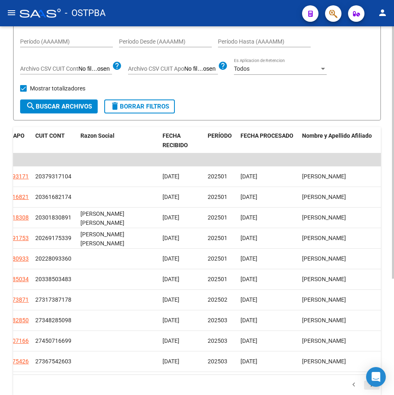
click at [370, 390] on icon "go to next page" at bounding box center [372, 386] width 11 height 10
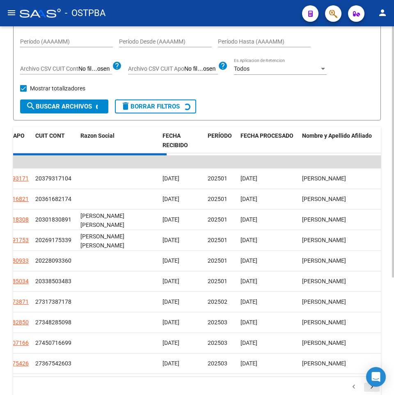
click at [370, 390] on div "179.769.313.486.231.570.000.000.000.000.000.000.000.000.000.000.000.000.000.000…" at bounding box center [197, 387] width 368 height 21
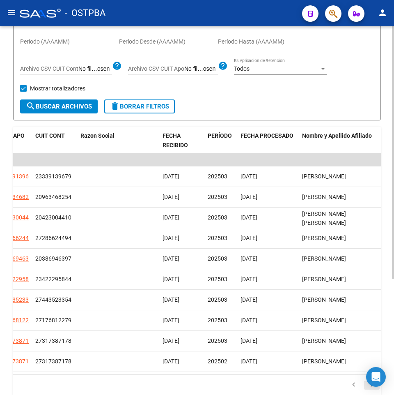
click at [370, 390] on icon "go to next page" at bounding box center [372, 386] width 11 height 10
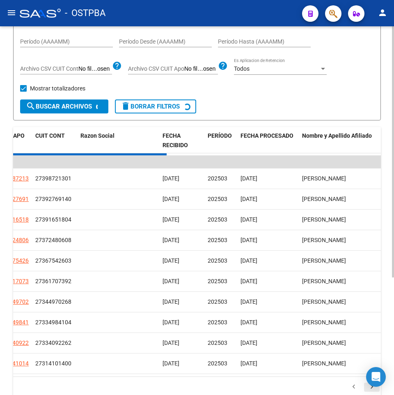
click at [370, 390] on div "179.769.313.486.231.570.000.000.000.000.000.000.000.000.000.000.000.000.000.000…" at bounding box center [197, 387] width 368 height 21
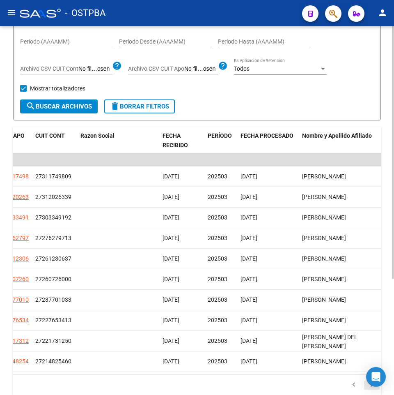
click at [370, 390] on icon "go to next page" at bounding box center [372, 386] width 11 height 10
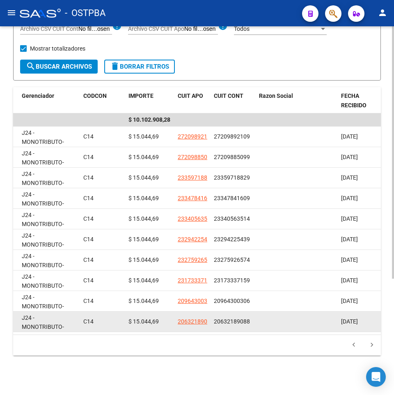
scroll to position [170, 0]
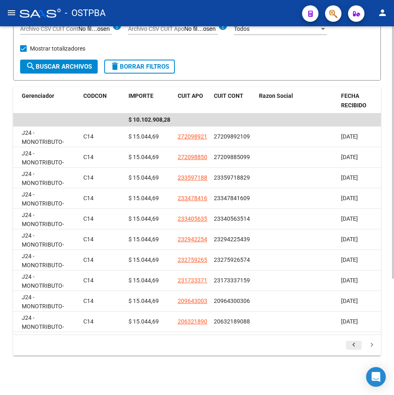
click at [355, 343] on icon "go to previous page" at bounding box center [354, 346] width 11 height 10
click at [355, 344] on div "179.769.313.486.231.570.000.000.000.000.000.000.000.000.000.000.000.000.000.000…" at bounding box center [197, 345] width 368 height 21
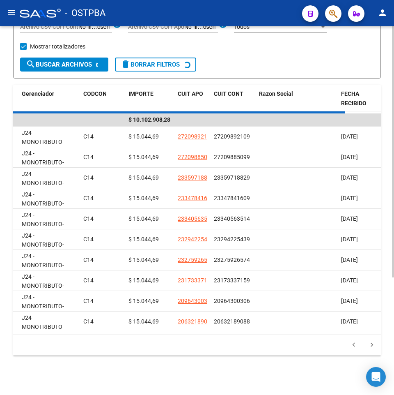
click at [355, 344] on div "179.769.313.486.231.570.000.000.000.000.000.000.000.000.000.000.000.000.000.000…" at bounding box center [197, 345] width 368 height 21
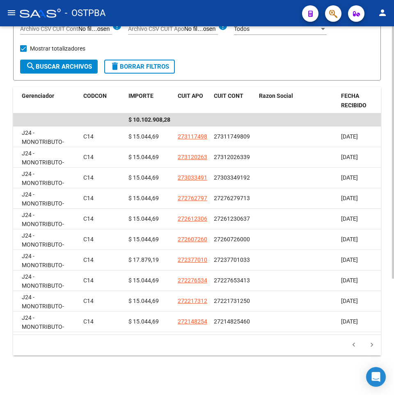
click at [355, 344] on icon "go to previous page" at bounding box center [354, 346] width 11 height 10
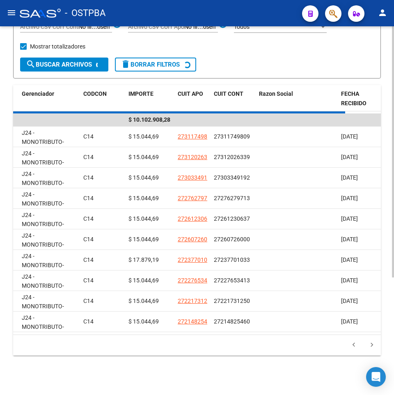
click at [355, 344] on div "179.769.313.486.231.570.000.000.000.000.000.000.000.000.000.000.000.000.000.000…" at bounding box center [197, 345] width 368 height 21
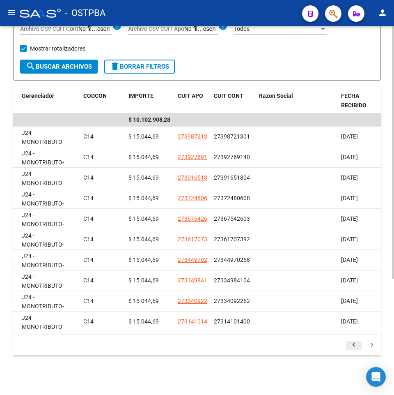
click at [355, 346] on icon "go to previous page" at bounding box center [354, 346] width 11 height 10
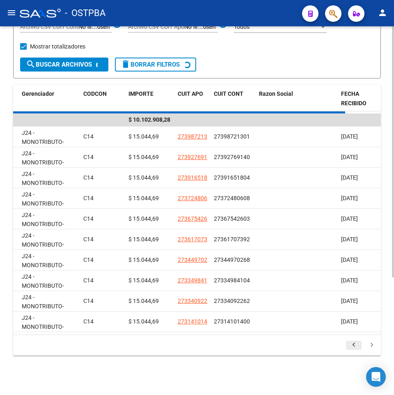
click at [355, 346] on div "179.769.313.486.231.570.000.000.000.000.000.000.000.000.000.000.000.000.000.000…" at bounding box center [197, 345] width 368 height 21
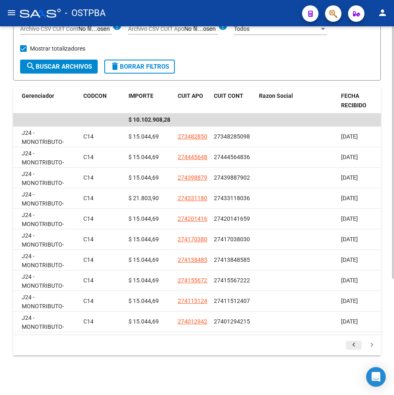
click at [355, 346] on icon "go to previous page" at bounding box center [354, 346] width 11 height 10
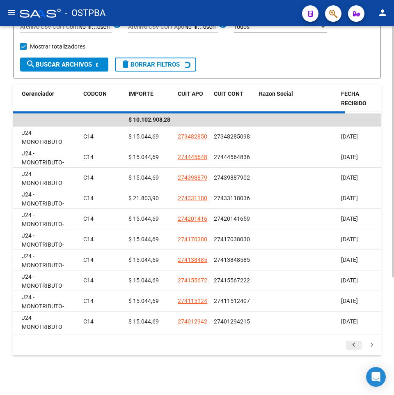
click at [355, 346] on div "179.769.313.486.231.570.000.000.000.000.000.000.000.000.000.000.000.000.000.000…" at bounding box center [197, 345] width 368 height 21
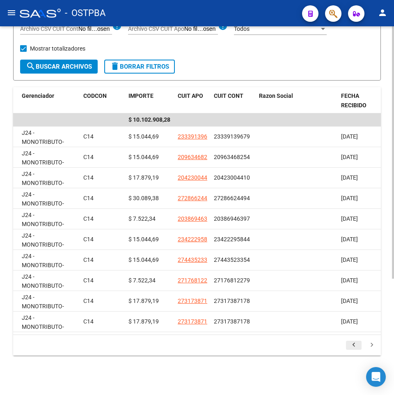
click at [355, 346] on icon "go to previous page" at bounding box center [354, 346] width 11 height 10
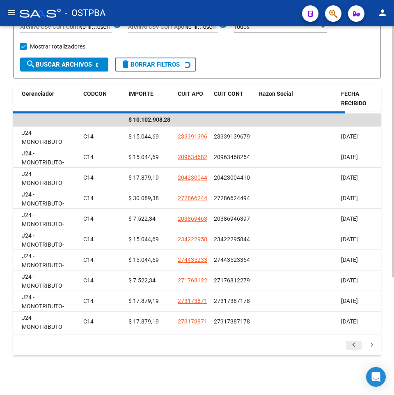
click at [355, 346] on div "179.769.313.486.231.570.000.000.000.000.000.000.000.000.000.000.000.000.000.000…" at bounding box center [197, 345] width 368 height 21
click at [355, 346] on icon "go to previous page" at bounding box center [354, 346] width 11 height 10
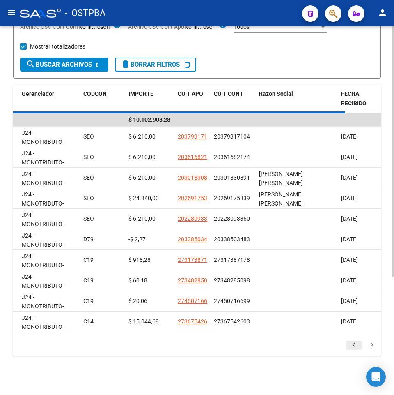
click at [355, 346] on div "179.769.313.486.231.570.000.000.000.000.000.000.000.000.000.000.000.000.000.000…" at bounding box center [197, 345] width 368 height 21
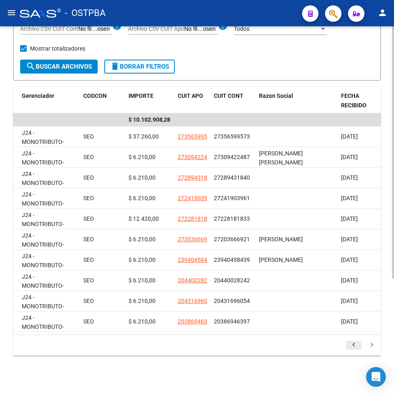
click at [355, 346] on icon "go to previous page" at bounding box center [354, 346] width 11 height 10
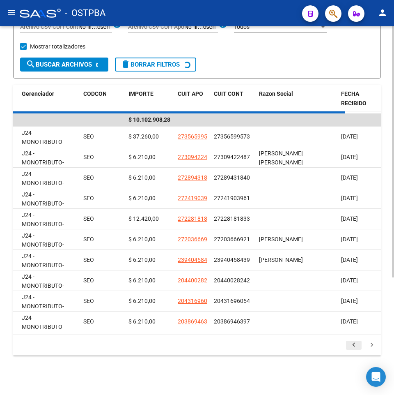
click at [355, 346] on div "179.769.313.486.231.570.000.000.000.000.000.000.000.000.000.000.000.000.000.000…" at bounding box center [197, 345] width 368 height 21
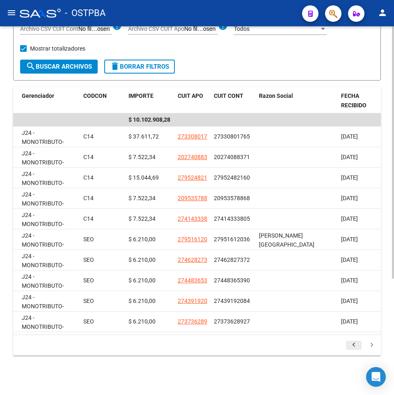
click at [355, 346] on div "179.769.313.486.231.570.000.000.000.000.000.000.000.000.000.000.000.000.000.000…" at bounding box center [197, 345] width 368 height 21
click at [355, 346] on icon "go to previous page" at bounding box center [354, 346] width 11 height 10
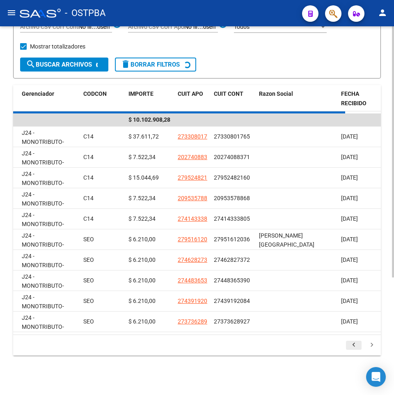
click at [355, 346] on div "179.769.313.486.231.570.000.000.000.000.000.000.000.000.000.000.000.000.000.000…" at bounding box center [197, 345] width 368 height 21
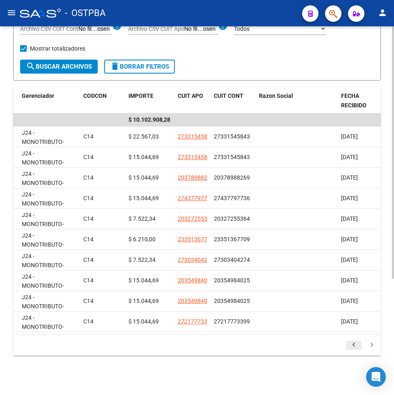
click at [355, 346] on icon "go to previous page" at bounding box center [354, 346] width 11 height 10
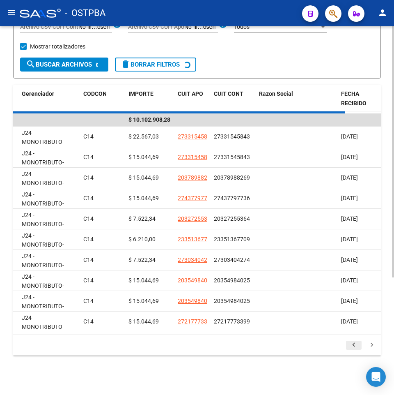
click at [355, 346] on div "179.769.313.486.231.570.000.000.000.000.000.000.000.000.000.000.000.000.000.000…" at bounding box center [197, 345] width 368 height 21
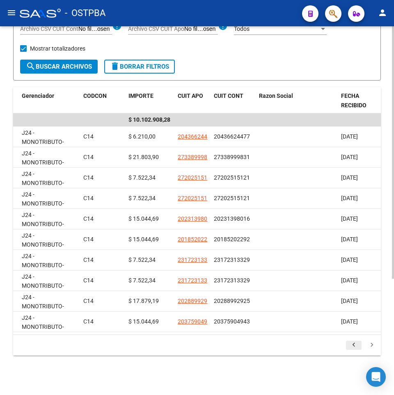
click at [355, 346] on icon "go to previous page" at bounding box center [354, 346] width 11 height 10
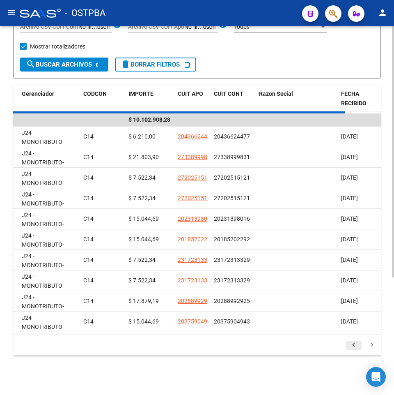
click at [355, 346] on div "179.769.313.486.231.570.000.000.000.000.000.000.000.000.000.000.000.000.000.000…" at bounding box center [197, 345] width 368 height 21
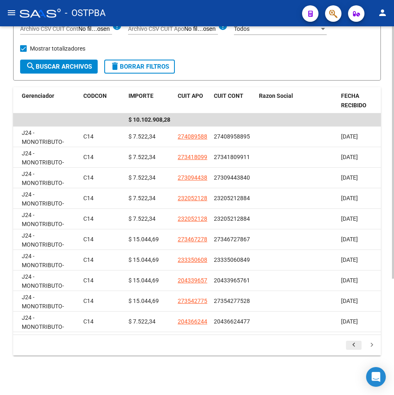
click at [355, 346] on icon "go to previous page" at bounding box center [354, 346] width 11 height 10
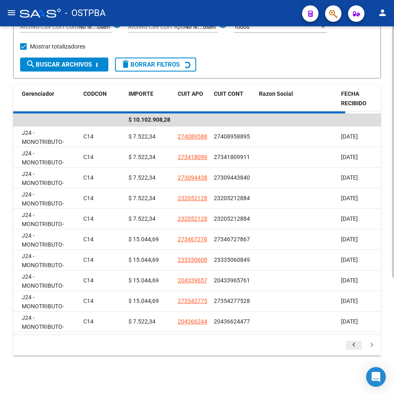
click at [355, 346] on div "179.769.313.486.231.570.000.000.000.000.000.000.000.000.000.000.000.000.000.000…" at bounding box center [197, 345] width 368 height 21
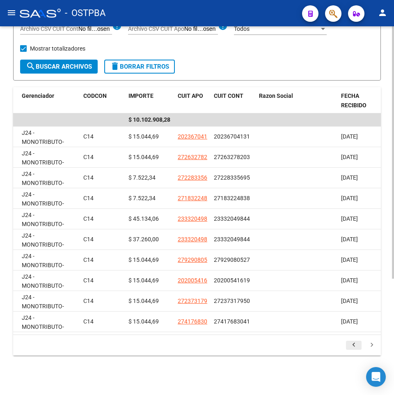
click at [355, 346] on div "179.769.313.486.231.570.000.000.000.000.000.000.000.000.000.000.000.000.000.000…" at bounding box center [197, 345] width 368 height 21
click at [355, 346] on icon "go to previous page" at bounding box center [354, 346] width 11 height 10
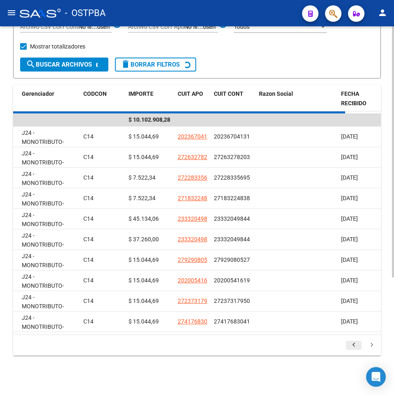
click at [355, 346] on div "179.769.313.486.231.570.000.000.000.000.000.000.000.000.000.000.000.000.000.000…" at bounding box center [197, 345] width 368 height 21
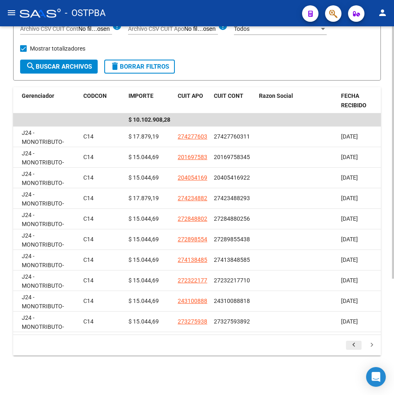
click at [355, 346] on icon "go to previous page" at bounding box center [354, 346] width 11 height 10
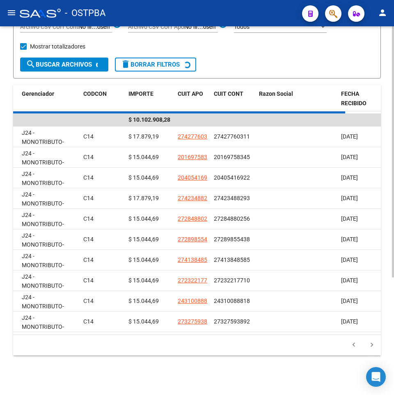
click at [355, 346] on div "179.769.313.486.231.570.000.000.000.000.000.000.000.000.000.000.000.000.000.000…" at bounding box center [197, 345] width 368 height 21
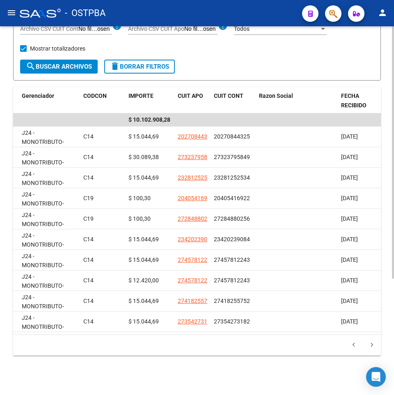
click at [355, 346] on icon "go to previous page" at bounding box center [354, 346] width 11 height 10
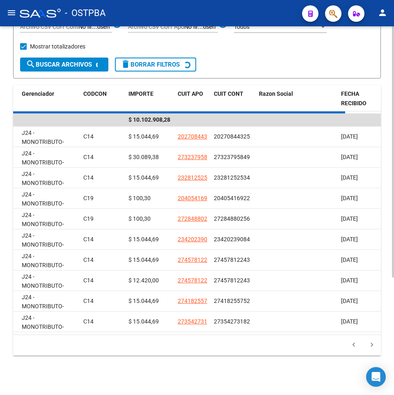
click at [355, 346] on div "179.769.313.486.231.570.000.000.000.000.000.000.000.000.000.000.000.000.000.000…" at bounding box center [197, 345] width 368 height 21
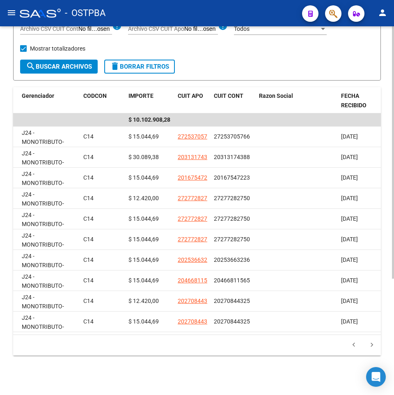
click at [362, 343] on li at bounding box center [354, 345] width 18 height 14
click at [351, 344] on icon "go to previous page" at bounding box center [354, 346] width 11 height 10
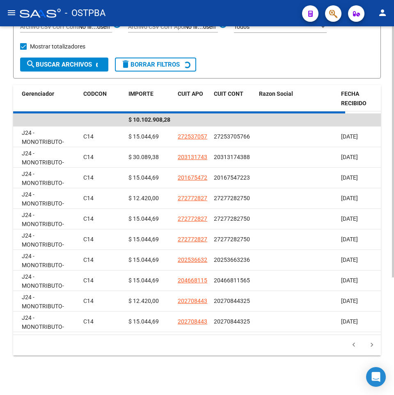
click at [351, 344] on div "179.769.313.486.231.570.000.000.000.000.000.000.000.000.000.000.000.000.000.000…" at bounding box center [197, 345] width 368 height 21
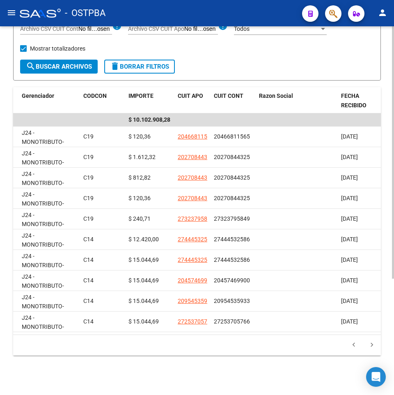
click at [351, 344] on icon "go to previous page" at bounding box center [354, 346] width 11 height 10
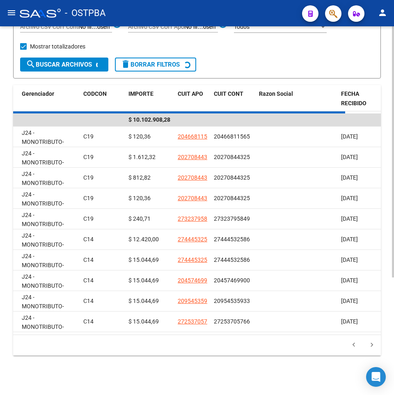
click at [351, 344] on div "179.769.313.486.231.570.000.000.000.000.000.000.000.000.000.000.000.000.000.000…" at bounding box center [197, 345] width 368 height 21
drag, startPoint x: 351, startPoint y: 344, endPoint x: 342, endPoint y: 343, distance: 9.0
click at [347, 344] on div "179.769.313.486.231.570.000.000.000.000.000.000.000.000.000.000.000.000.000.000…" at bounding box center [197, 345] width 368 height 21
click at [342, 343] on datatable-pager "1 2 3 4 5" at bounding box center [197, 345] width 368 height 14
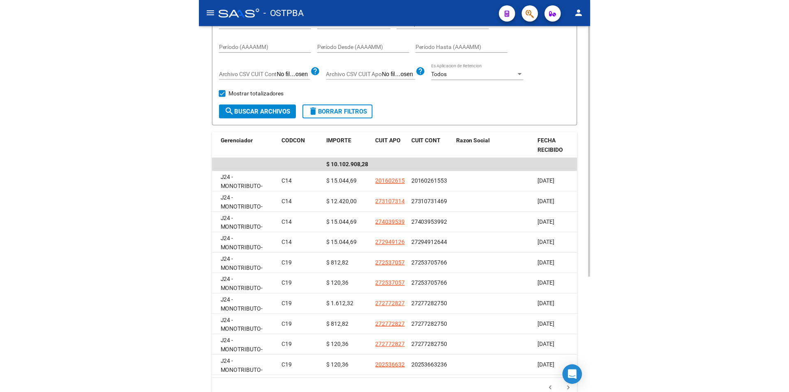
scroll to position [6, 0]
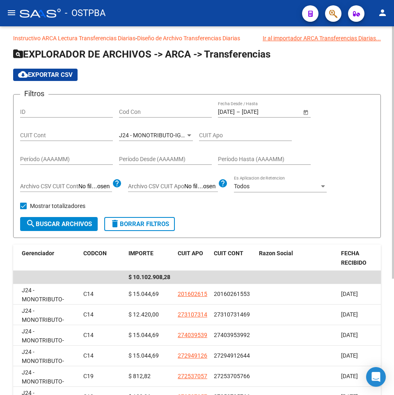
click at [151, 113] on input "Cod Con" at bounding box center [165, 111] width 93 height 7
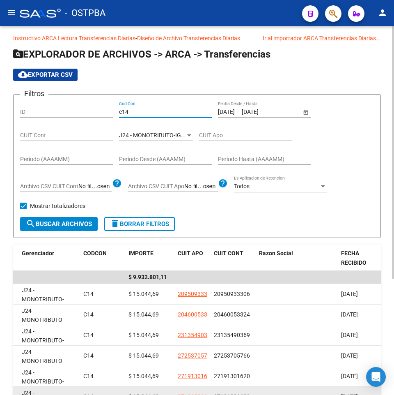
type input "c14"
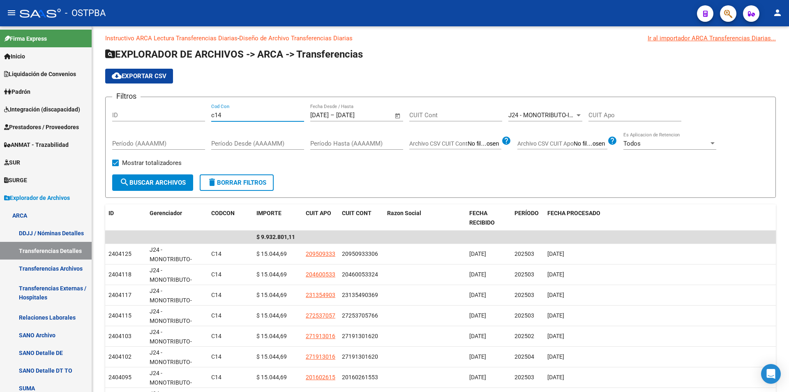
scroll to position [0, 0]
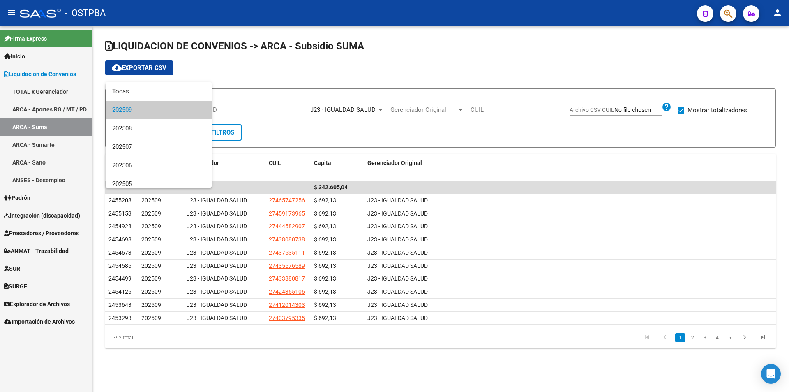
click at [357, 100] on div at bounding box center [394, 196] width 789 height 392
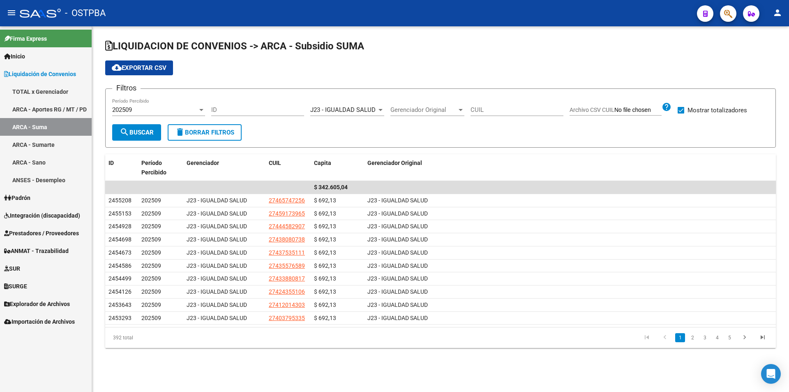
click at [166, 108] on div "202509" at bounding box center [154, 109] width 85 height 7
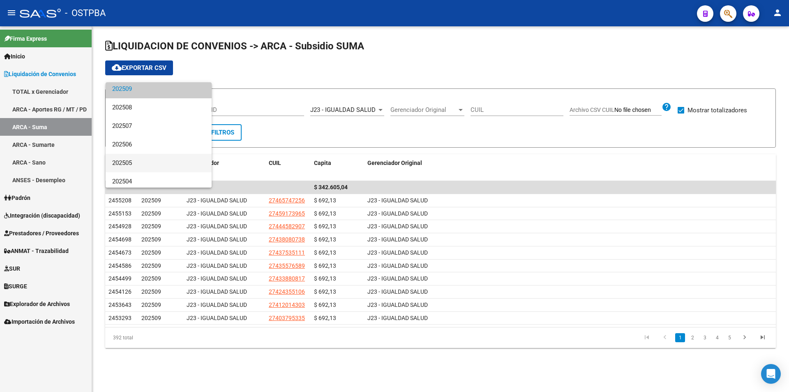
scroll to position [41, 0]
click at [157, 175] on span "202503" at bounding box center [158, 179] width 93 height 18
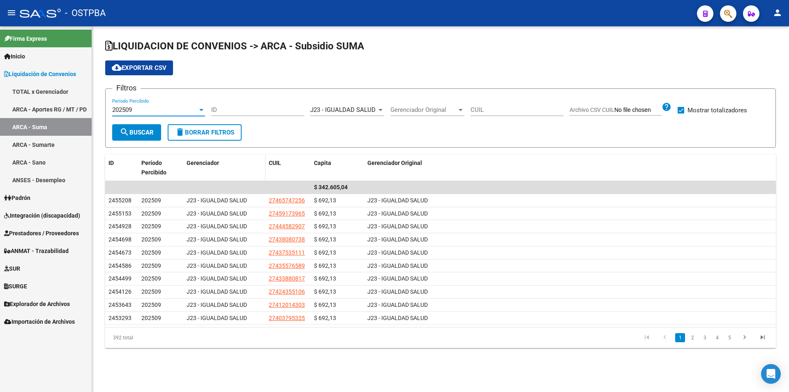
scroll to position [43, 0]
click at [355, 108] on span "J23 - IGUALDAD SALUD" at bounding box center [342, 109] width 65 height 7
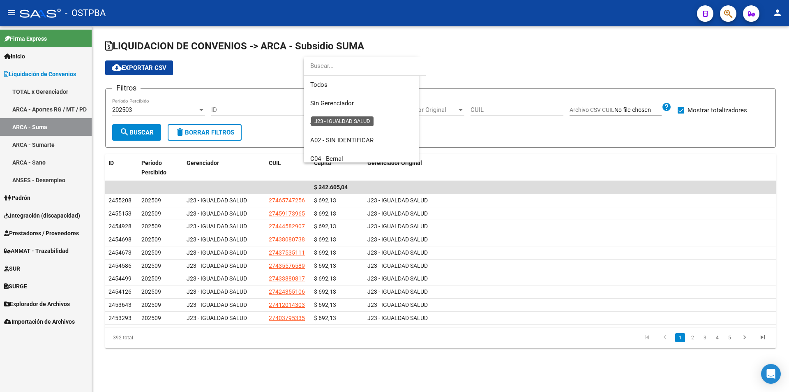
scroll to position [142, 0]
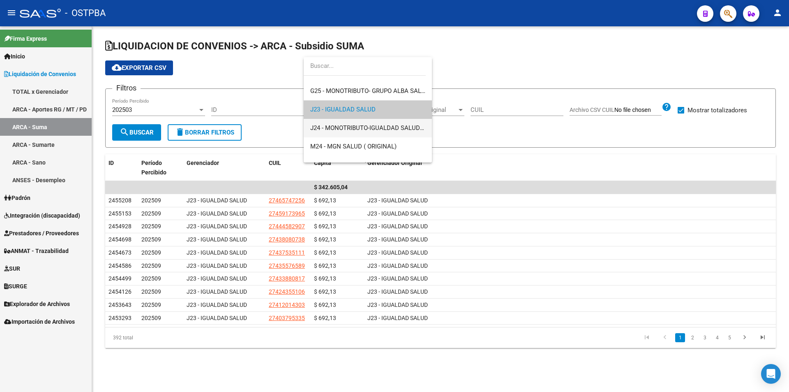
click at [397, 127] on span "J24 - MONOTRIBUTO-IGUALDAD SALUD-PRENSA" at bounding box center [377, 127] width 135 height 7
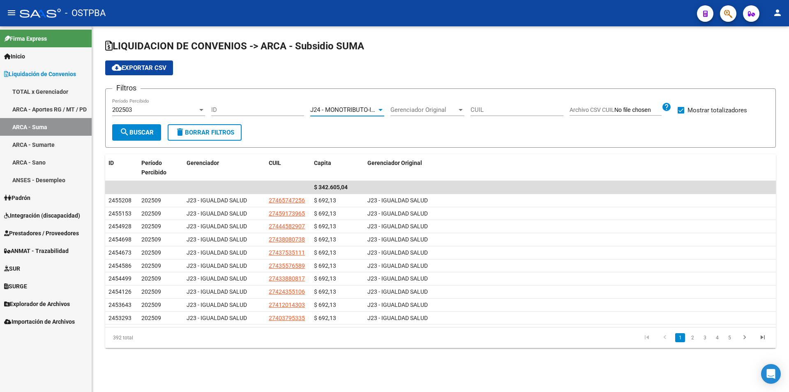
click at [122, 132] on mat-icon "search" at bounding box center [125, 132] width 10 height 10
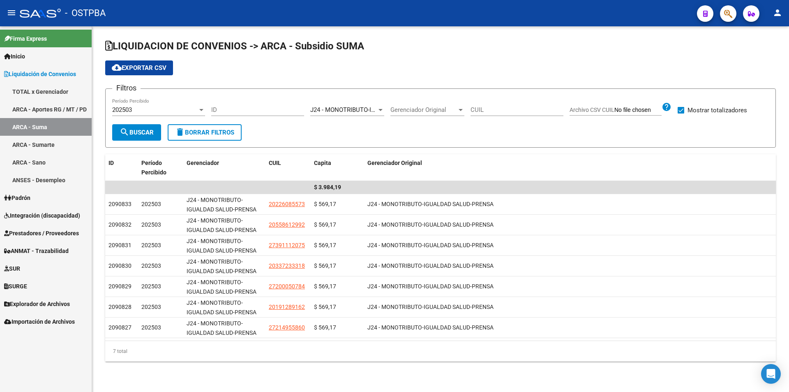
click at [337, 112] on span "J24 - MONOTRIBUTO-IGUALDAD SALUD-PRENSA" at bounding box center [377, 109] width 135 height 7
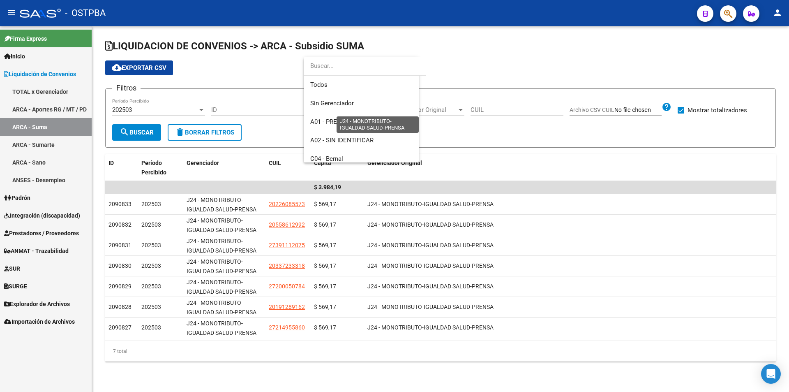
scroll to position [160, 0]
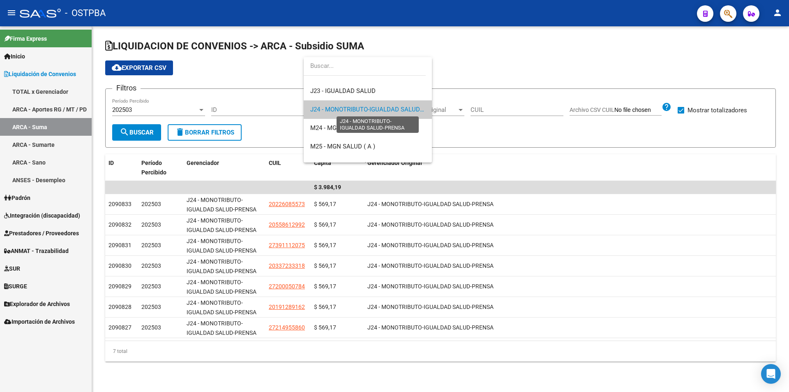
click at [380, 112] on span "J24 - MONOTRIBUTO-IGUALDAD SALUD-PRENSA" at bounding box center [377, 109] width 135 height 7
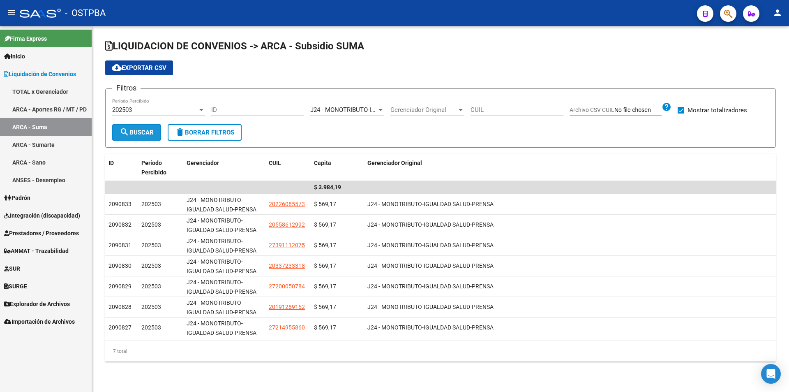
click at [137, 136] on button "search Buscar" at bounding box center [136, 132] width 49 height 16
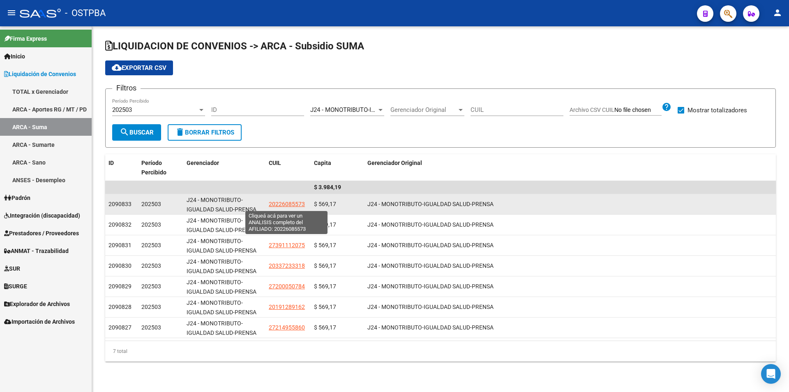
click at [297, 206] on span "20226085573" at bounding box center [287, 203] width 36 height 7
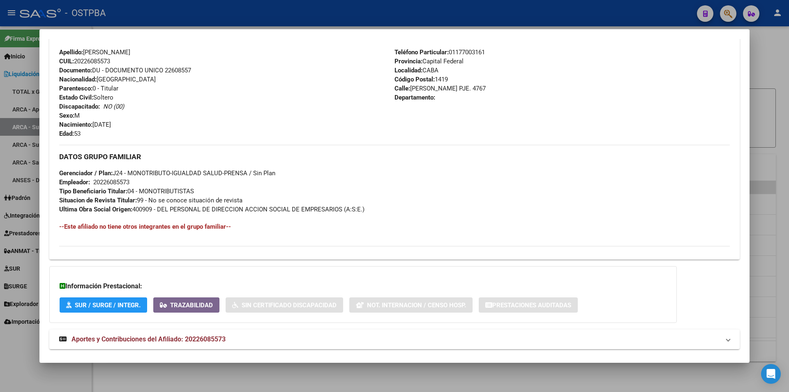
scroll to position [303, 0]
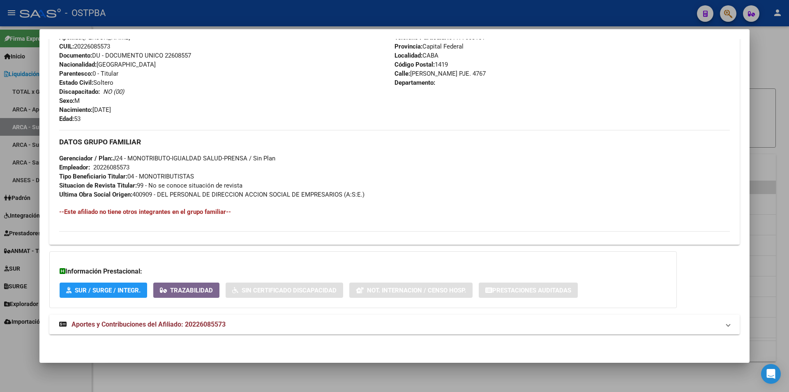
click at [311, 365] on div at bounding box center [394, 196] width 789 height 392
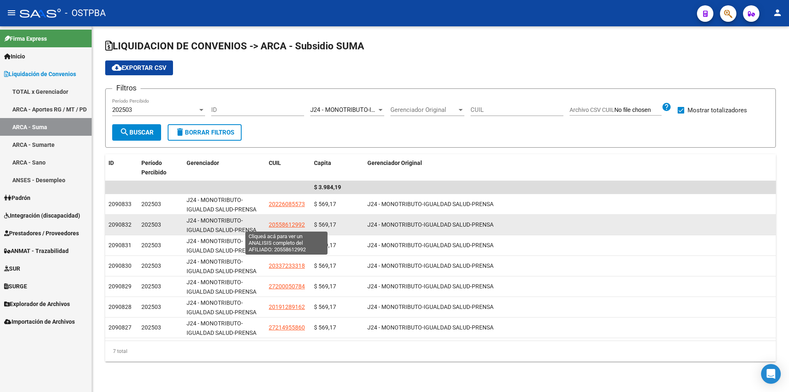
click at [294, 226] on span "20558612992" at bounding box center [287, 224] width 36 height 7
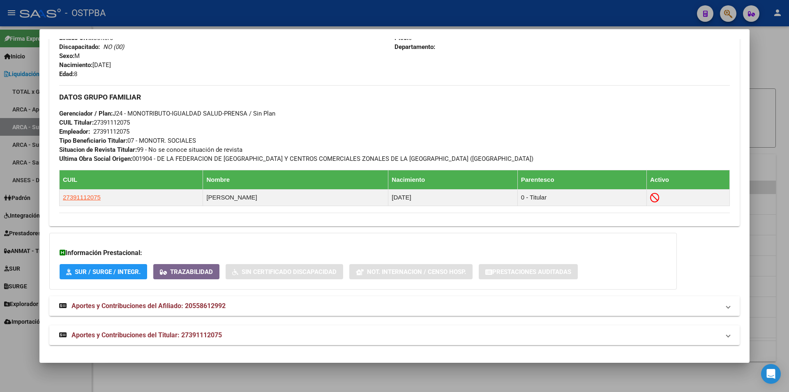
scroll to position [322, 0]
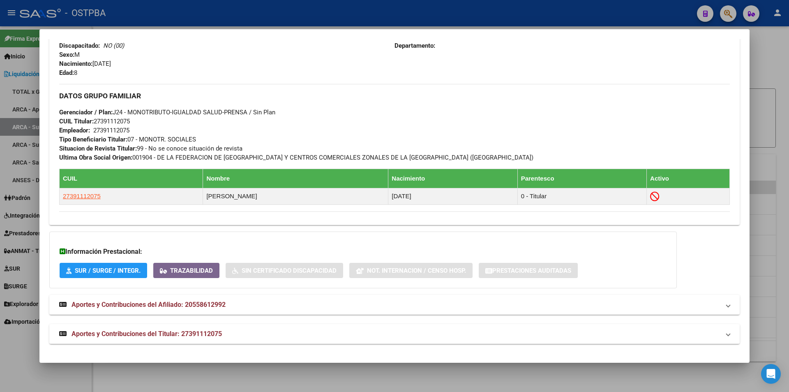
click at [317, 365] on div at bounding box center [394, 196] width 789 height 392
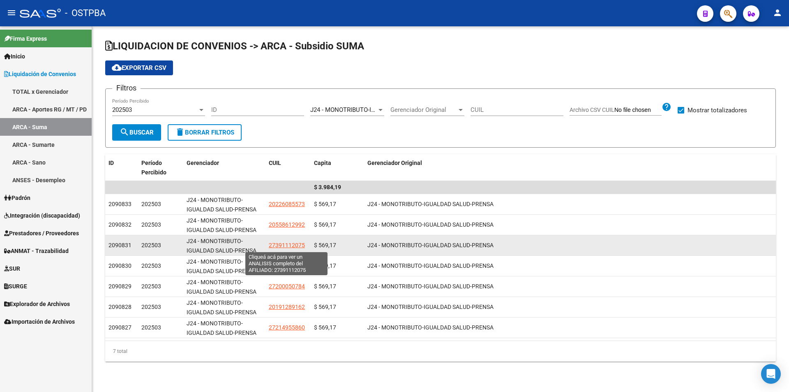
click at [297, 245] on span "27391112075" at bounding box center [287, 245] width 36 height 7
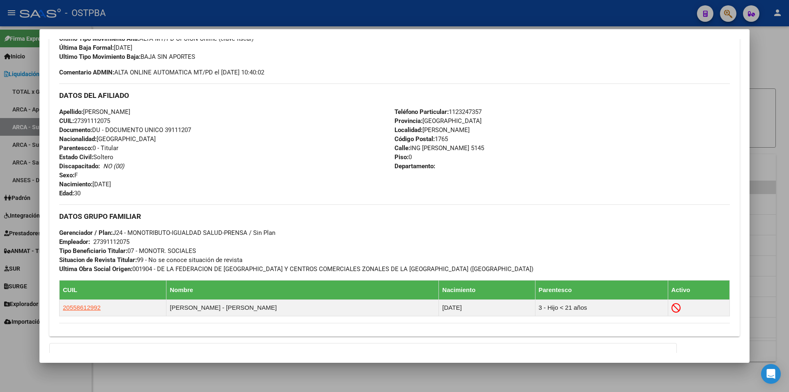
scroll to position [288, 0]
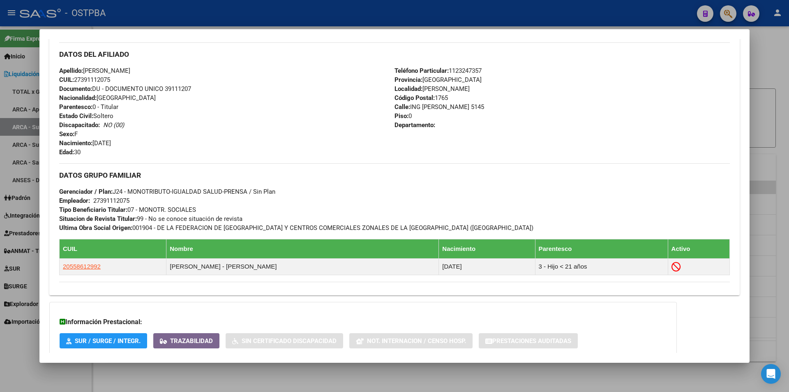
click at [303, 379] on div at bounding box center [394, 196] width 789 height 392
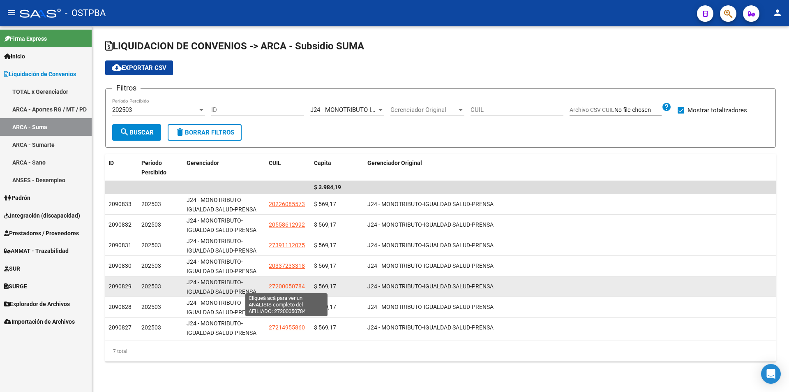
click at [292, 285] on span "27200050784" at bounding box center [287, 286] width 36 height 7
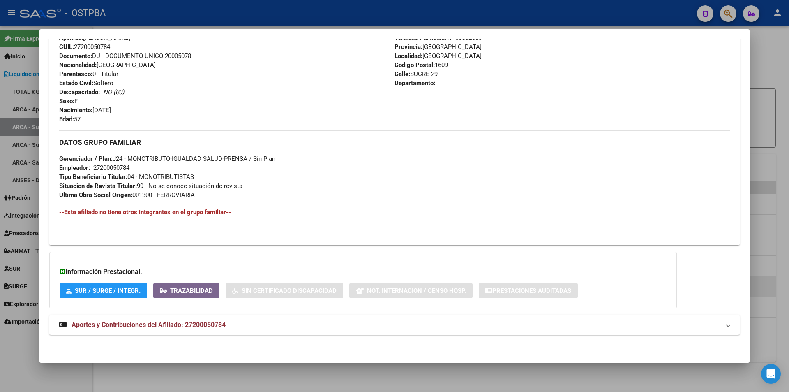
scroll to position [303, 0]
click at [307, 372] on div at bounding box center [394, 196] width 789 height 392
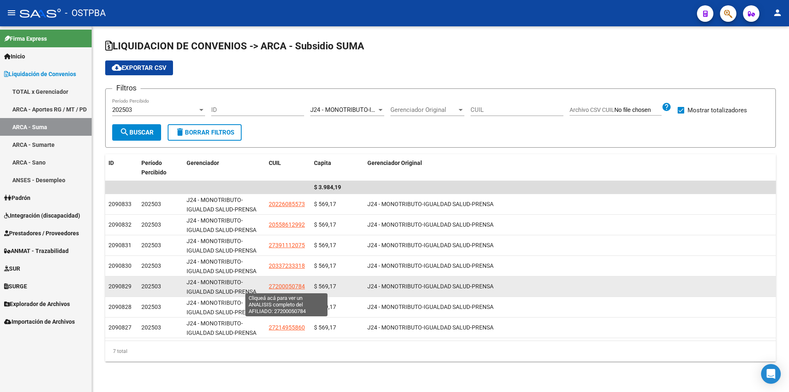
click at [294, 286] on span "27200050784" at bounding box center [287, 286] width 36 height 7
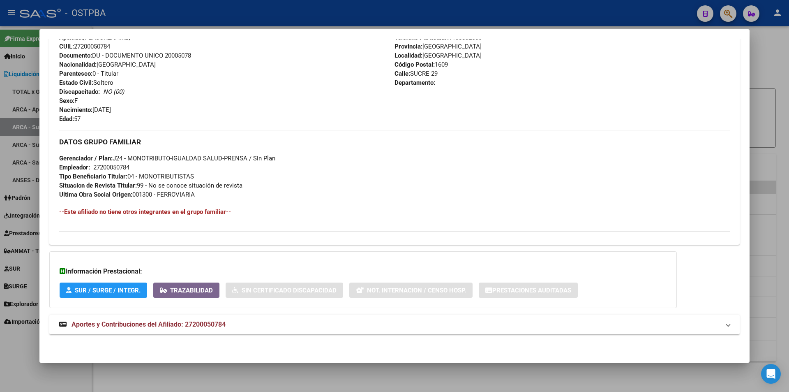
click at [302, 375] on div at bounding box center [394, 196] width 789 height 392
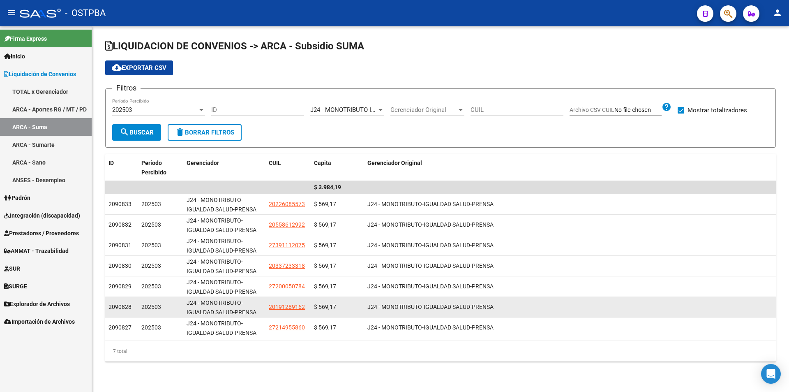
click at [295, 310] on app-link-go-to "20191289162" at bounding box center [287, 306] width 36 height 9
click at [295, 306] on span "20191289162" at bounding box center [287, 306] width 36 height 7
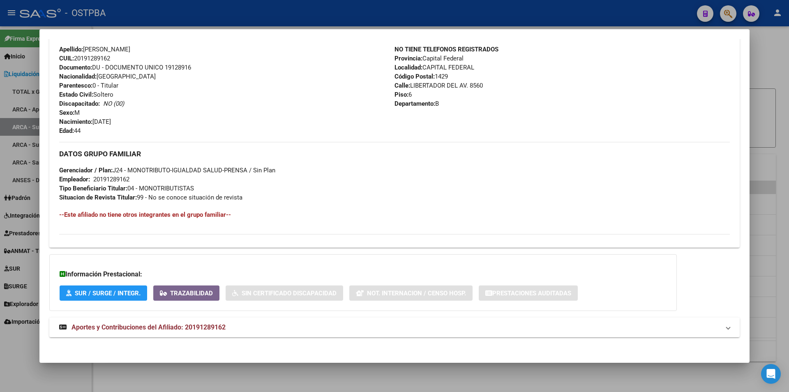
scroll to position [294, 0]
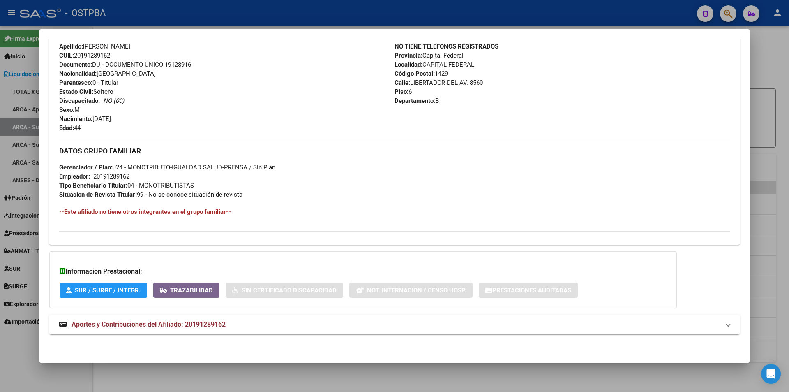
click at [315, 369] on div at bounding box center [394, 196] width 789 height 392
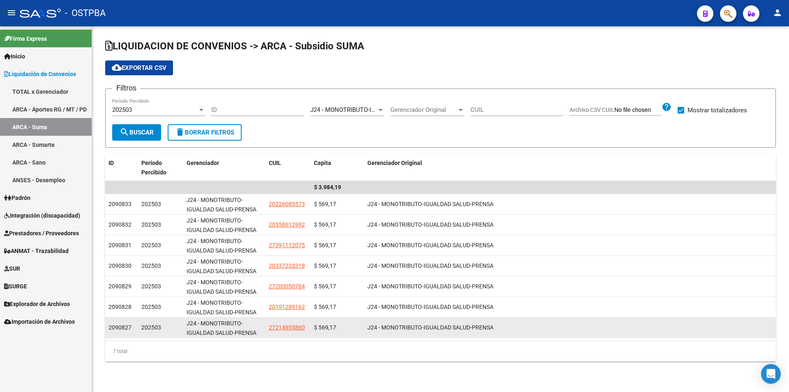
click at [294, 330] on span "27214955860" at bounding box center [287, 327] width 36 height 7
type textarea "27214955860"
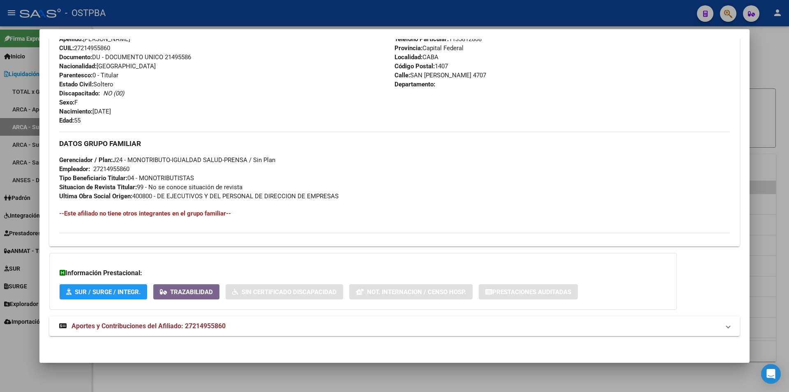
scroll to position [303, 0]
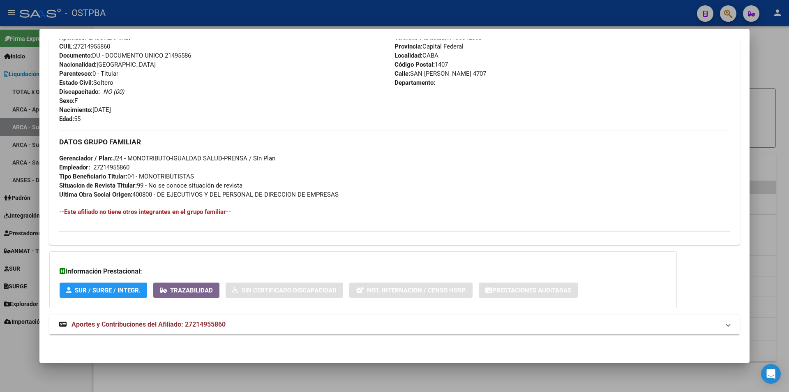
click at [334, 368] on div at bounding box center [394, 196] width 789 height 392
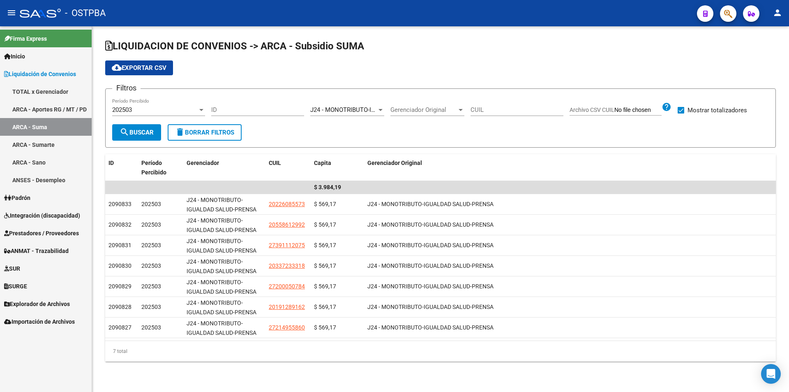
click at [354, 110] on span "J24 - MONOTRIBUTO-IGUALDAD SALUD-PRENSA" at bounding box center [377, 109] width 135 height 7
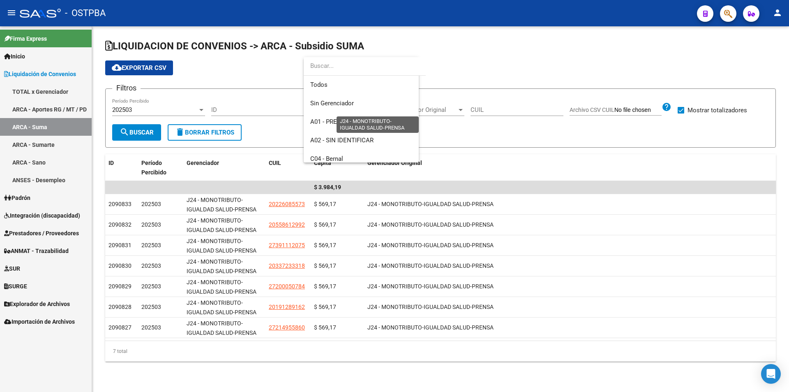
scroll to position [160, 0]
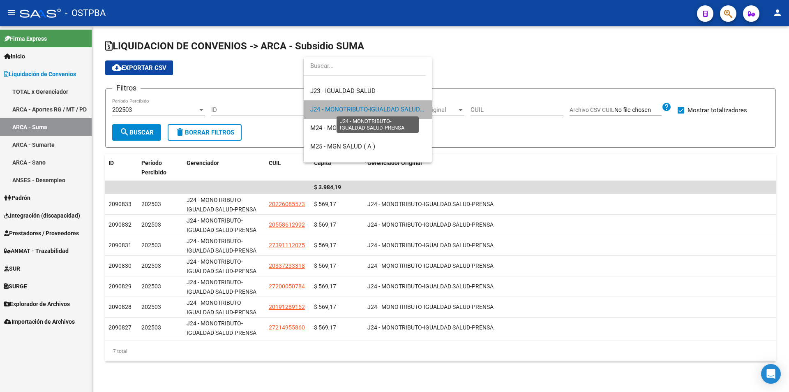
click at [378, 111] on span "J24 - MONOTRIBUTO-IGUALDAD SALUD-PRENSA" at bounding box center [377, 109] width 135 height 7
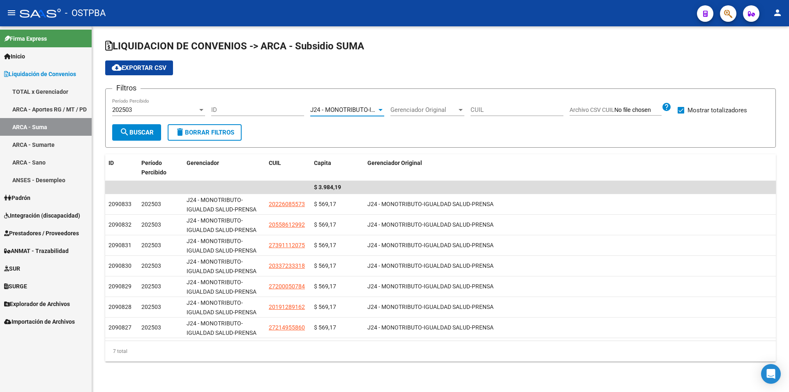
click at [120, 129] on mat-icon "search" at bounding box center [125, 132] width 10 height 10
click at [142, 117] on div "202503 Período Percibido" at bounding box center [158, 110] width 93 height 25
click at [143, 113] on div "202503" at bounding box center [154, 109] width 85 height 7
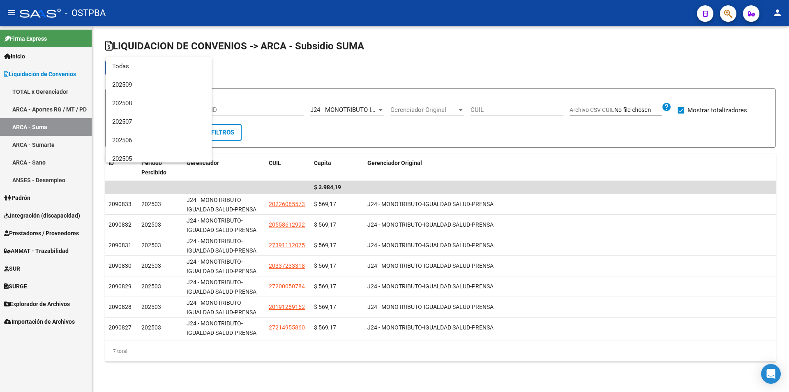
scroll to position [86, 0]
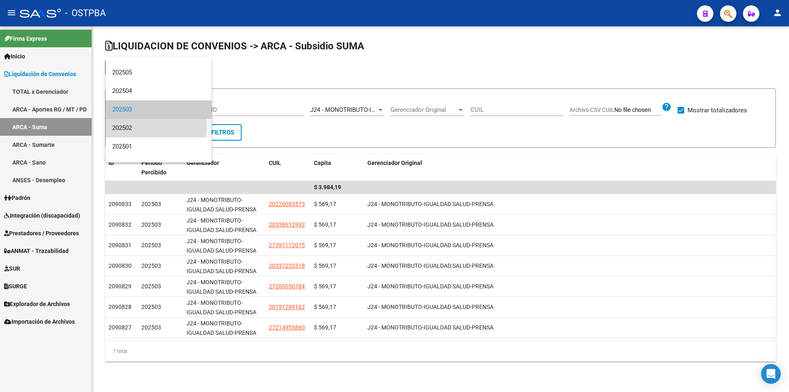
click at [143, 125] on span "202502" at bounding box center [158, 128] width 93 height 18
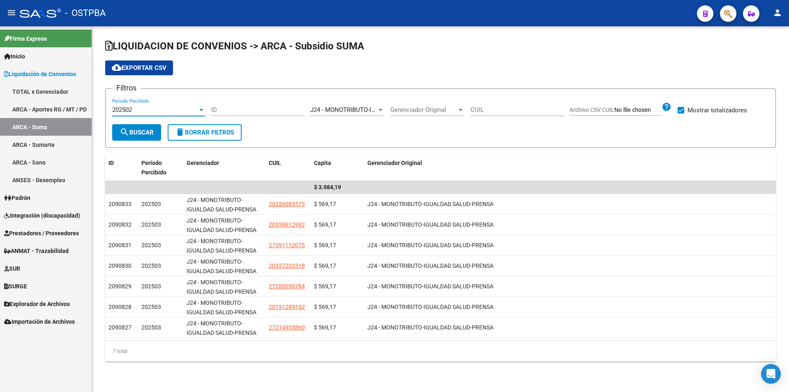
click at [137, 137] on button "search Buscar" at bounding box center [136, 132] width 49 height 16
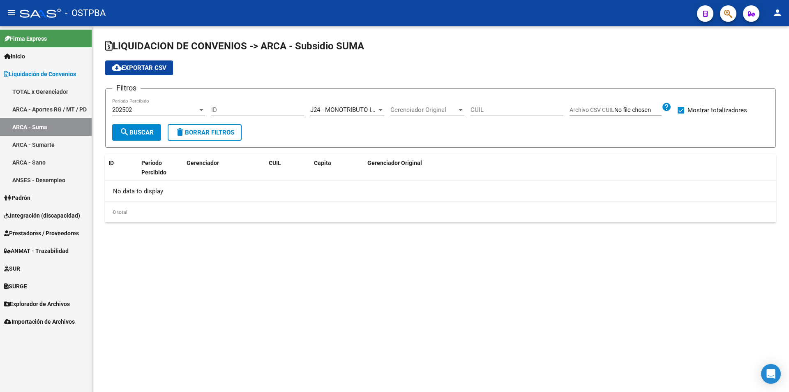
click at [167, 112] on div "202502" at bounding box center [154, 109] width 85 height 7
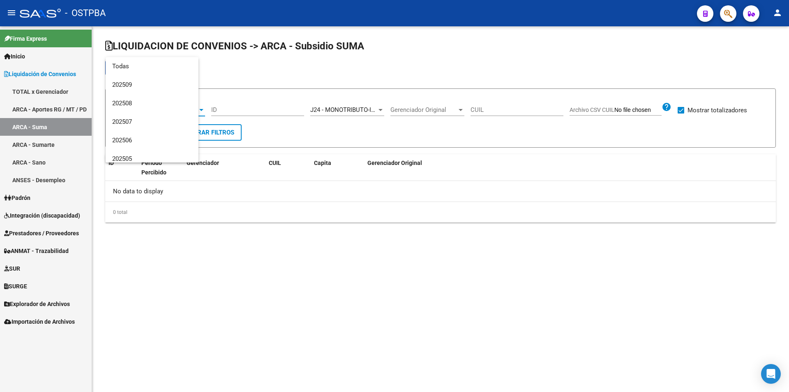
scroll to position [105, 0]
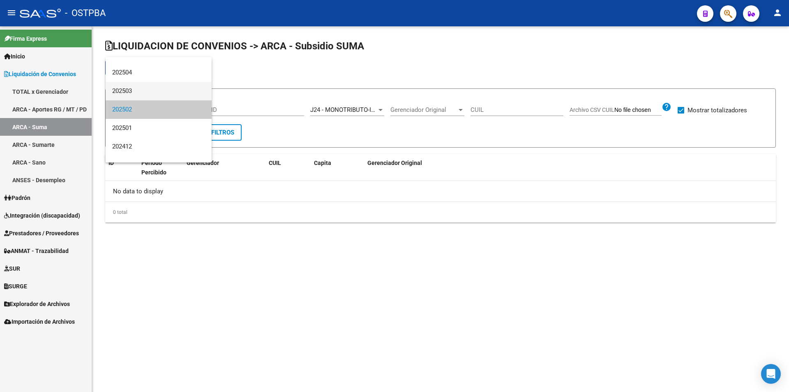
click at [165, 96] on span "202503" at bounding box center [158, 91] width 93 height 18
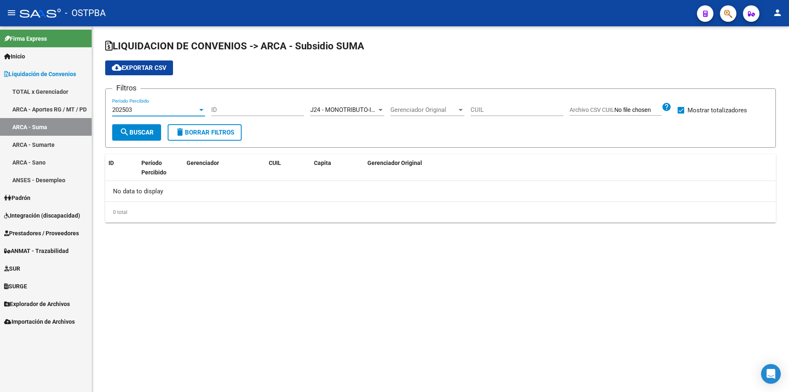
click at [142, 127] on button "search Buscar" at bounding box center [136, 132] width 49 height 16
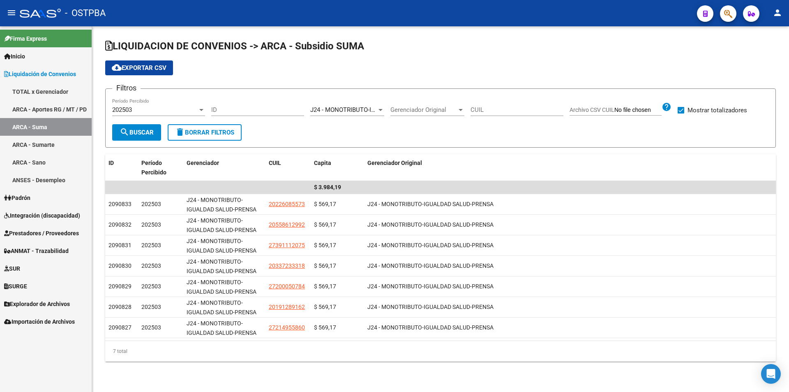
click at [178, 107] on div "202503" at bounding box center [154, 109] width 85 height 7
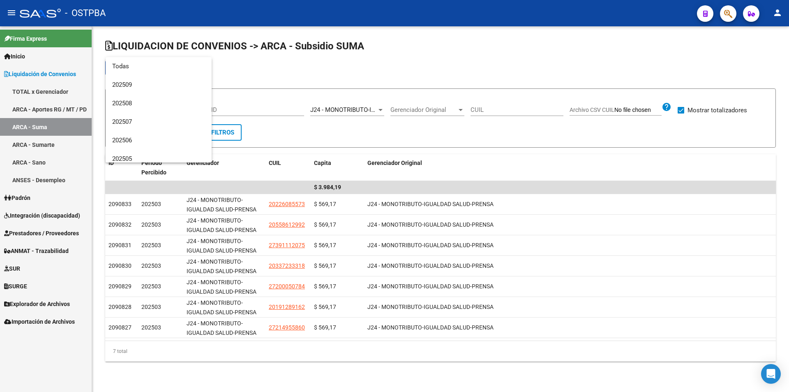
scroll to position [86, 0]
click at [166, 96] on span "202504" at bounding box center [158, 91] width 93 height 18
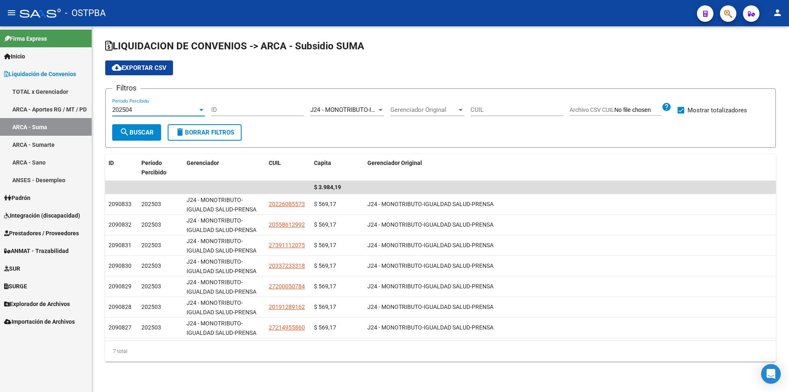
click at [147, 127] on button "search Buscar" at bounding box center [136, 132] width 49 height 16
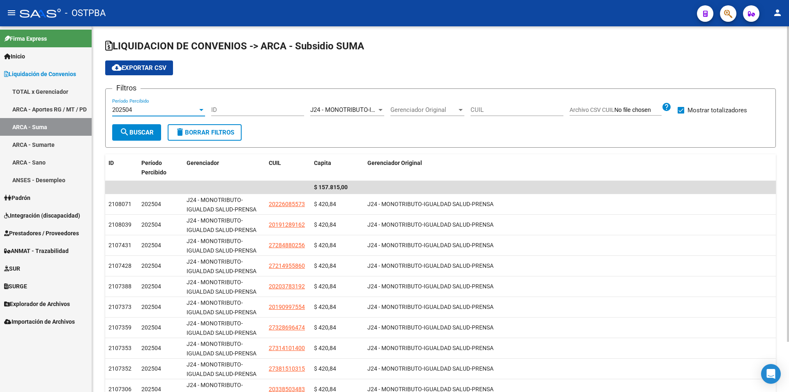
click at [172, 113] on div "202504" at bounding box center [154, 109] width 85 height 7
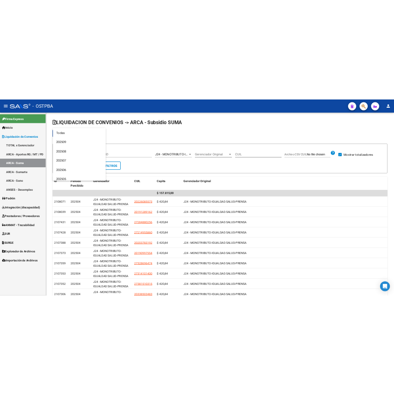
scroll to position [68, 0]
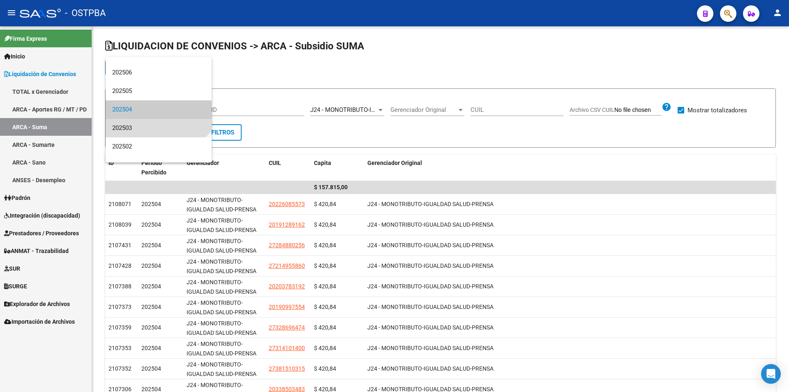
click at [140, 124] on span "202503" at bounding box center [158, 128] width 93 height 18
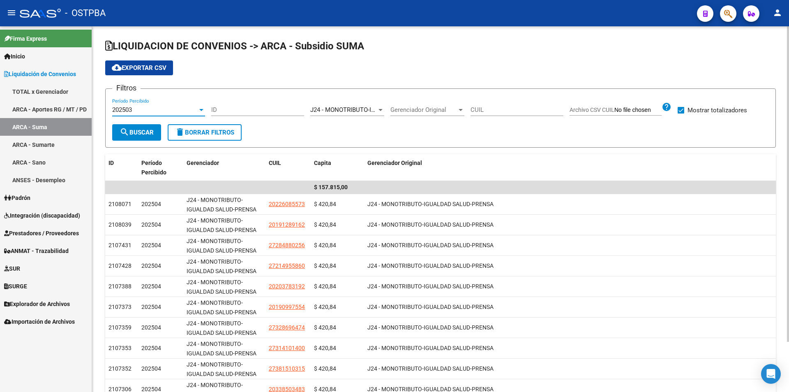
click at [129, 132] on mat-icon "search" at bounding box center [125, 132] width 10 height 10
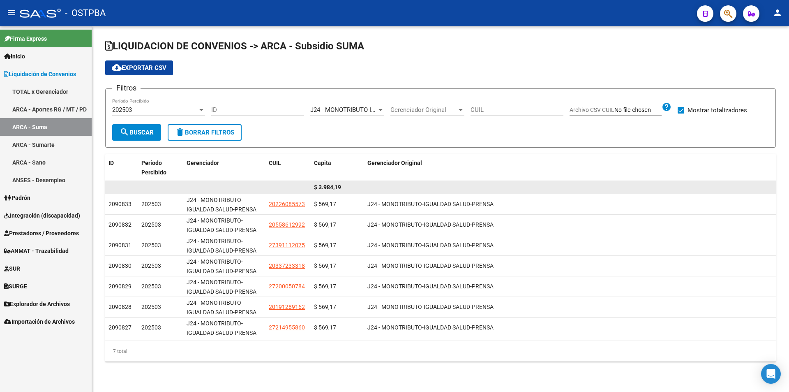
drag, startPoint x: 344, startPoint y: 184, endPoint x: 318, endPoint y: 186, distance: 26.0
click at [318, 186] on div "$ 3.984,19" at bounding box center [337, 186] width 47 height 9
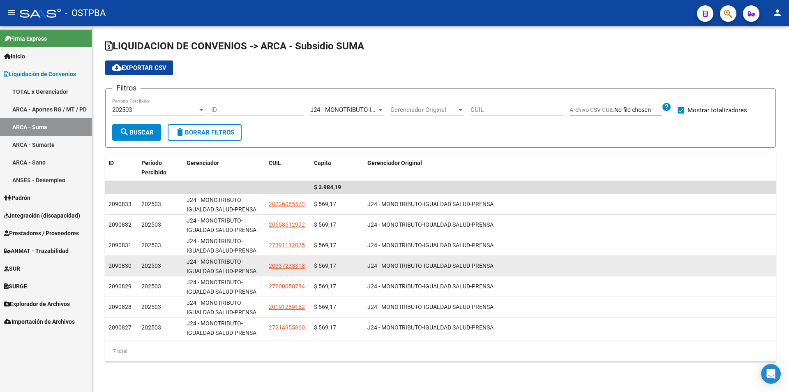
copy span "3.984,19"
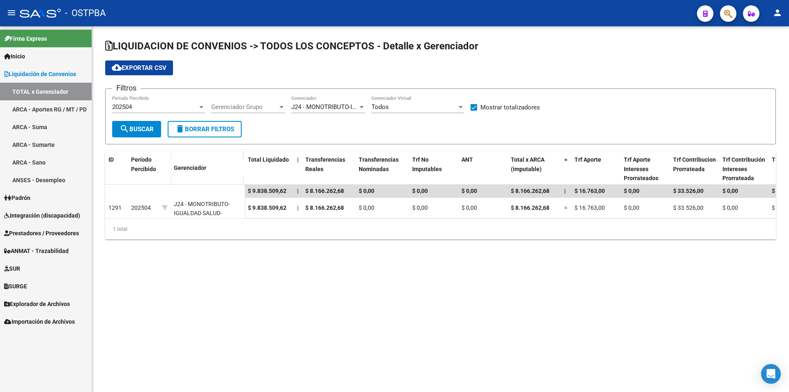
click at [333, 104] on span "J24 - MONOTRIBUTO-IGUALDAD SALUD-PRENSA" at bounding box center [358, 106] width 135 height 7
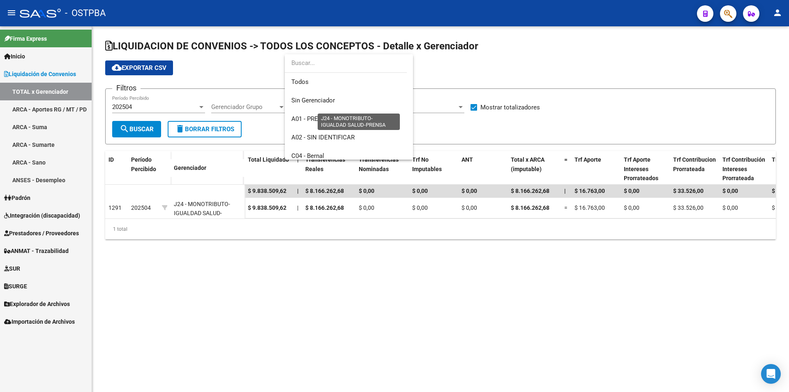
scroll to position [160, 0]
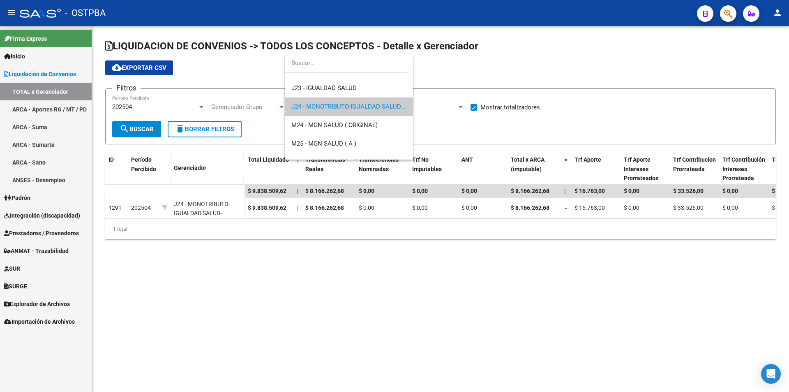
drag, startPoint x: 115, startPoint y: 107, endPoint x: 147, endPoint y: 108, distance: 31.7
click at [119, 106] on div at bounding box center [394, 196] width 789 height 392
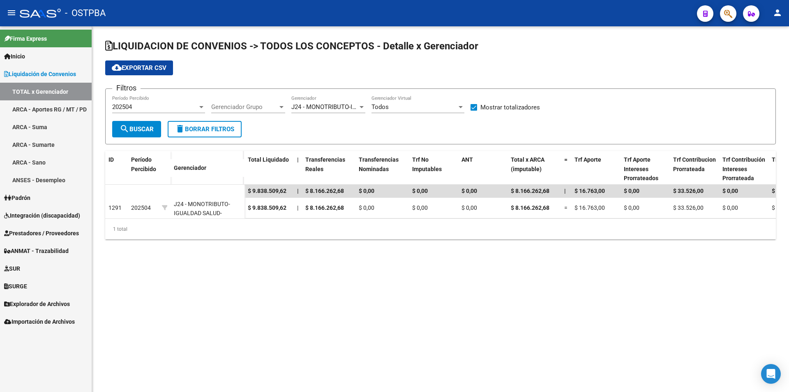
click at [153, 109] on div "202504" at bounding box center [154, 106] width 85 height 7
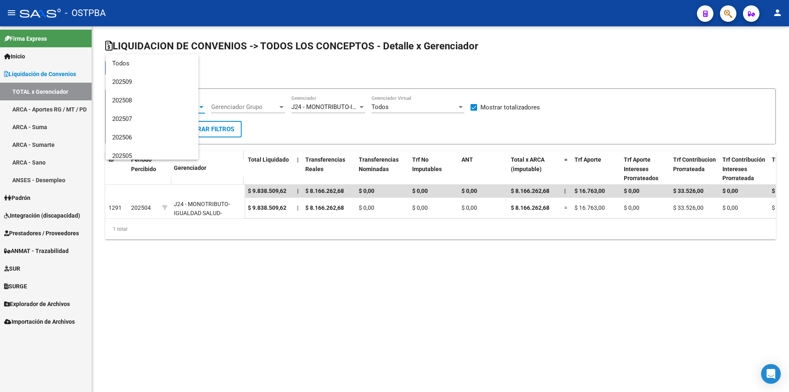
scroll to position [68, 0]
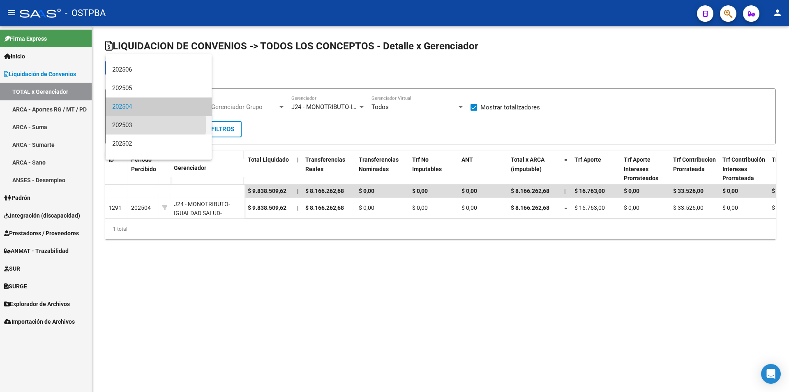
click at [142, 124] on span "202503" at bounding box center [158, 125] width 93 height 18
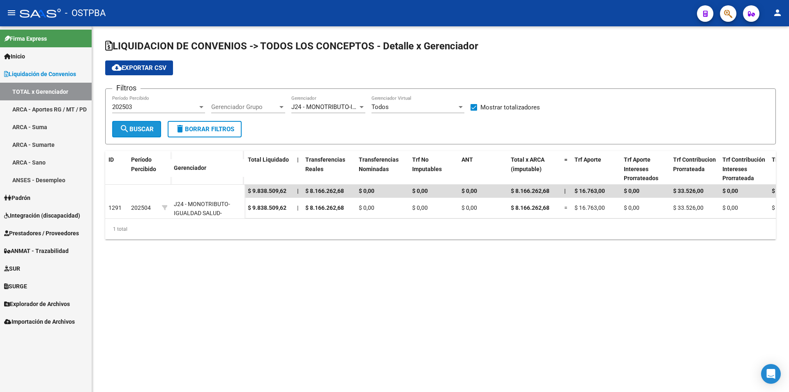
click at [143, 125] on span "search Buscar" at bounding box center [137, 128] width 34 height 7
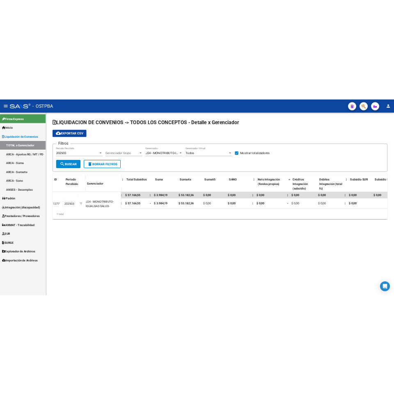
scroll to position [0, 785]
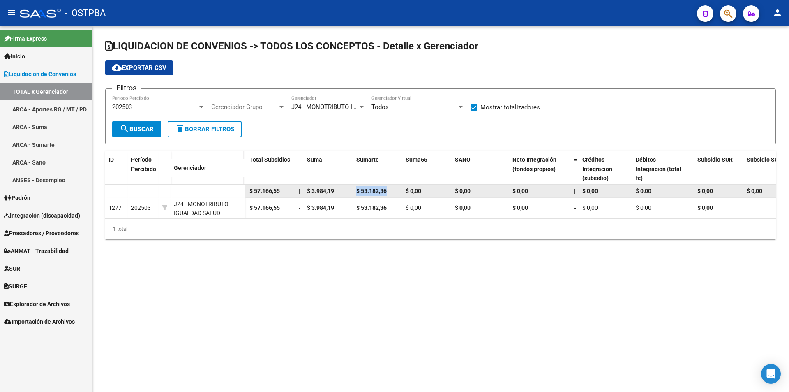
drag, startPoint x: 391, startPoint y: 191, endPoint x: 355, endPoint y: 191, distance: 35.3
click at [355, 191] on datatable-body-cell "$ 53.182,36" at bounding box center [377, 190] width 49 height 13
click at [374, 265] on div "LIQUIDACION DE CONVENIOS -> TODOS LOS CONCEPTOS - Detalle x Gerenciador cloud_d…" at bounding box center [440, 145] width 697 height 239
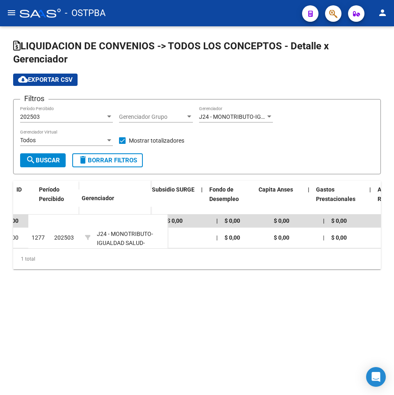
scroll to position [0, 1301]
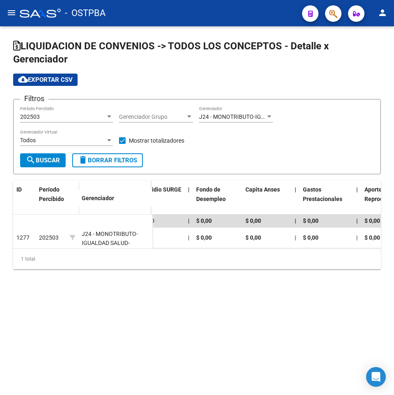
drag, startPoint x: 290, startPoint y: 255, endPoint x: 309, endPoint y: 253, distance: 19.4
click at [309, 253] on div "ID Período Percibido Gerenciador Total Liquidado | Transferencias Reales Transf…" at bounding box center [197, 225] width 368 height 88
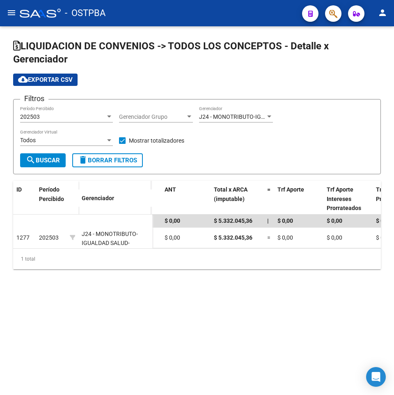
scroll to position [0, 187]
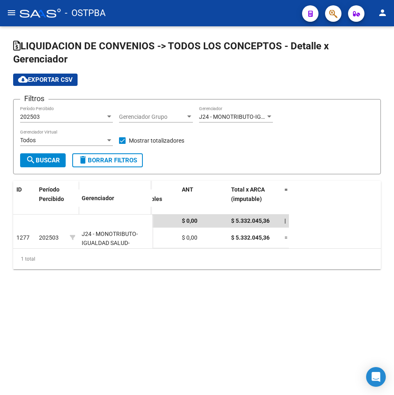
click at [191, 307] on div "LIQUIDACION DE CONVENIOS -> TODOS LOS CONCEPTOS - Detalle x Gerenciador cloud_d…" at bounding box center [197, 167] width 394 height 282
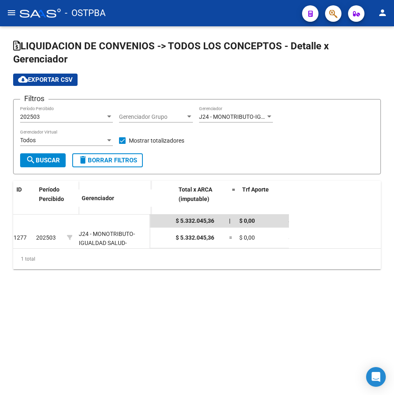
scroll to position [0, 240]
click at [289, 301] on div "LIQUIDACION DE CONVENIOS -> TODOS LOS CONCEPTOS - Detalle x Gerenciador cloud_d…" at bounding box center [197, 167] width 394 height 282
